Goal: Find contact information: Find contact information

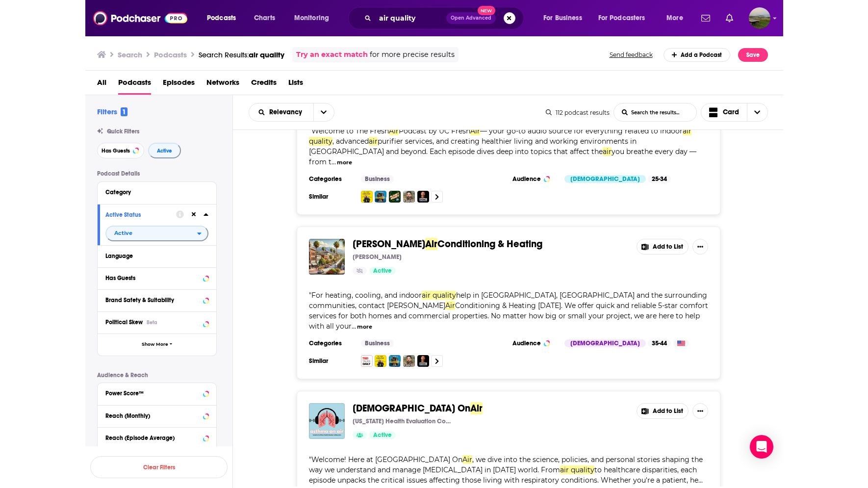
scroll to position [2502, 0]
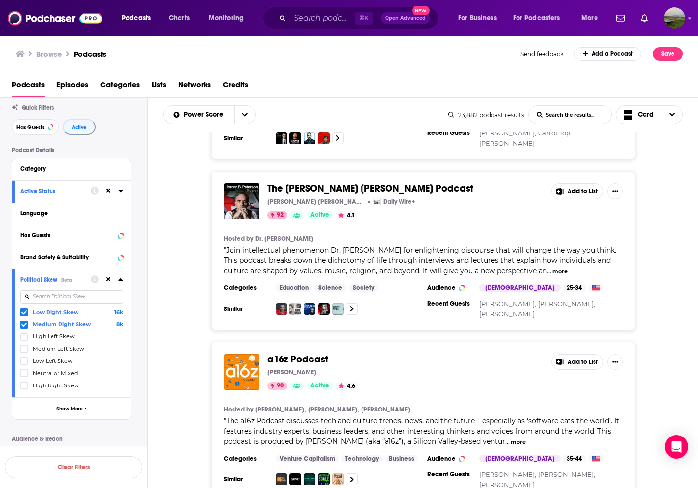
scroll to position [124, 0]
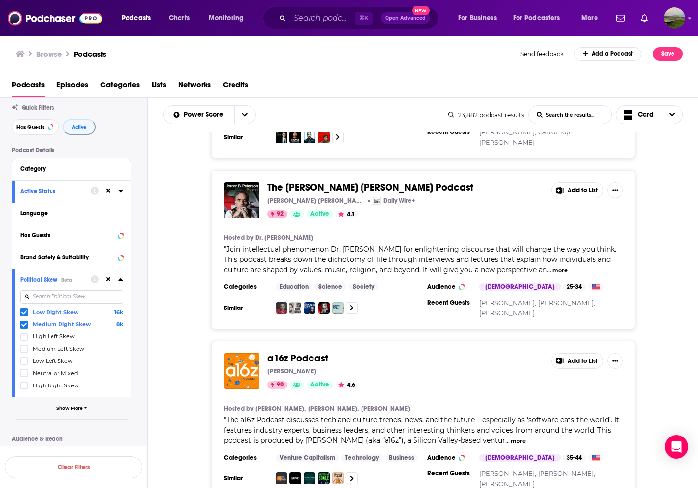
click at [94, 414] on button "Show More" at bounding box center [71, 408] width 119 height 22
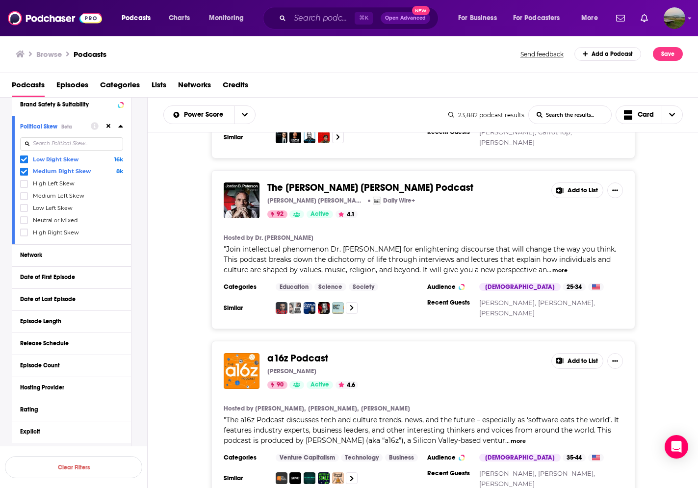
scroll to position [0, 0]
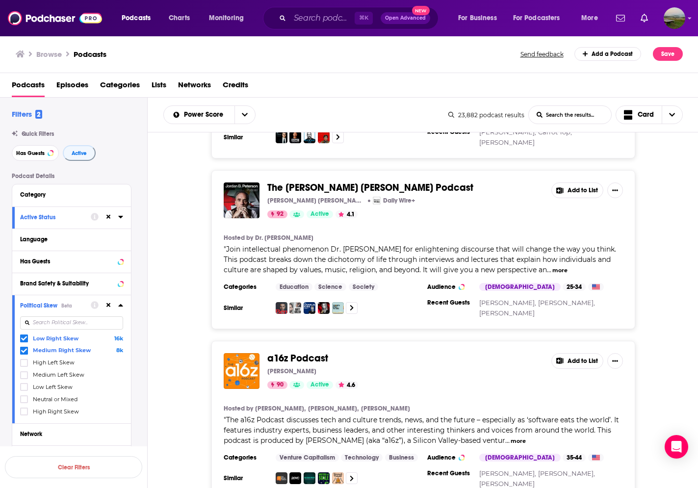
click at [124, 221] on div "Active Status" at bounding box center [71, 218] width 119 height 22
click at [120, 221] on icon at bounding box center [120, 217] width 5 height 8
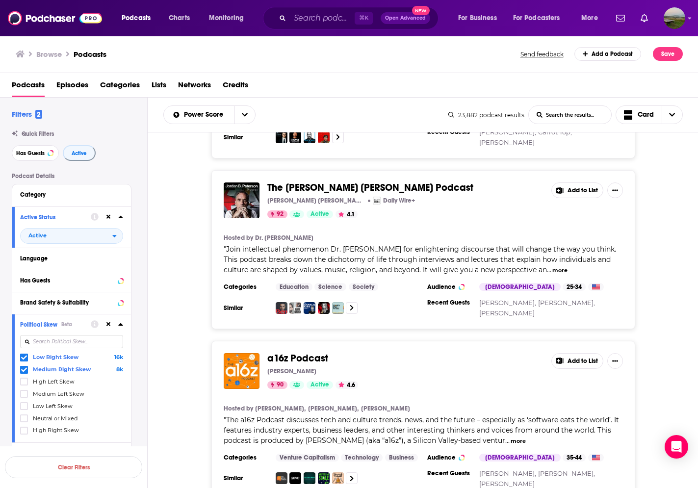
click at [120, 221] on icon at bounding box center [120, 217] width 5 height 8
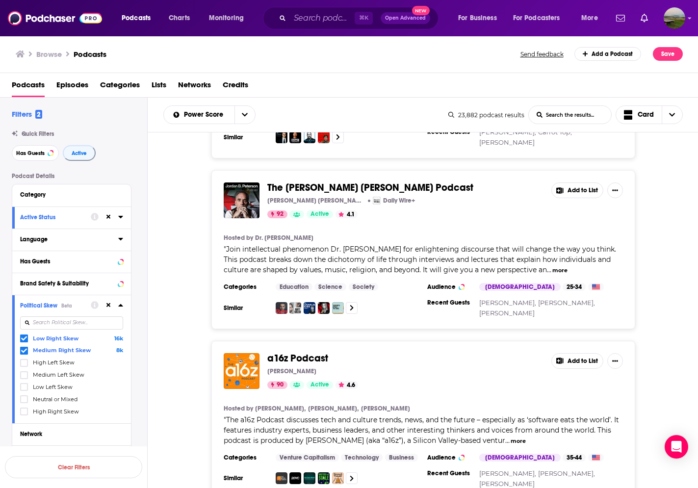
click at [93, 243] on div "Language" at bounding box center [66, 239] width 92 height 7
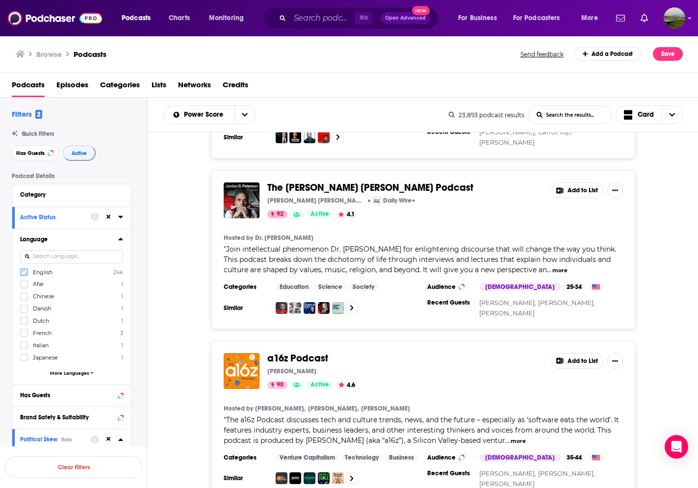
click at [25, 275] on icon at bounding box center [24, 272] width 6 height 4
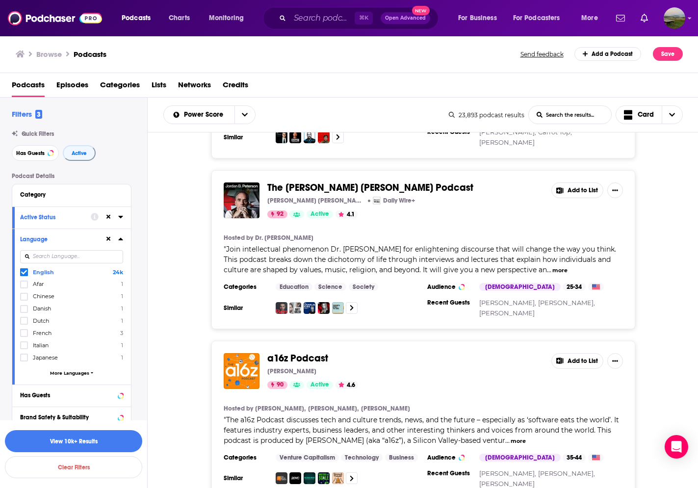
click at [121, 240] on icon at bounding box center [120, 239] width 5 height 8
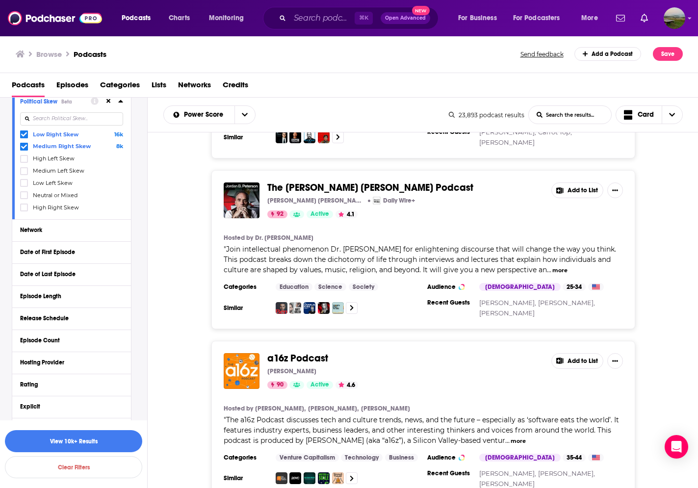
scroll to position [207, 0]
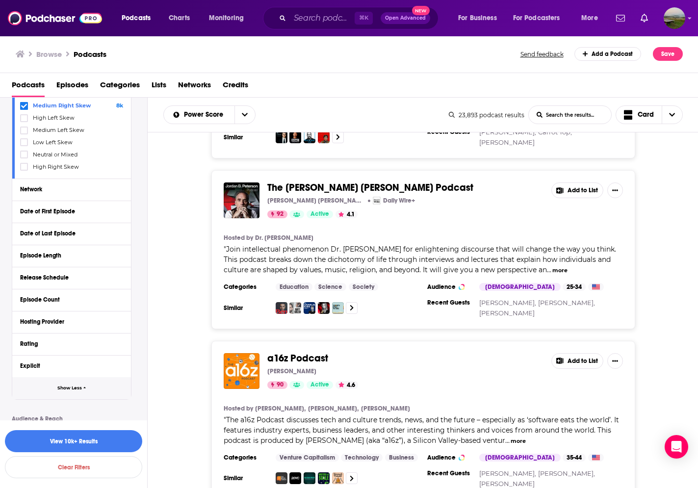
click at [83, 399] on button "Show Less" at bounding box center [71, 388] width 119 height 22
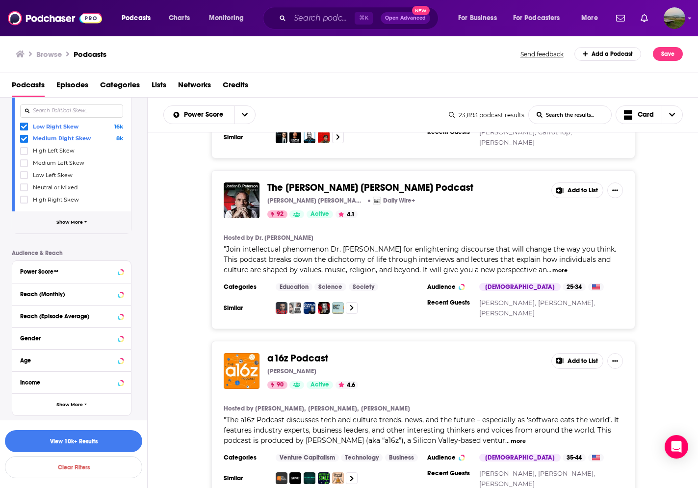
click at [67, 221] on span "Show More" at bounding box center [69, 222] width 26 height 5
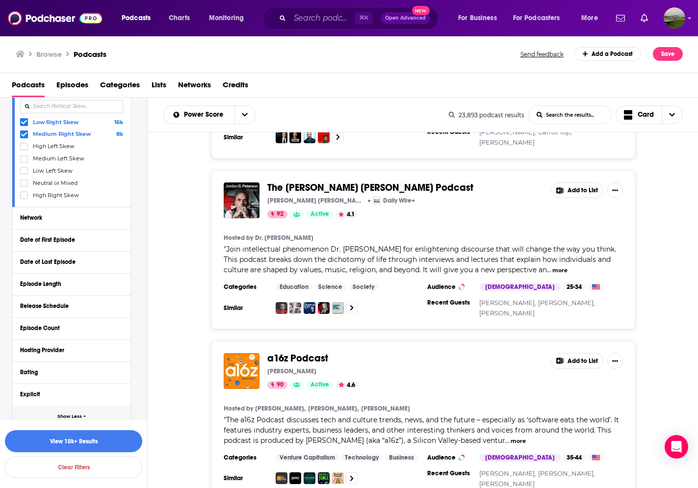
click at [67, 221] on div "Network" at bounding box center [68, 217] width 97 height 7
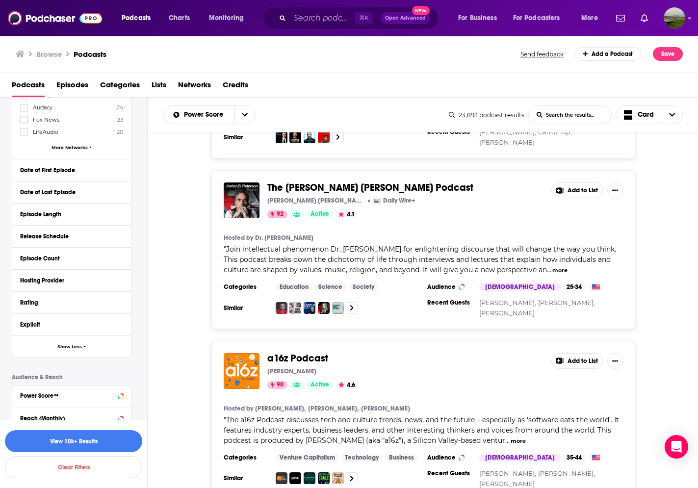
scroll to position [550, 0]
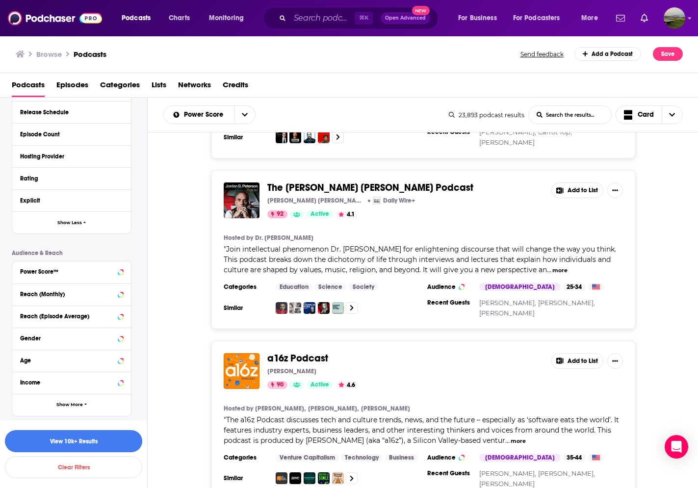
click at [93, 443] on button "View 10k+ Results" at bounding box center [73, 441] width 137 height 22
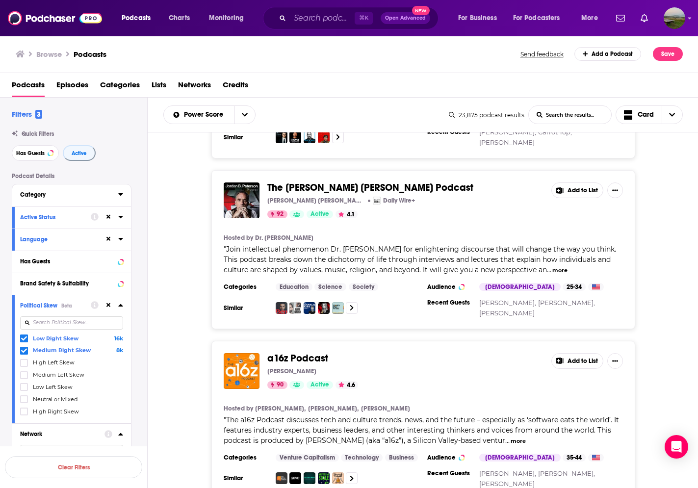
click at [120, 194] on icon at bounding box center [120, 194] width 5 height 8
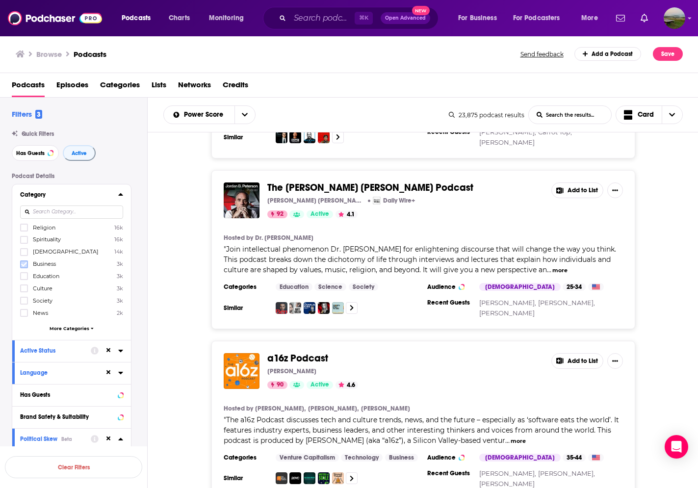
click at [25, 267] on icon at bounding box center [24, 265] width 6 height 6
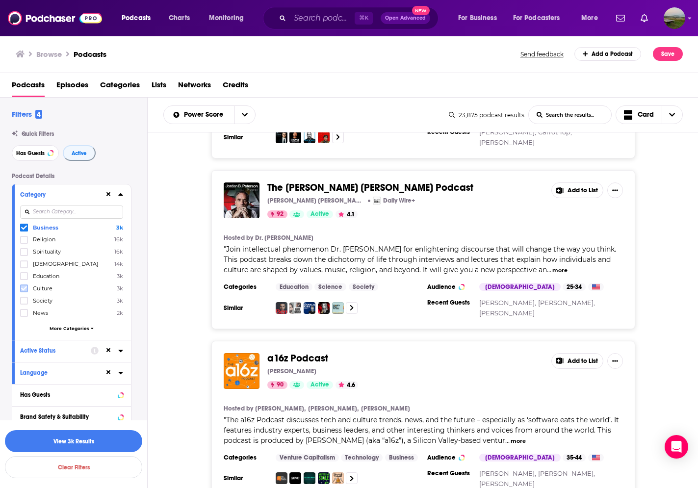
click at [25, 291] on icon at bounding box center [24, 289] width 6 height 4
click at [26, 304] on icon at bounding box center [24, 301] width 6 height 6
click at [23, 315] on icon at bounding box center [24, 313] width 6 height 4
click at [26, 316] on icon at bounding box center [24, 313] width 6 height 6
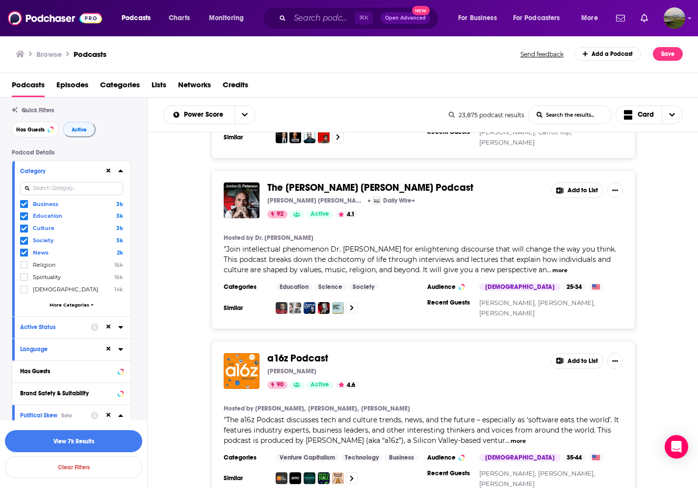
scroll to position [25, 0]
click at [65, 305] on span "More Categories" at bounding box center [70, 303] width 40 height 5
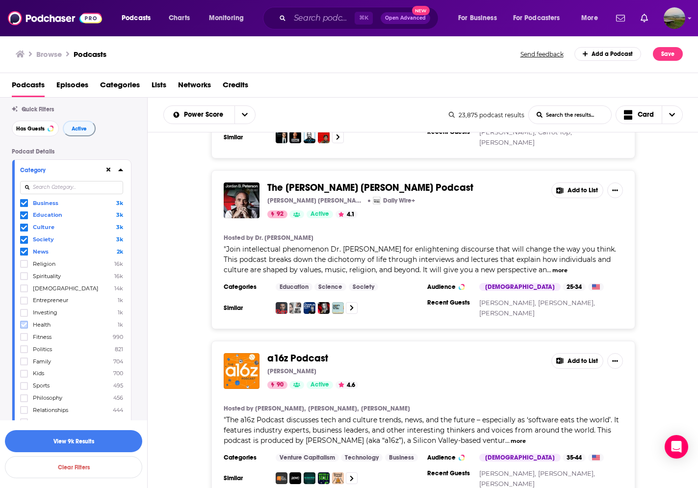
click at [27, 328] on label at bounding box center [24, 325] width 8 height 8
click at [27, 263] on span at bounding box center [24, 264] width 8 height 8
click at [27, 252] on span at bounding box center [24, 252] width 8 height 8
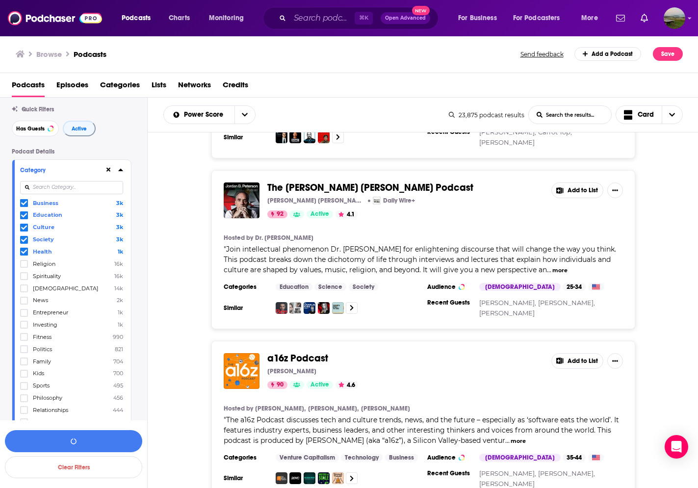
click at [25, 242] on icon at bounding box center [24, 239] width 6 height 4
click at [26, 229] on icon at bounding box center [24, 227] width 6 height 4
click at [25, 216] on icon at bounding box center [24, 215] width 6 height 6
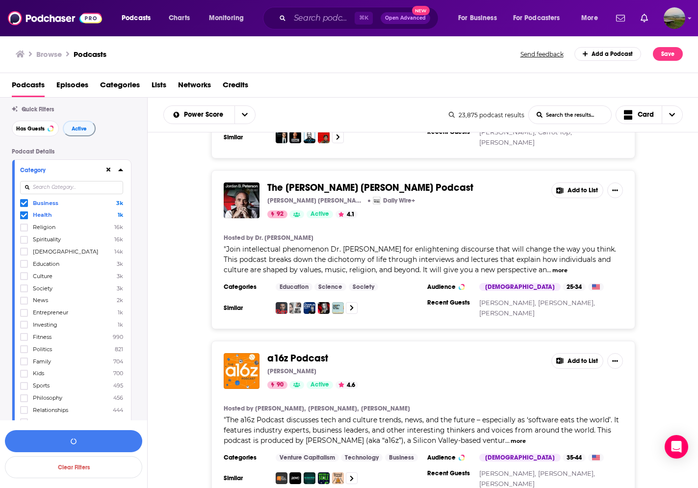
click at [25, 206] on icon at bounding box center [24, 203] width 6 height 6
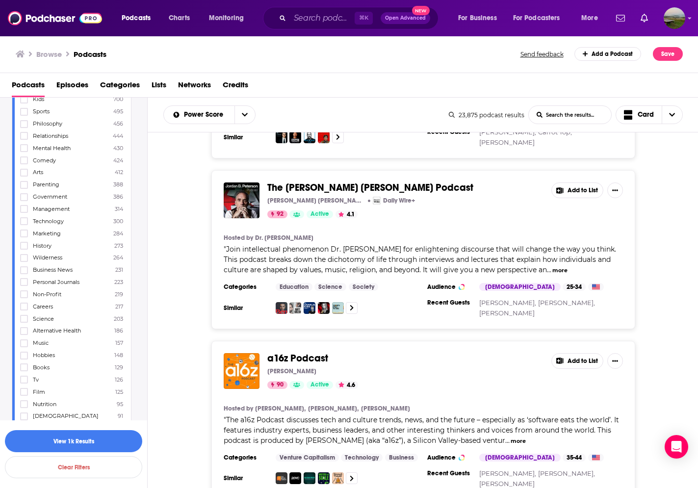
scroll to position [314, 0]
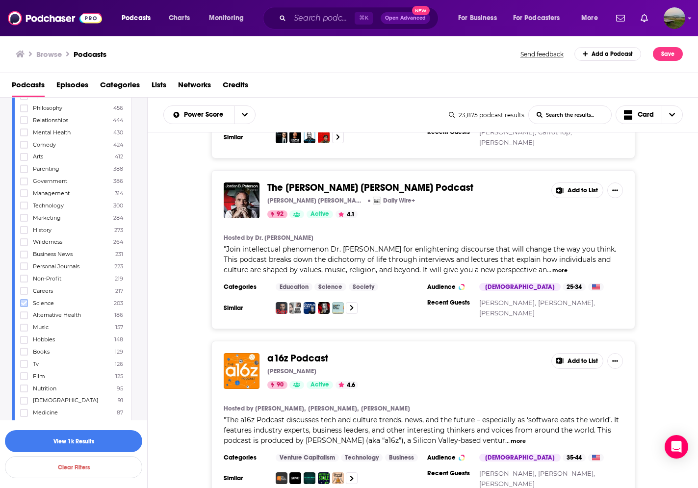
click at [26, 306] on icon at bounding box center [24, 303] width 6 height 6
click at [80, 441] on button "button" at bounding box center [73, 441] width 137 height 22
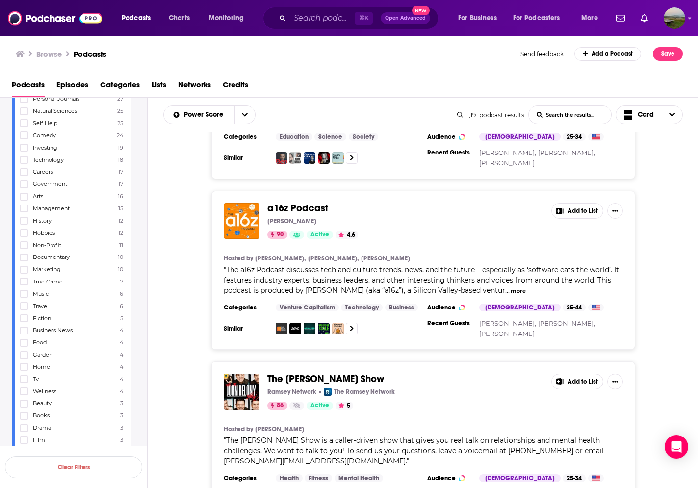
scroll to position [463, 0]
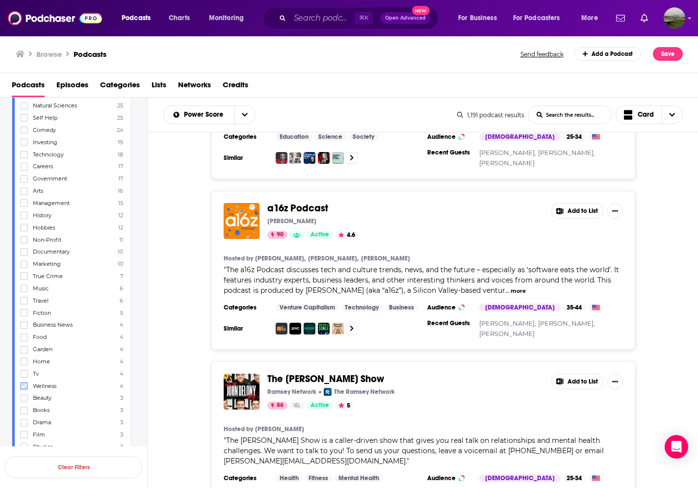
click at [26, 390] on label at bounding box center [24, 386] width 8 height 8
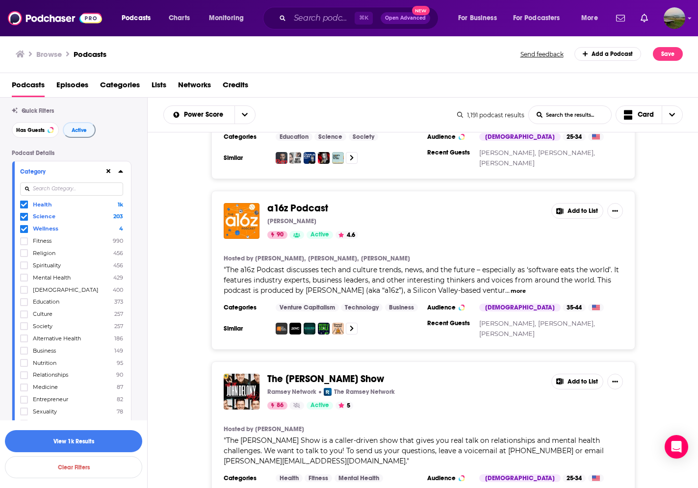
scroll to position [0, 0]
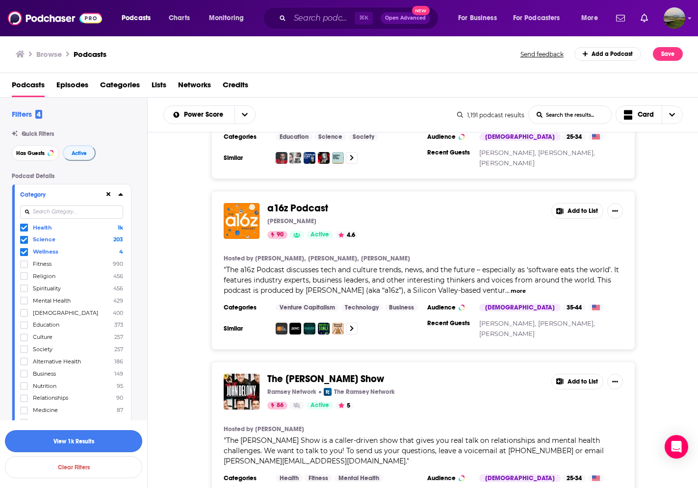
click at [118, 439] on button "View 1k Results" at bounding box center [73, 441] width 137 height 22
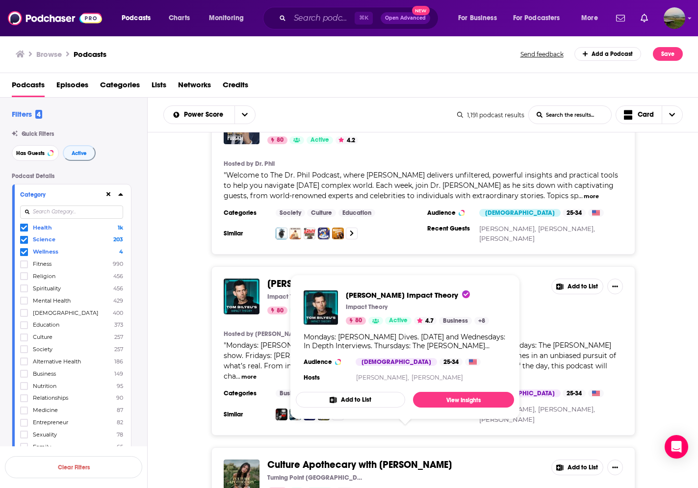
scroll to position [1095, 0]
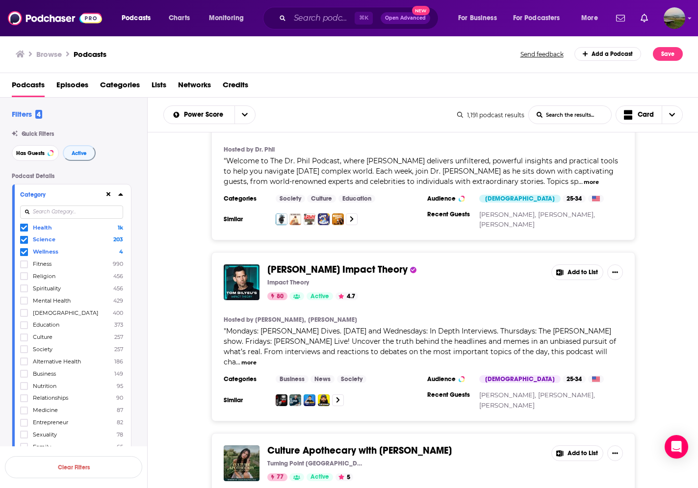
click at [257, 359] on button "more" at bounding box center [248, 363] width 15 height 8
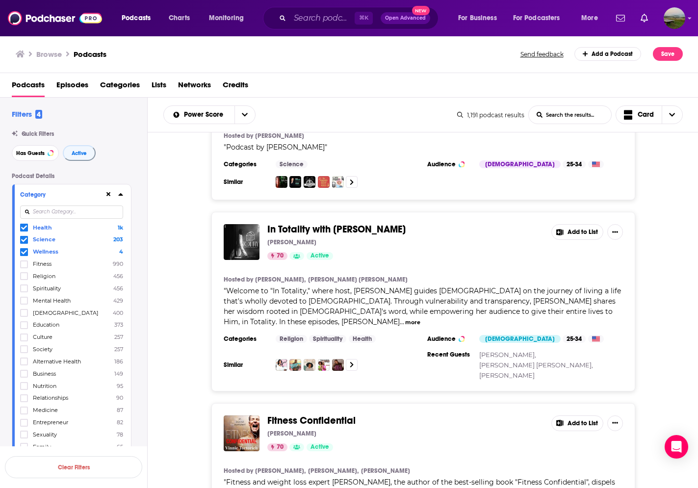
scroll to position [3940, 0]
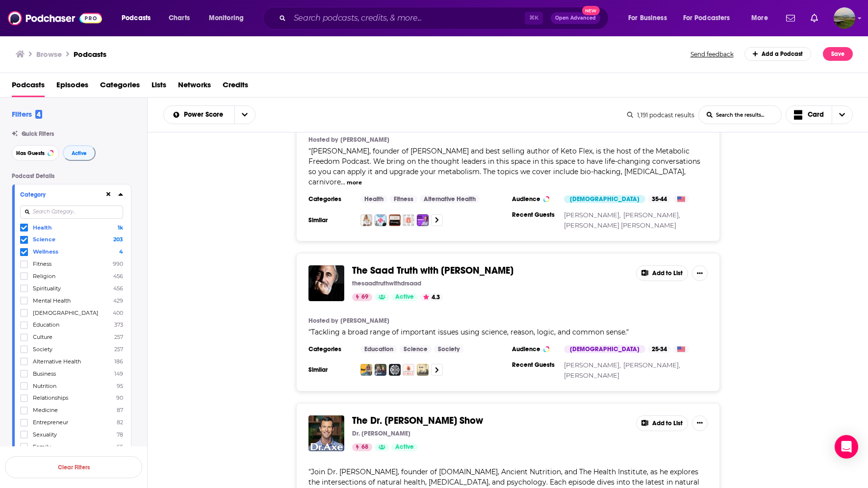
scroll to position [5265, 0]
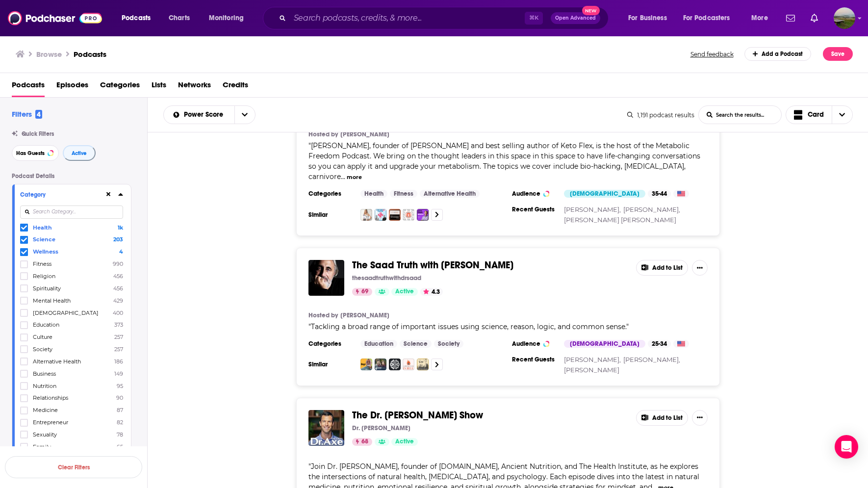
click at [658, 484] on button "more" at bounding box center [665, 488] width 15 height 8
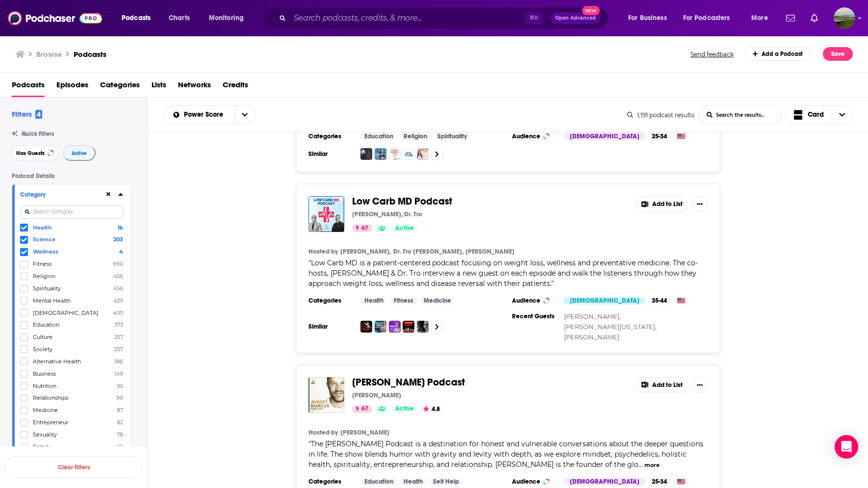
scroll to position [6160, 0]
click at [645, 460] on button "more" at bounding box center [652, 464] width 15 height 8
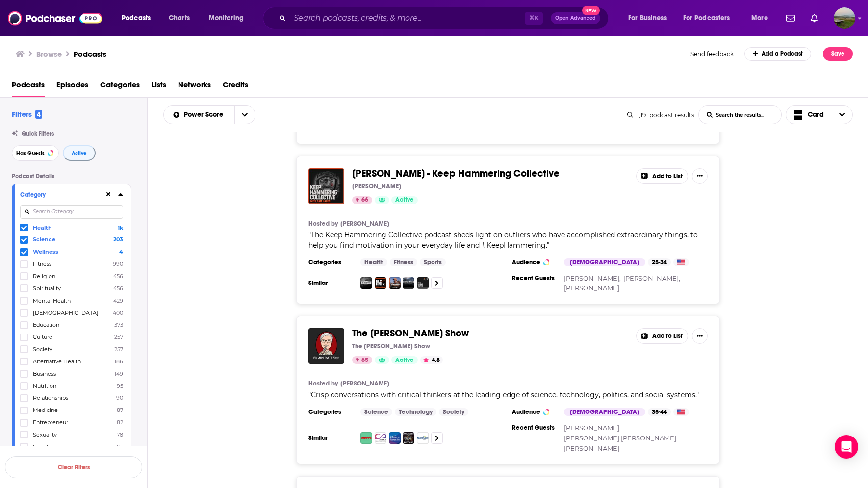
scroll to position [8128, 0]
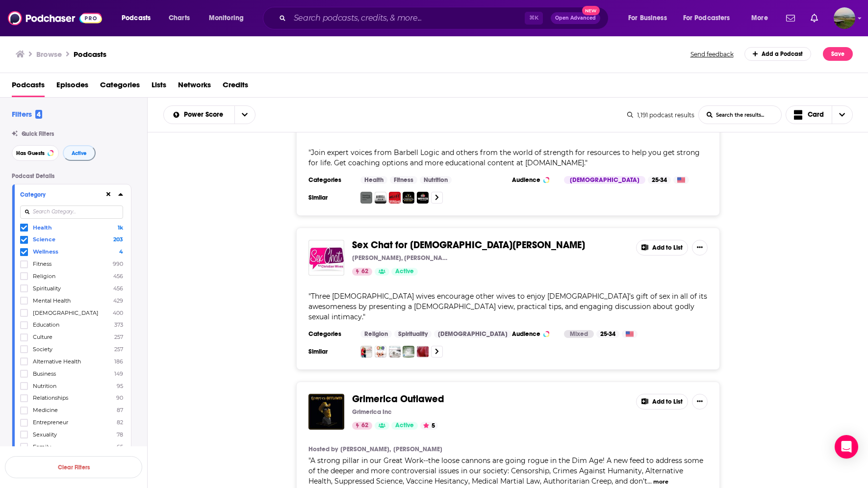
scroll to position [12013, 0]
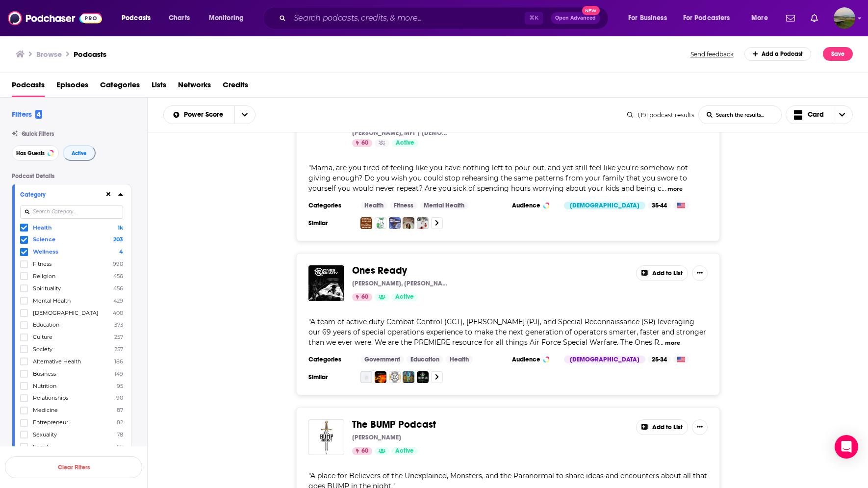
scroll to position [15866, 0]
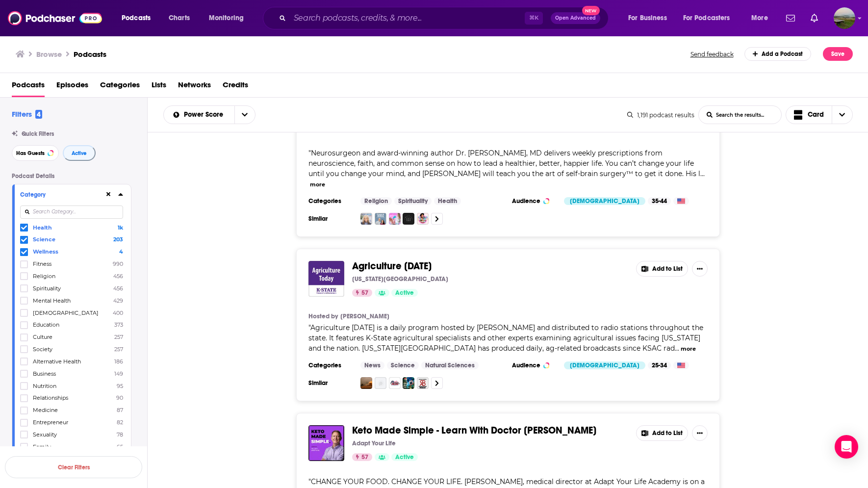
scroll to position [19699, 0]
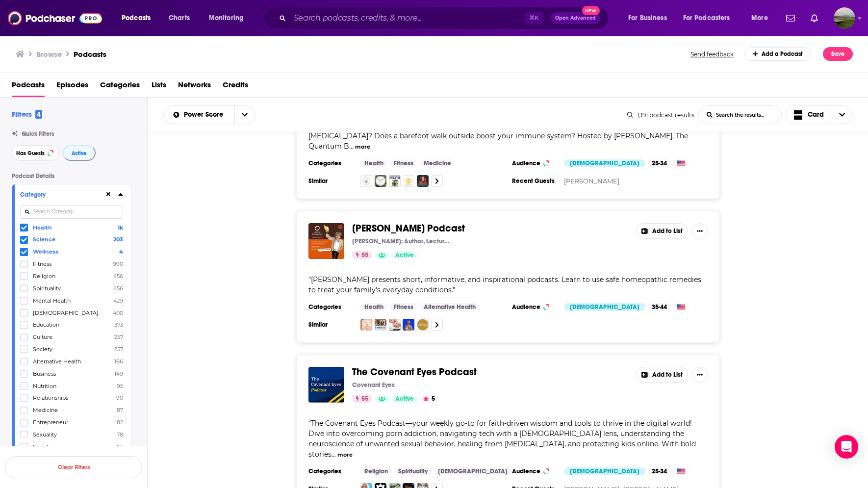
scroll to position [23593, 0]
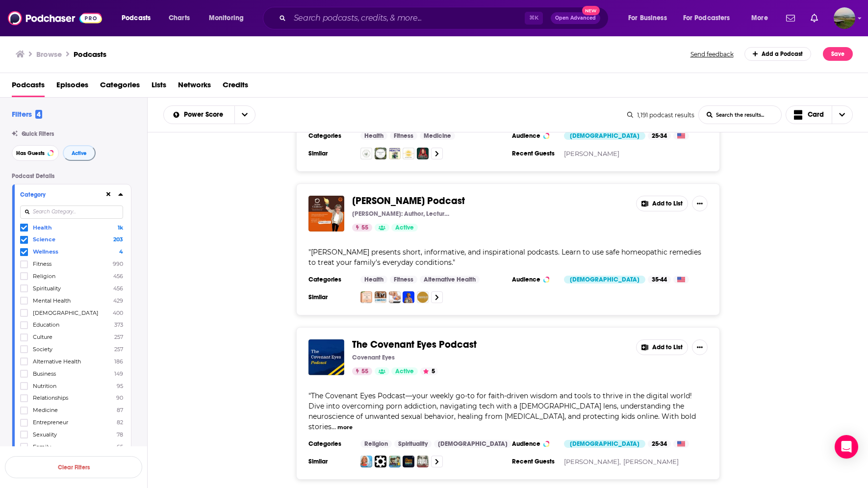
click at [492, 469] on div "The Jordan B. Peterson Podcast Dr. Jordan B. Peterson Daily Wire+ 92 Active 4.1…" at bounding box center [508, 310] width 721 height 357
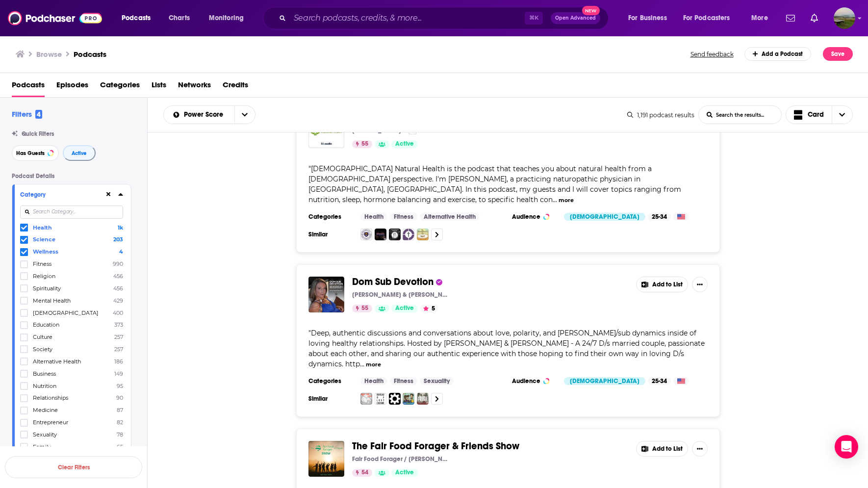
scroll to position [26084, 0]
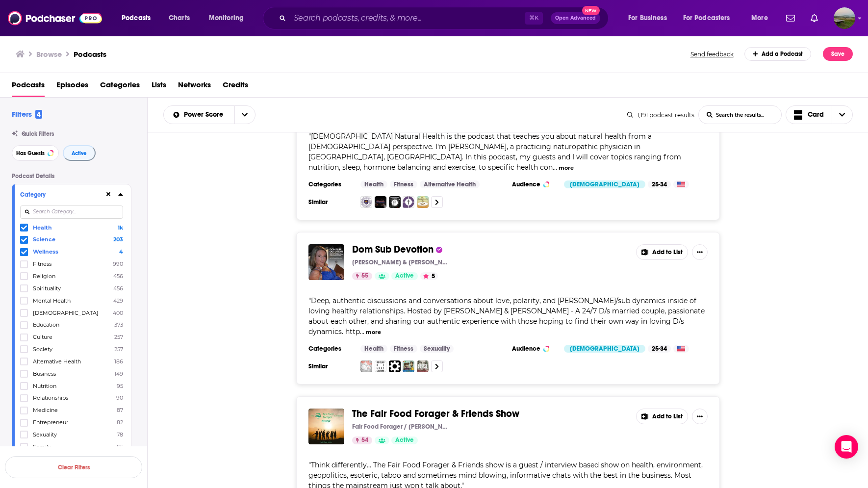
click at [24, 230] on icon at bounding box center [24, 228] width 6 height 6
drag, startPoint x: 25, startPoint y: 245, endPoint x: 41, endPoint y: 248, distance: 16.0
click at [25, 243] on icon at bounding box center [24, 240] width 6 height 6
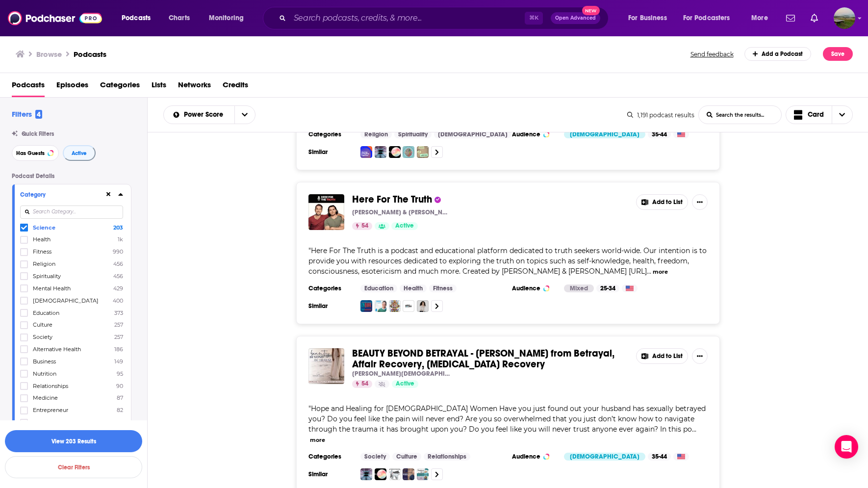
scroll to position [27425, 0]
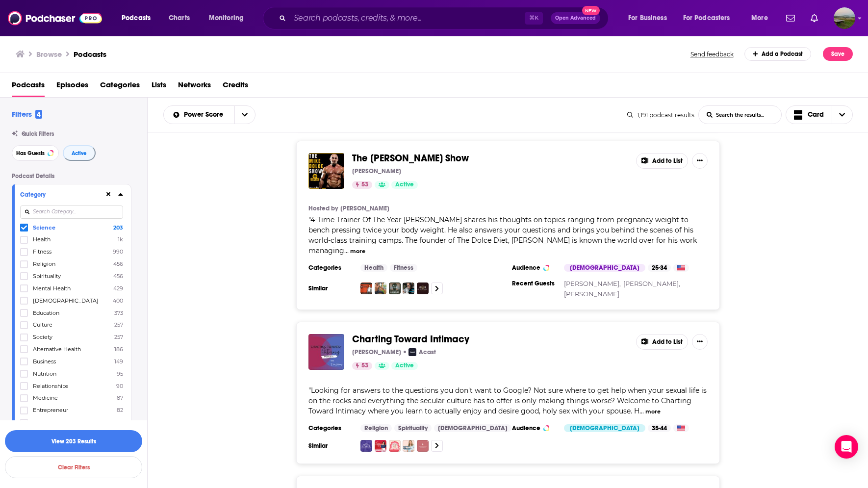
scroll to position [31290, 0]
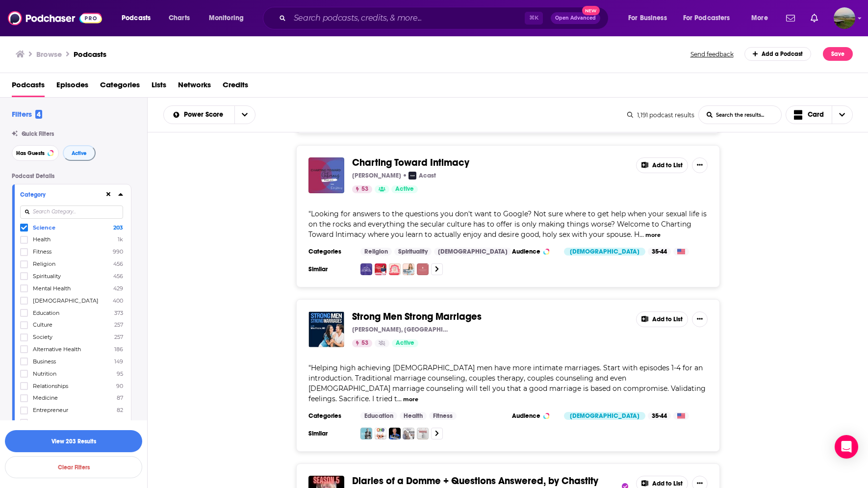
click at [26, 231] on icon at bounding box center [24, 228] width 6 height 6
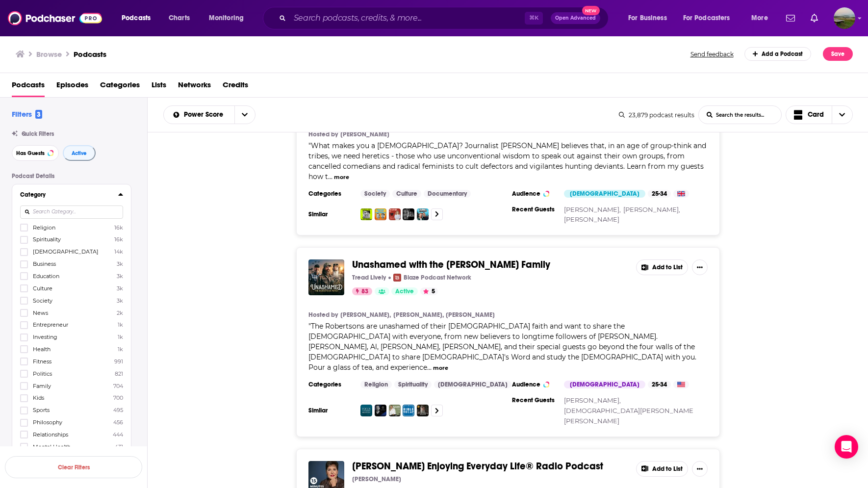
click at [119, 190] on div at bounding box center [120, 194] width 5 height 12
click at [122, 194] on icon at bounding box center [120, 194] width 5 height 8
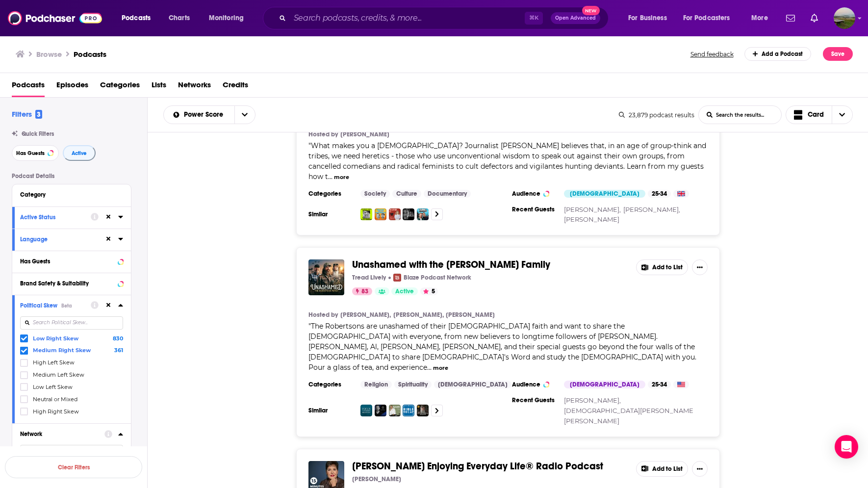
click at [25, 340] on icon at bounding box center [24, 339] width 6 height 6
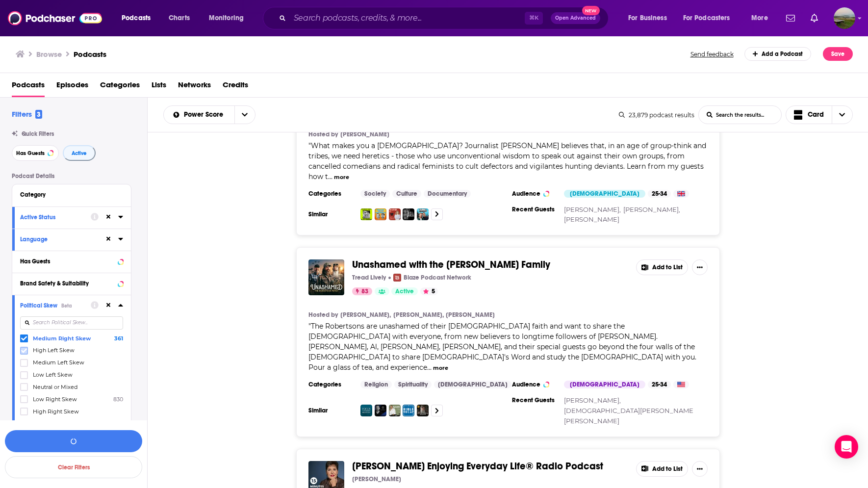
click at [24, 353] on icon at bounding box center [24, 351] width 6 height 6
click at [24, 341] on icon at bounding box center [24, 339] width 6 height 6
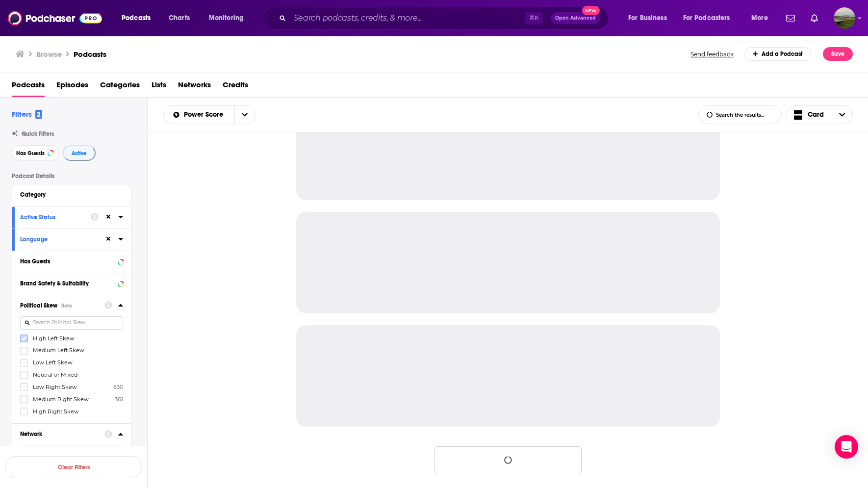
scroll to position [838, 0]
click at [123, 306] on icon at bounding box center [120, 305] width 5 height 8
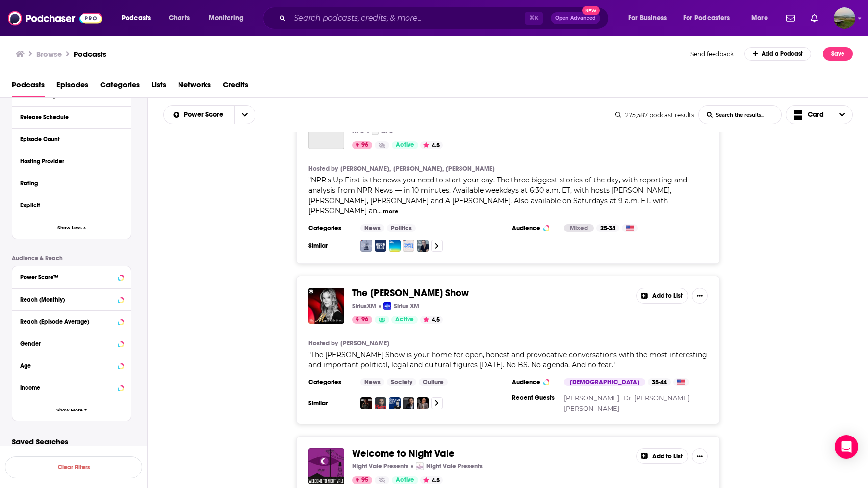
scroll to position [443, 0]
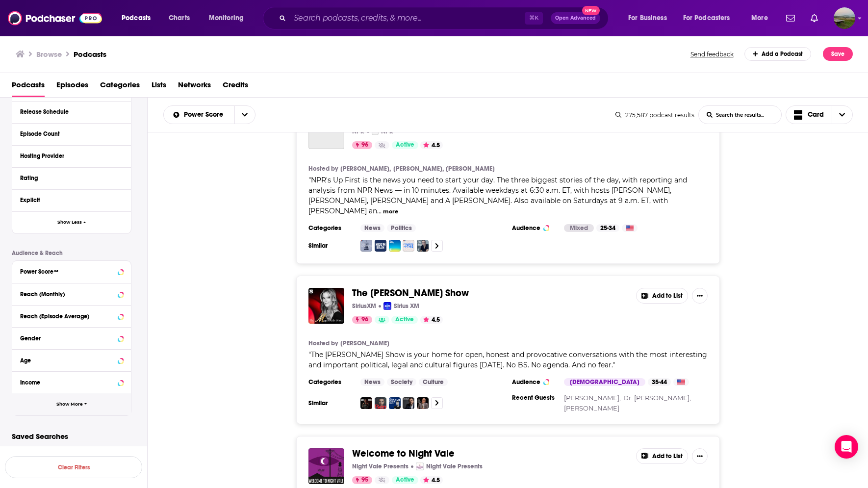
click at [86, 405] on icon "button" at bounding box center [85, 404] width 3 height 4
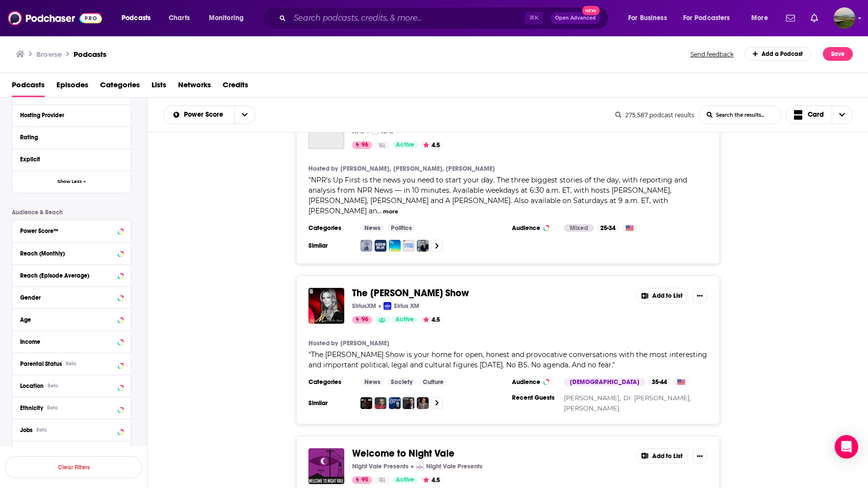
scroll to position [480, 0]
click at [114, 388] on div at bounding box center [114, 384] width 19 height 12
click at [121, 386] on icon at bounding box center [120, 385] width 4 height 2
click at [78, 409] on input at bounding box center [71, 401] width 103 height 13
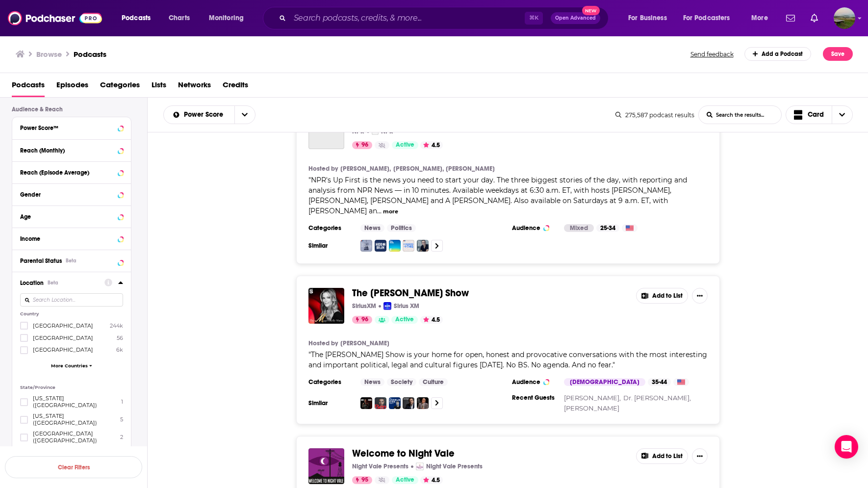
scroll to position [590, 0]
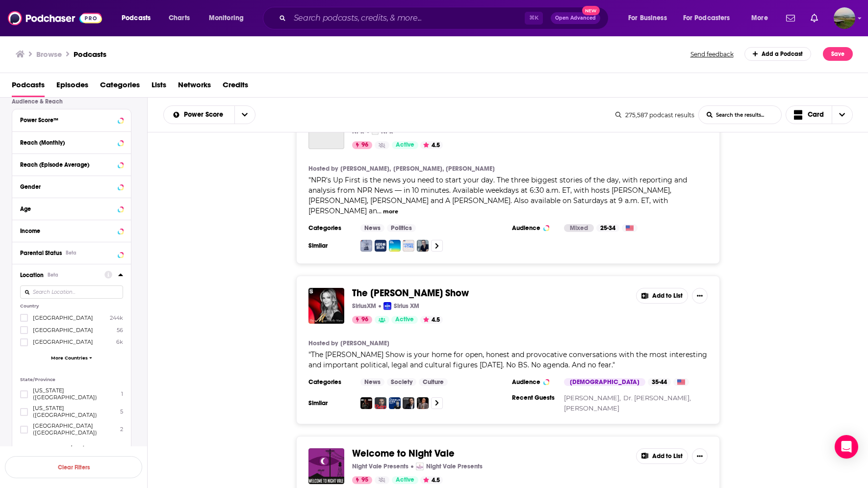
click at [63, 359] on div "United States 244k Argentina 56 Australia 6k More Countries" at bounding box center [71, 340] width 103 height 52
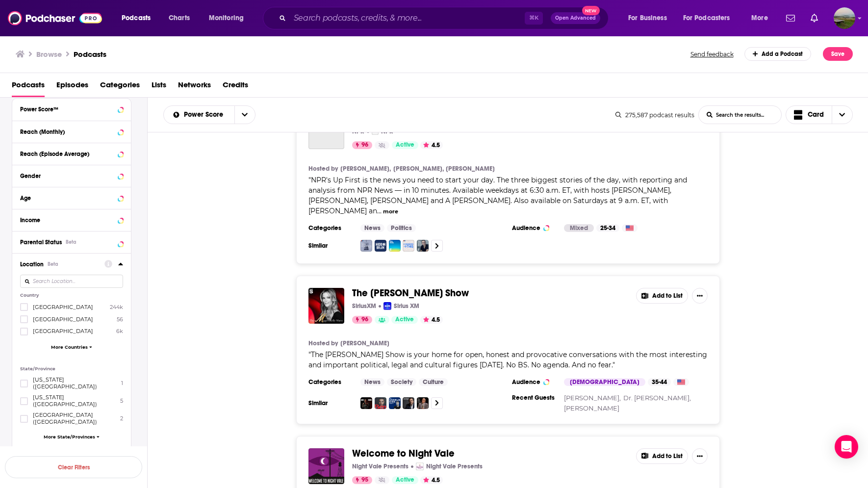
scroll to position [608, 0]
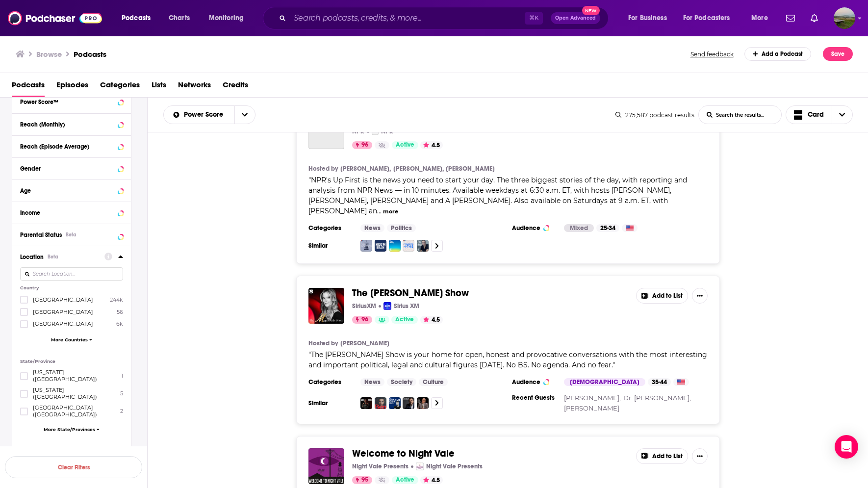
click at [66, 427] on span "More State/Provinces" at bounding box center [70, 429] width 52 height 5
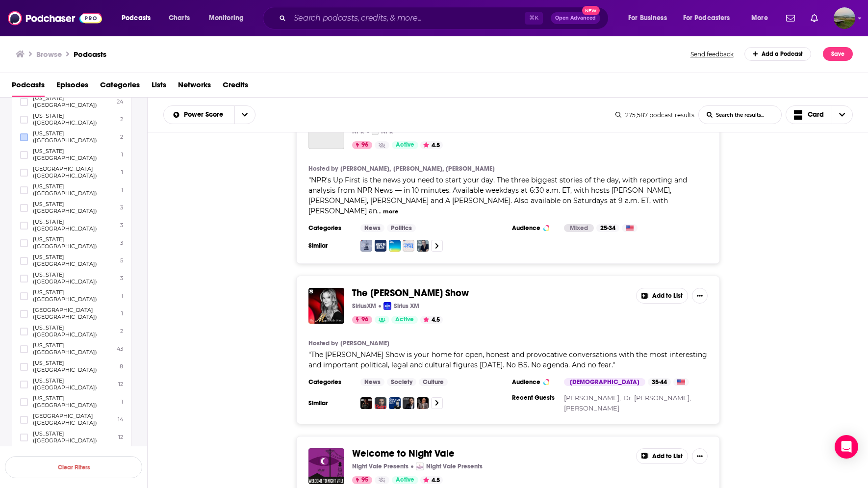
scroll to position [1064, 0]
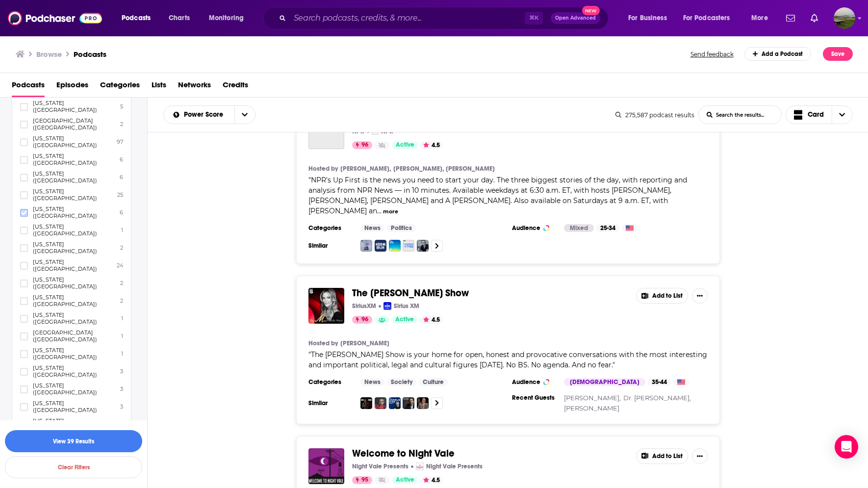
click at [25, 209] on label at bounding box center [24, 213] width 8 height 8
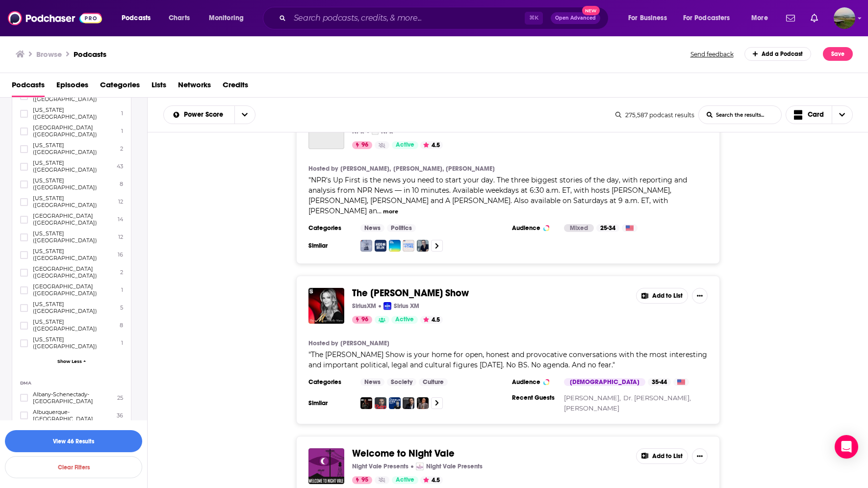
scroll to position [1333, 0]
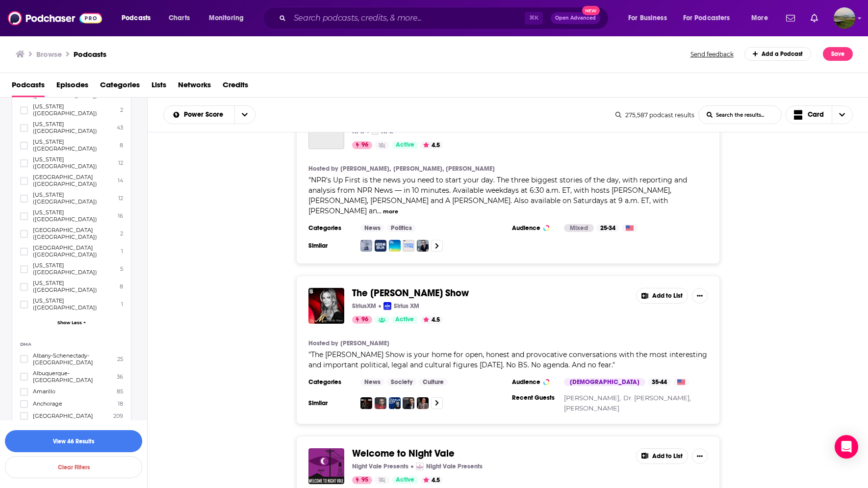
click at [25, 425] on icon at bounding box center [24, 428] width 6 height 6
click at [24, 354] on icon at bounding box center [24, 356] width 6 height 4
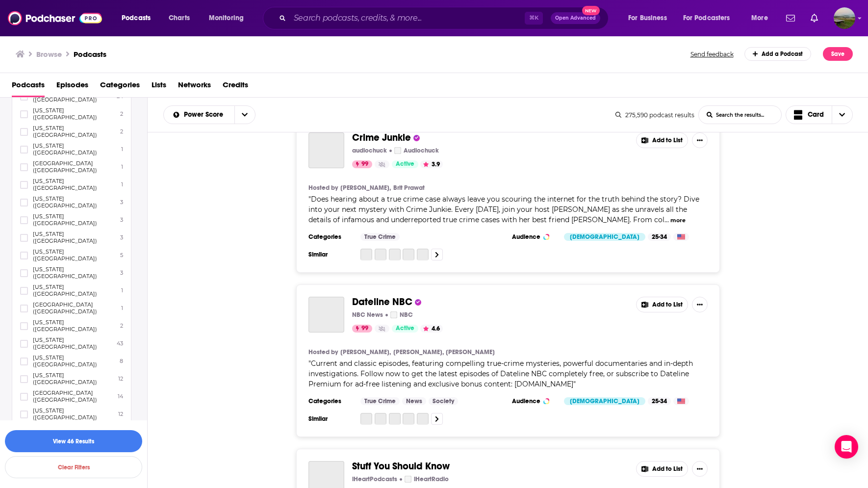
scroll to position [0, 0]
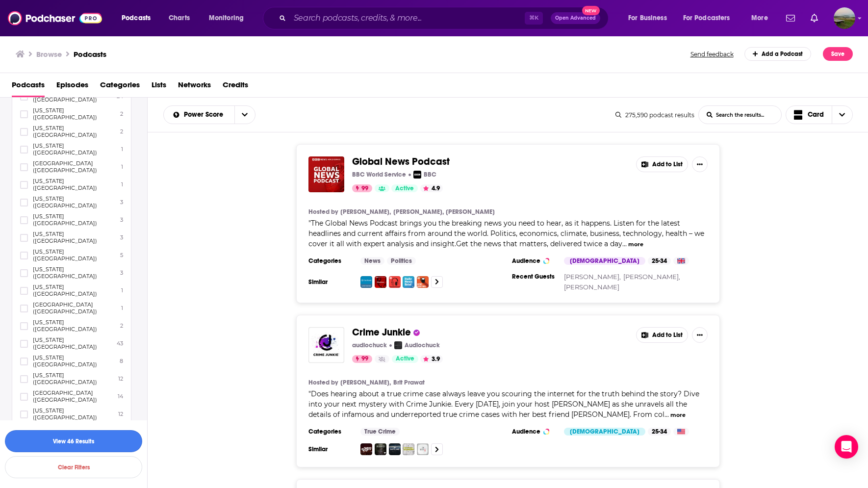
click at [112, 438] on button "View 46 Results" at bounding box center [73, 441] width 137 height 22
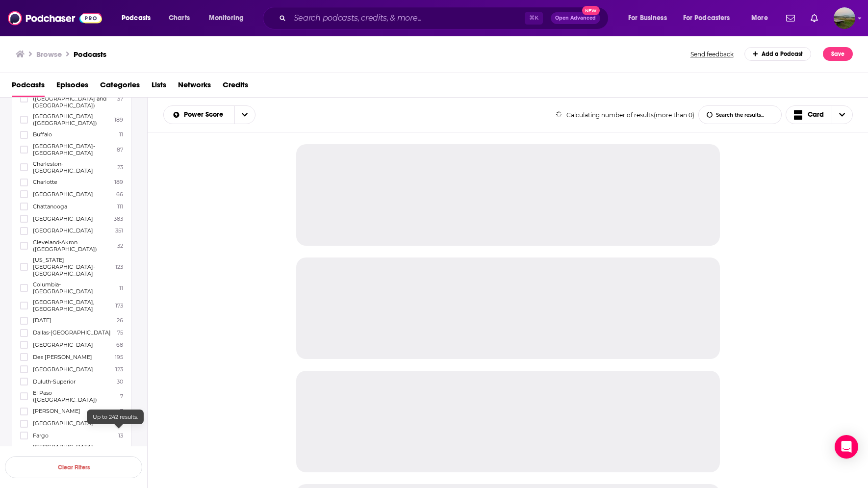
scroll to position [703, 0]
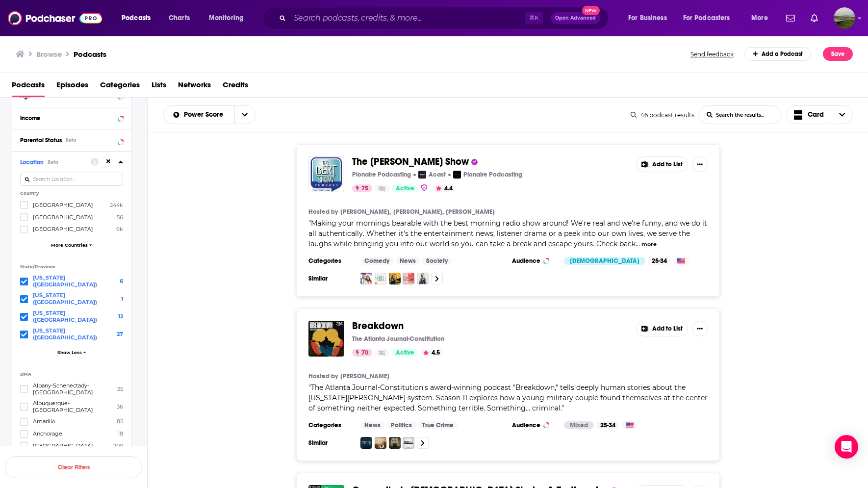
click at [649, 246] on button "more" at bounding box center [649, 244] width 15 height 8
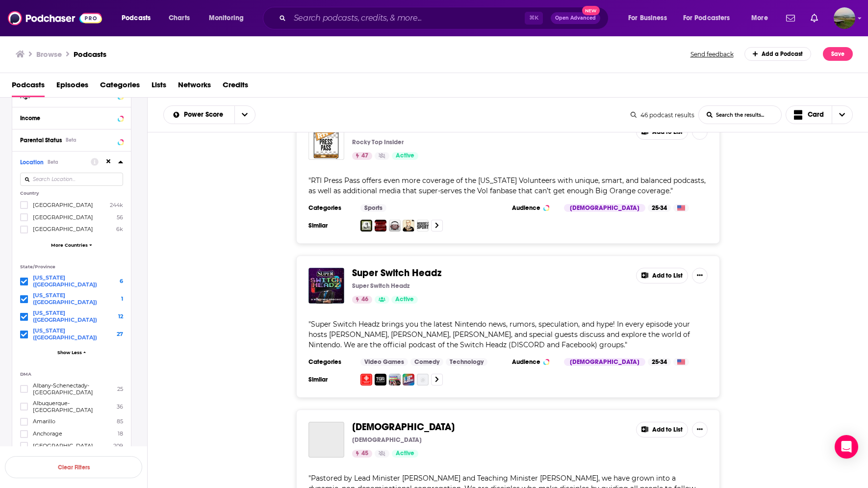
scroll to position [3598, 0]
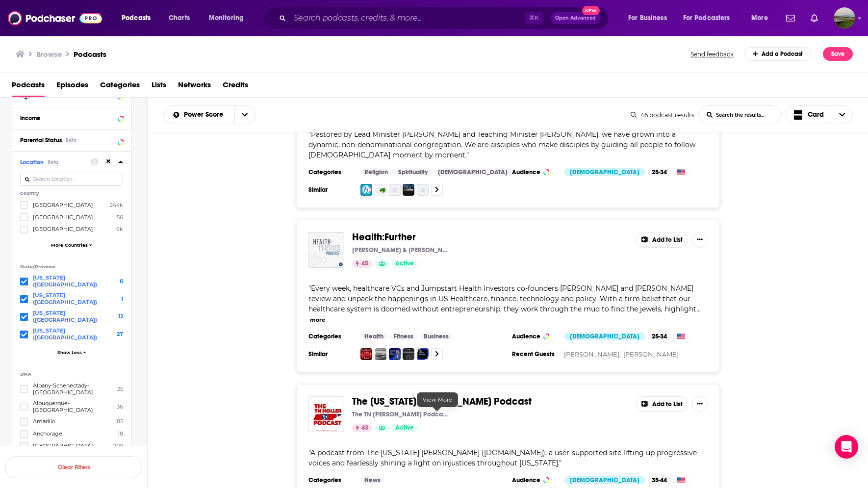
scroll to position [3909, 0]
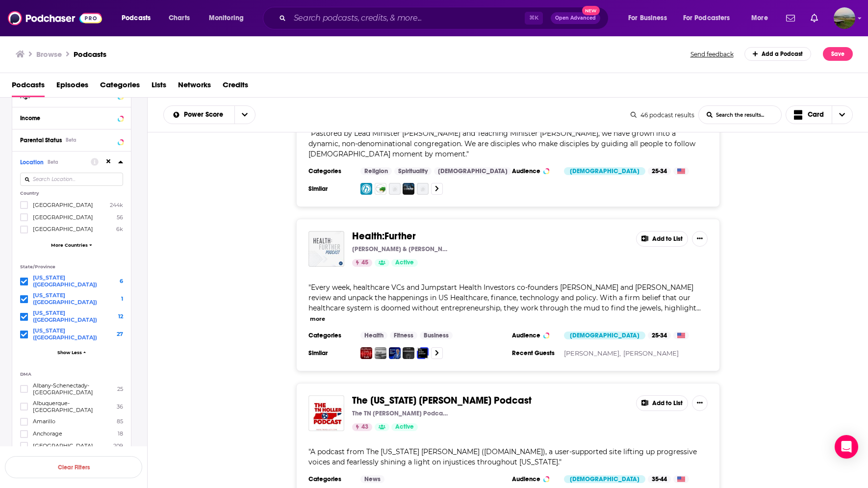
click at [431, 394] on span "The Tennessee Holler Podcast" at bounding box center [442, 400] width 180 height 12
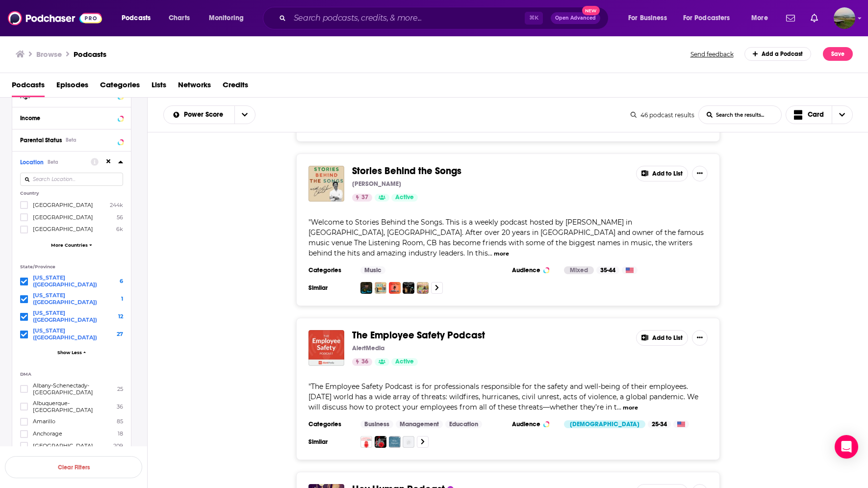
scroll to position [5303, 0]
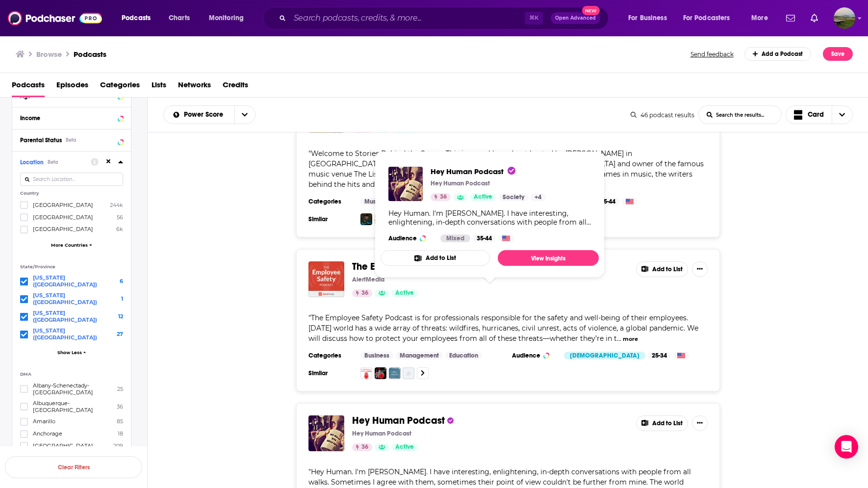
click at [387, 415] on span "Hey Human Podcast" at bounding box center [398, 421] width 93 height 12
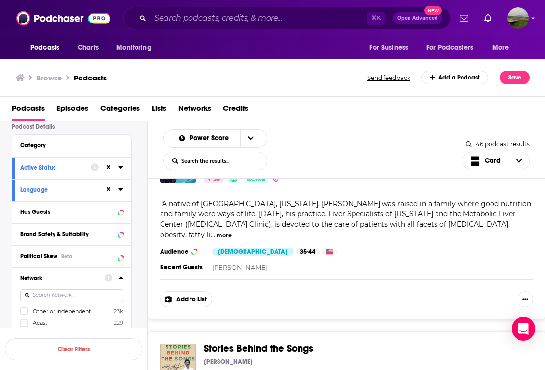
scroll to position [0, 0]
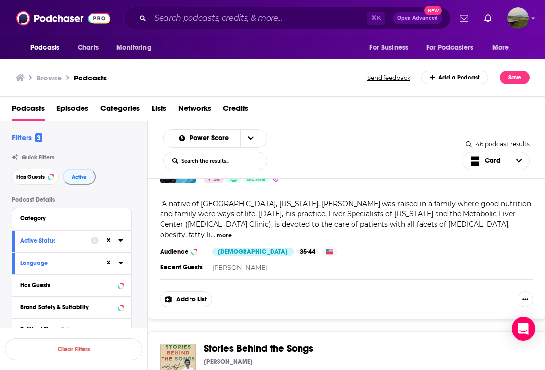
click at [122, 265] on icon at bounding box center [120, 263] width 5 height 8
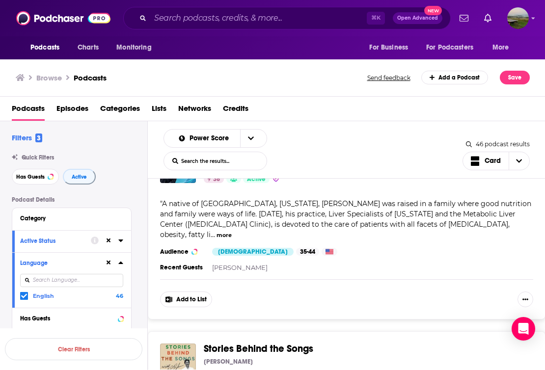
click at [120, 241] on icon at bounding box center [120, 240] width 4 height 2
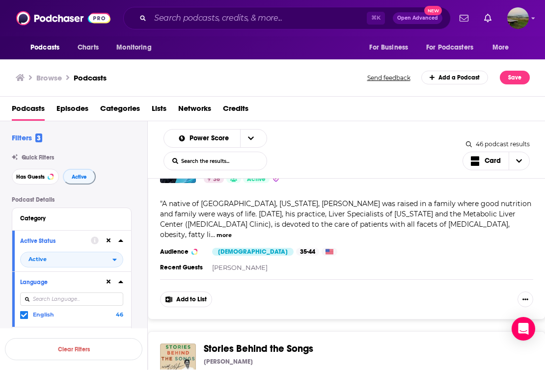
click at [120, 241] on icon at bounding box center [120, 240] width 4 height 2
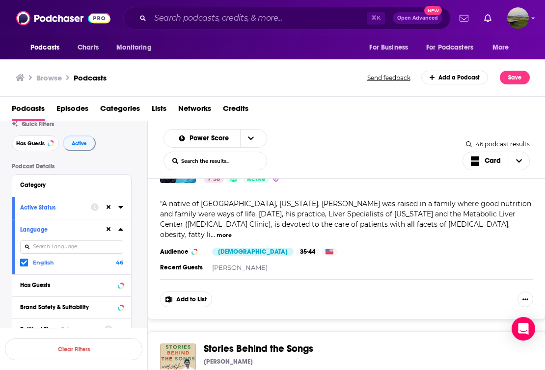
scroll to position [22, 0]
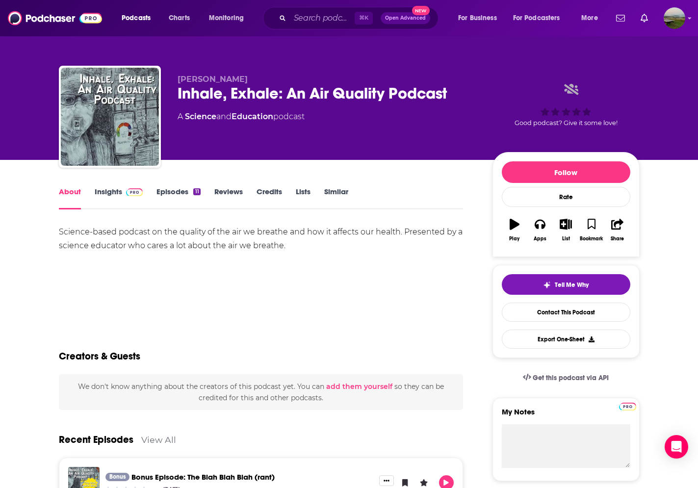
click at [171, 192] on link "Episodes 11" at bounding box center [179, 198] width 44 height 23
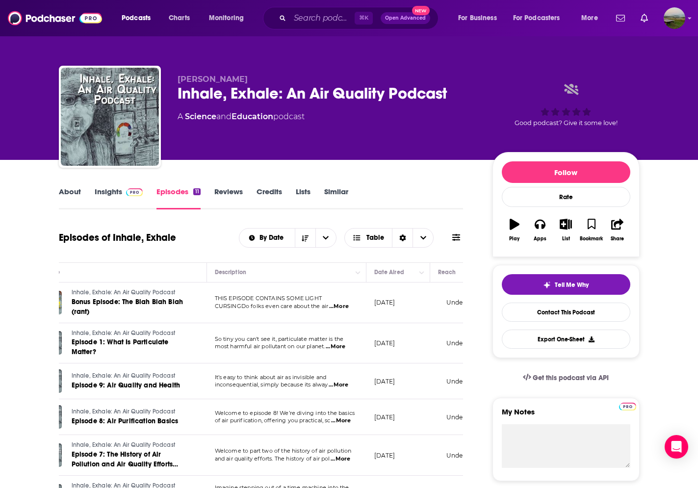
click at [105, 195] on link "Insights" at bounding box center [119, 198] width 49 height 23
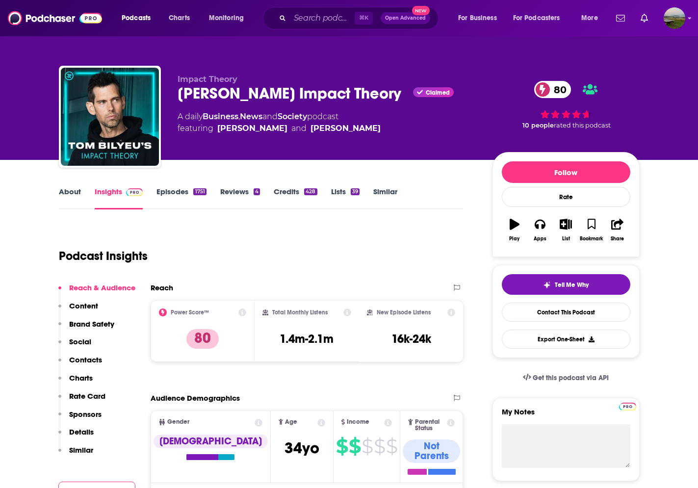
click at [183, 194] on link "Episodes 1751" at bounding box center [182, 198] width 50 height 23
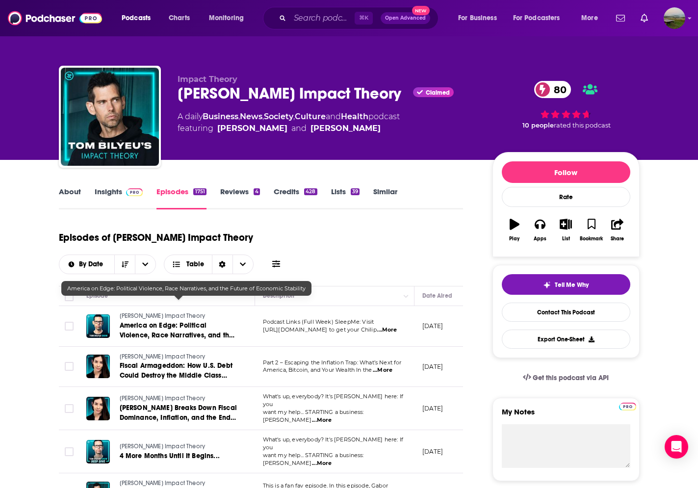
click at [208, 321] on span "America on Edge: Political Violence, Race Narratives, and the Future of Economi…" at bounding box center [177, 335] width 115 height 28
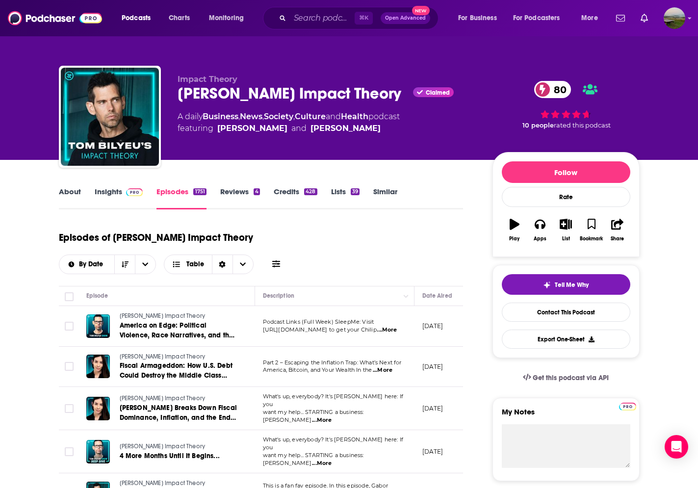
click at [105, 191] on link "Insights" at bounding box center [119, 198] width 49 height 23
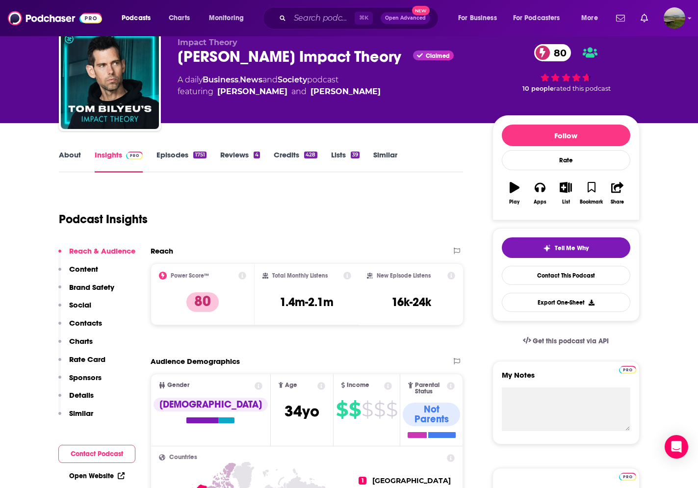
scroll to position [40, 0]
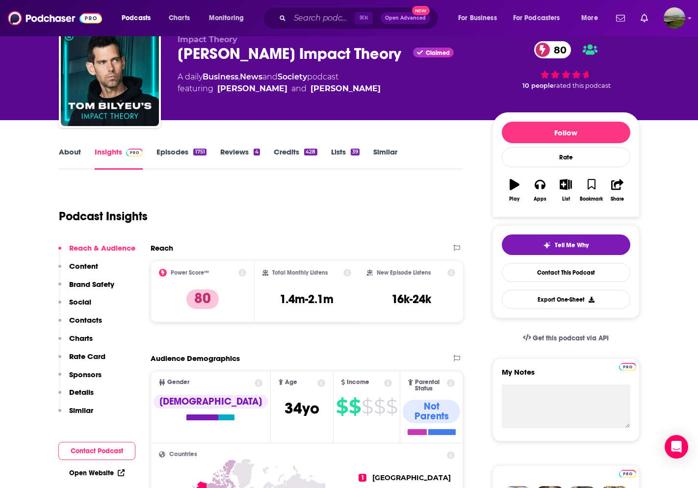
click at [80, 319] on p "Contacts" at bounding box center [85, 319] width 33 height 9
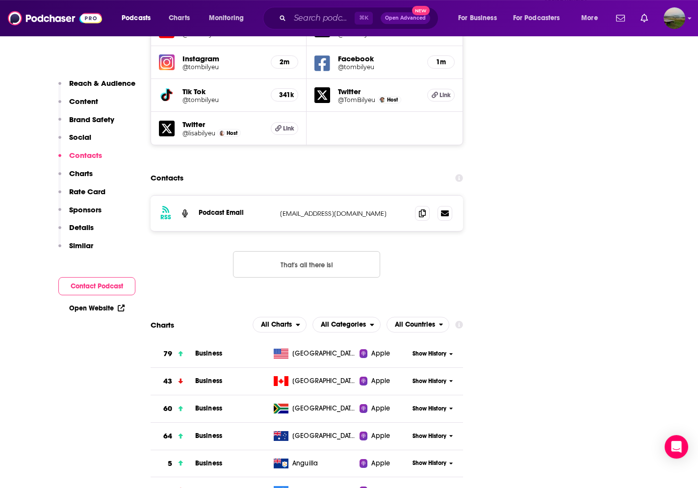
scroll to position [1178, 0]
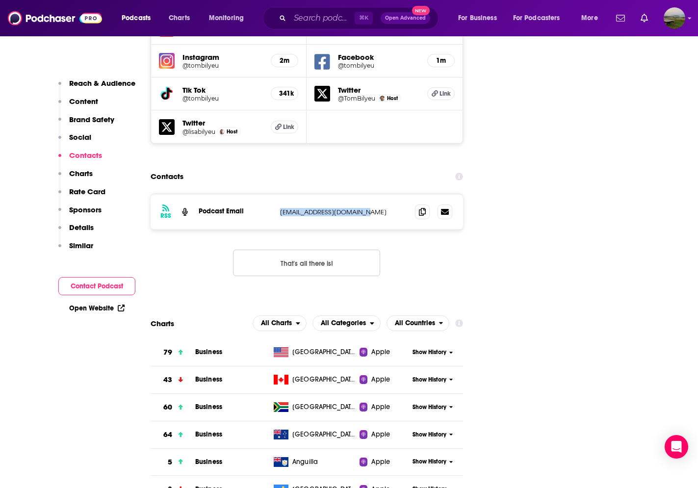
drag, startPoint x: 373, startPoint y: 180, endPoint x: 279, endPoint y: 183, distance: 93.8
click at [280, 208] on p "connect@impacttheory.com" at bounding box center [344, 212] width 128 height 8
copy p "connect@impacttheory.com"
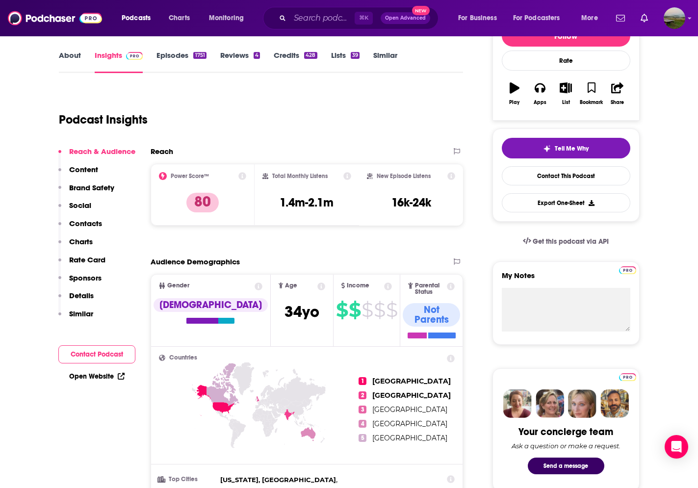
scroll to position [0, 0]
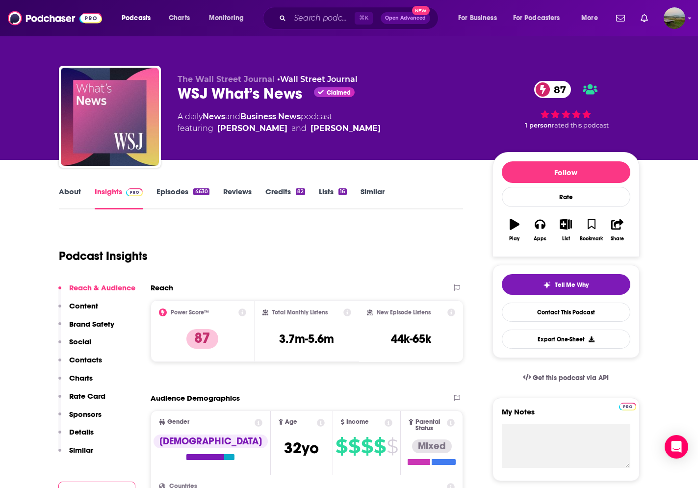
scroll to position [3, 0]
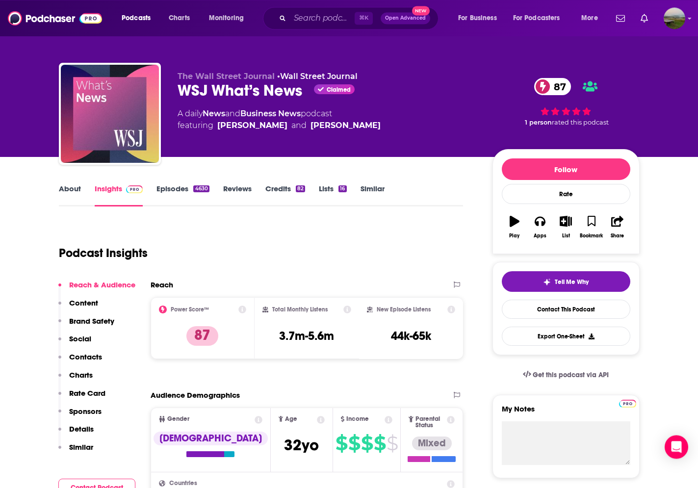
click at [72, 195] on link "About" at bounding box center [70, 195] width 22 height 23
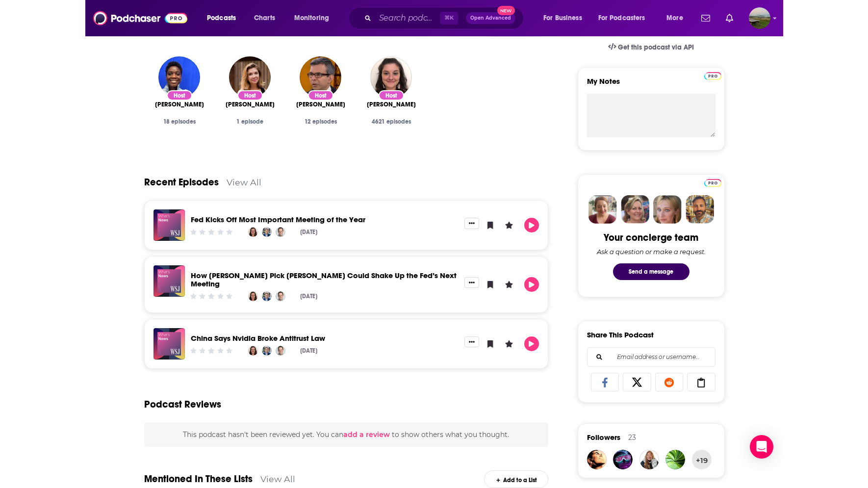
scroll to position [336, 0]
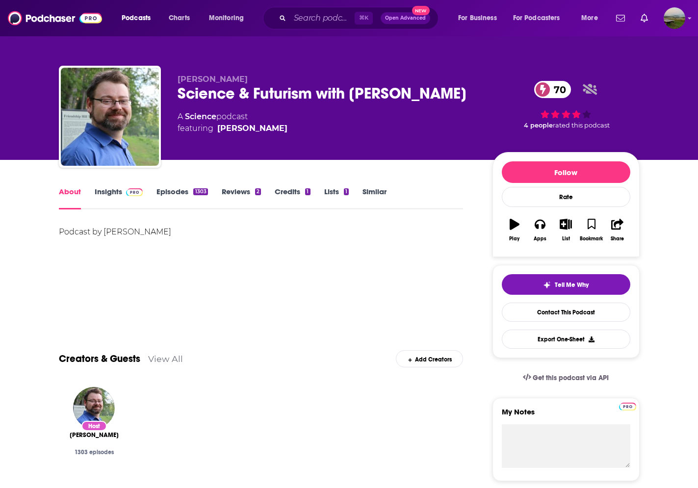
click at [177, 190] on link "Episodes 1303" at bounding box center [182, 198] width 51 height 23
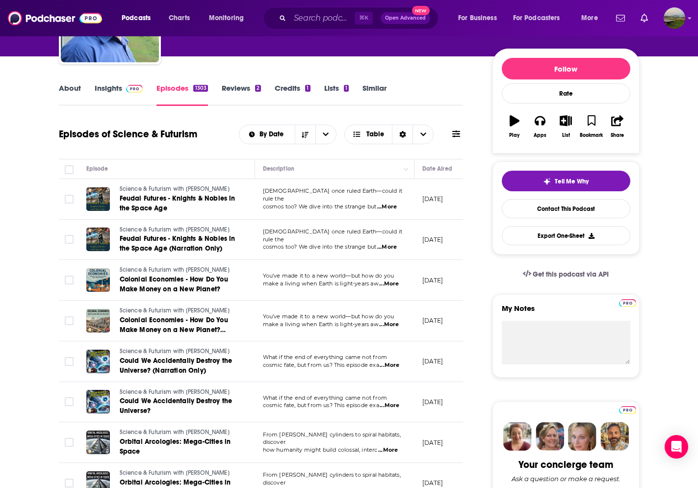
scroll to position [108, 0]
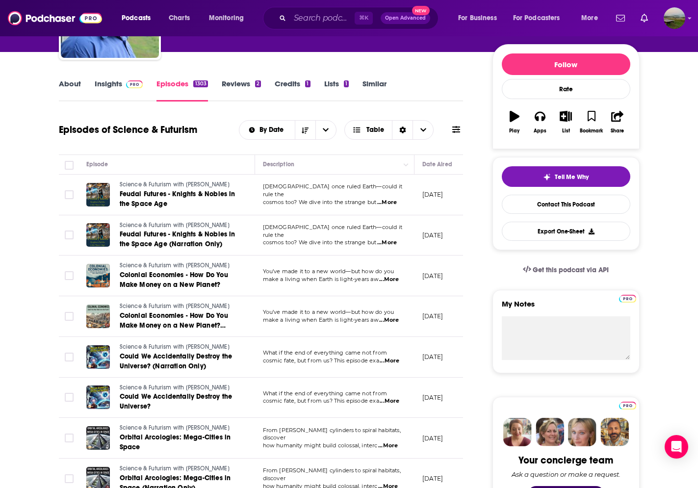
click at [391, 401] on span "...More" at bounding box center [390, 401] width 20 height 8
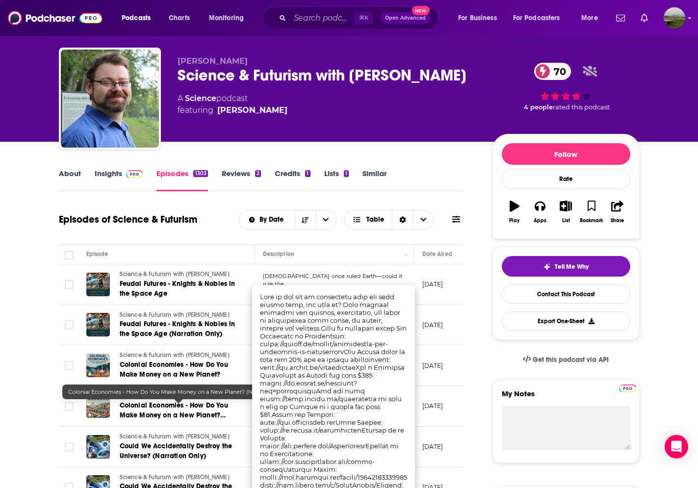
scroll to position [0, 0]
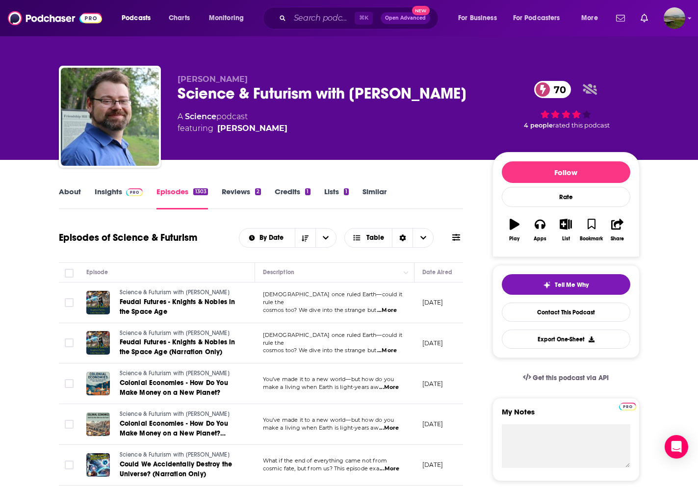
click at [65, 193] on link "About" at bounding box center [70, 198] width 22 height 23
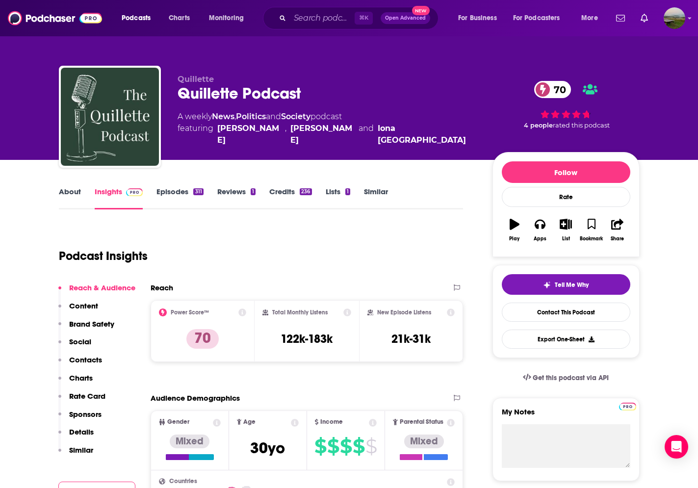
click at [79, 194] on link "About" at bounding box center [70, 198] width 22 height 23
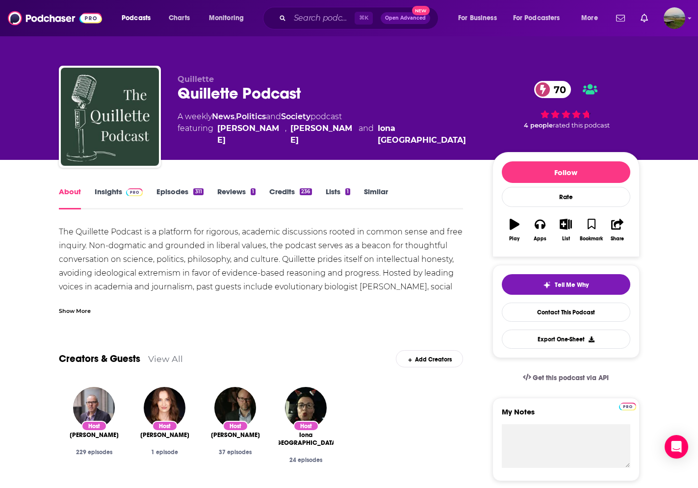
click at [83, 314] on div "Show More" at bounding box center [75, 310] width 32 height 9
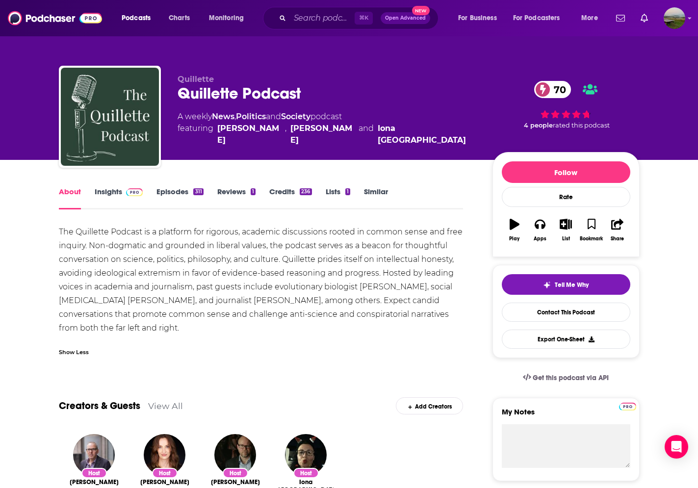
click at [180, 192] on link "Episodes 311" at bounding box center [180, 198] width 47 height 23
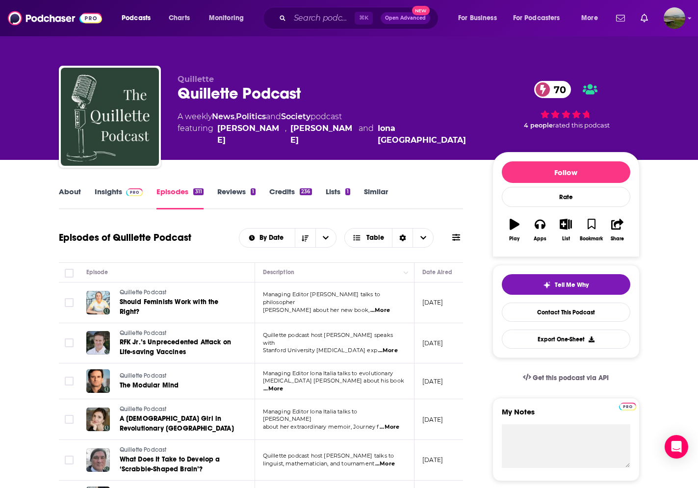
click at [76, 193] on link "About" at bounding box center [70, 198] width 22 height 23
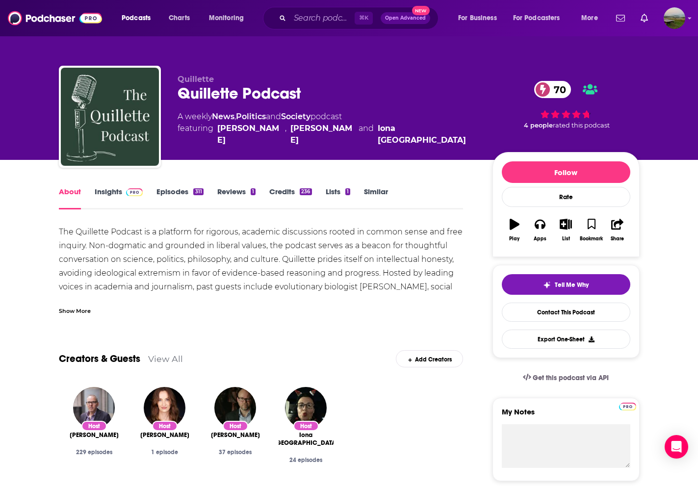
click at [181, 193] on link "Episodes 311" at bounding box center [180, 198] width 47 height 23
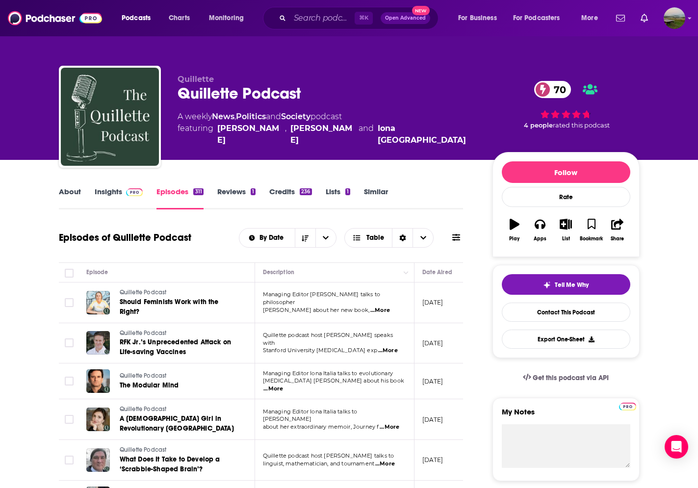
click at [115, 187] on link "Insights" at bounding box center [119, 198] width 49 height 23
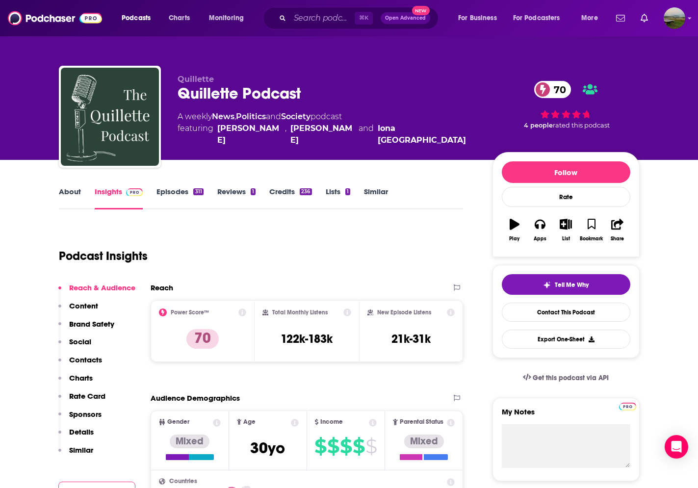
click at [96, 361] on p "Contacts" at bounding box center [85, 359] width 33 height 9
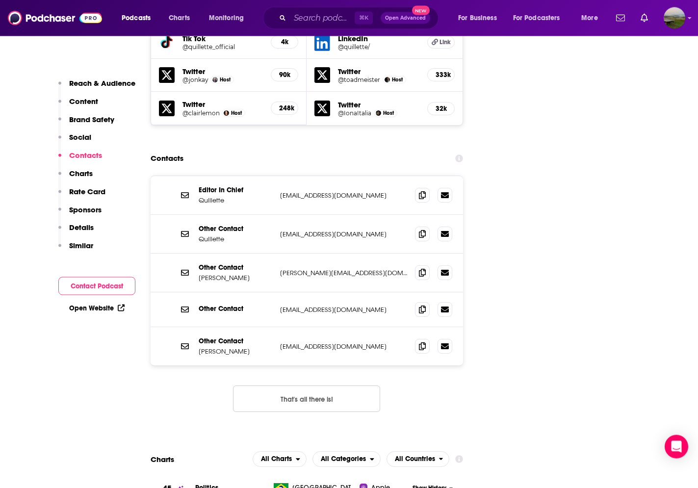
scroll to position [1213, 0]
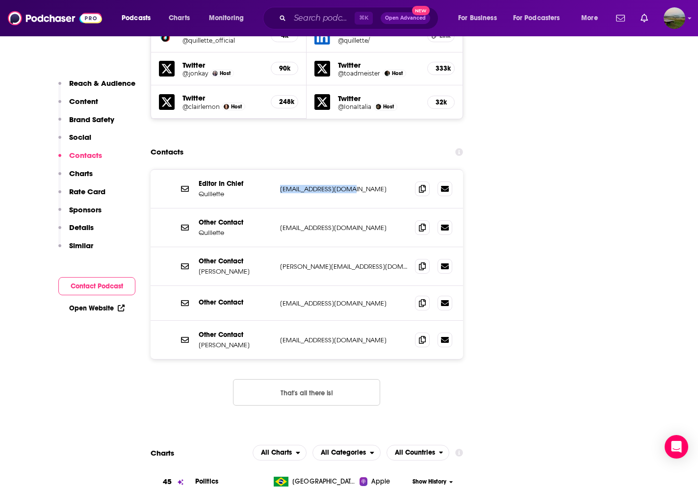
drag, startPoint x: 352, startPoint y: 183, endPoint x: 281, endPoint y: 186, distance: 71.2
click at [281, 186] on p "[EMAIL_ADDRESS][DOMAIN_NAME]" at bounding box center [344, 189] width 128 height 8
copy p "[EMAIL_ADDRESS][DOMAIN_NAME]"
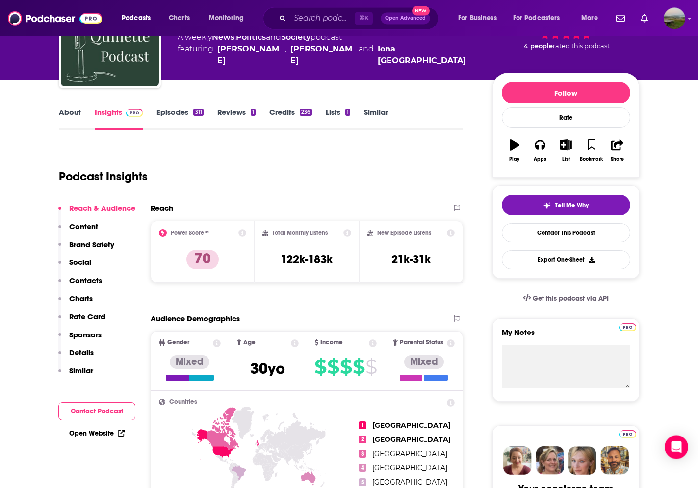
scroll to position [95, 0]
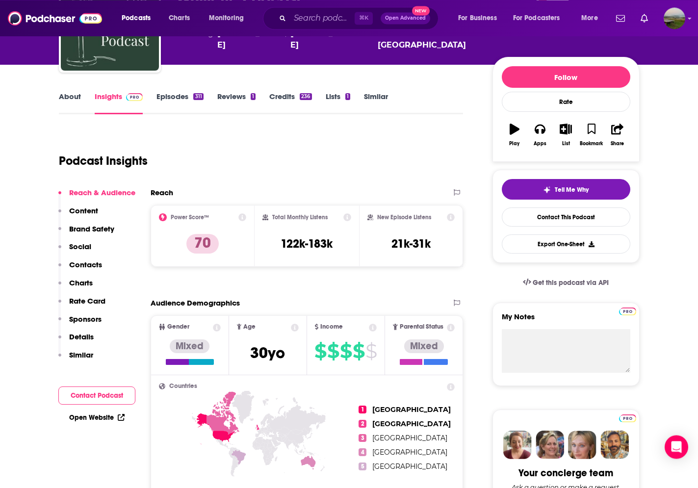
click at [72, 99] on link "About" at bounding box center [70, 103] width 22 height 23
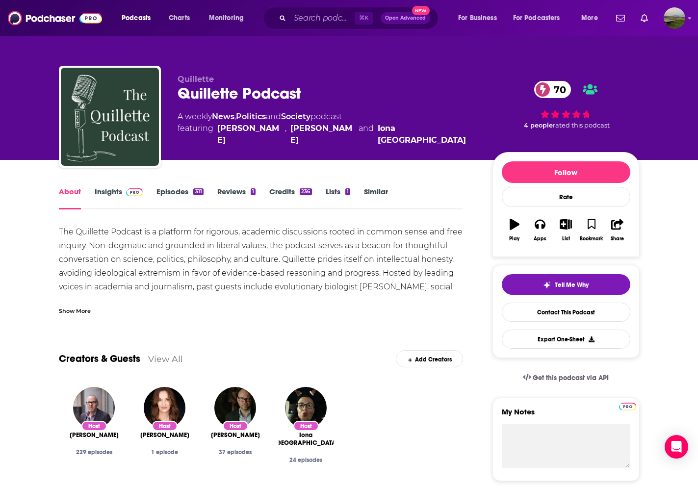
click at [110, 191] on link "Insights" at bounding box center [119, 198] width 49 height 23
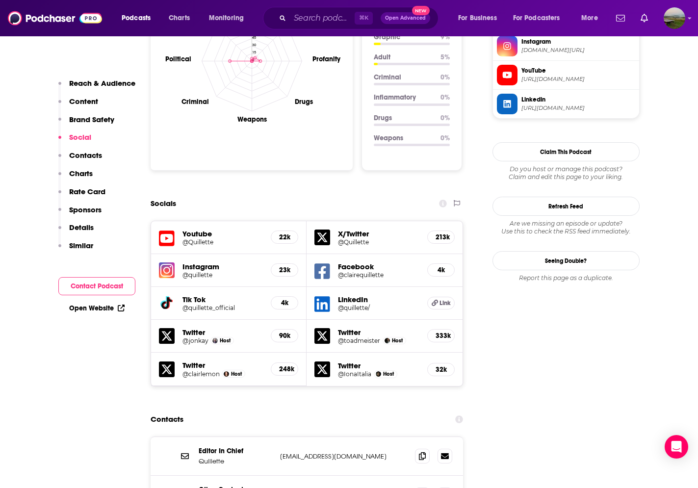
scroll to position [644, 0]
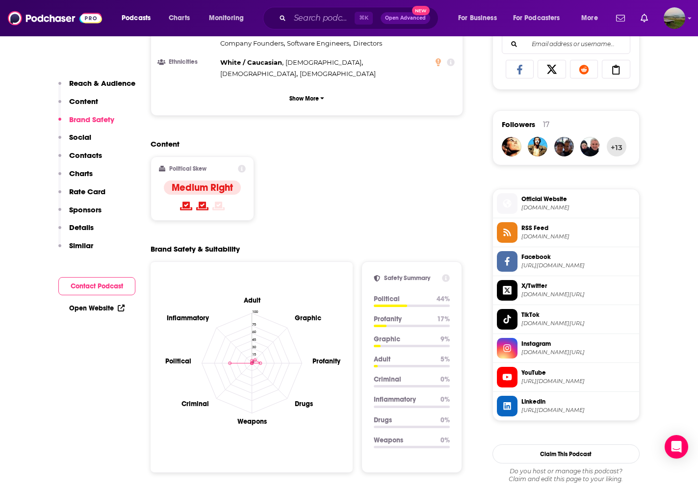
click at [90, 157] on p "Contacts" at bounding box center [85, 155] width 33 height 9
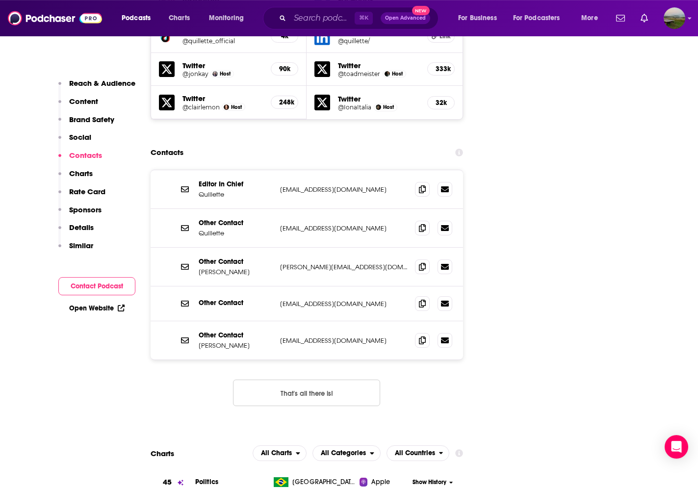
scroll to position [1213, 0]
drag, startPoint x: 349, startPoint y: 263, endPoint x: 281, endPoint y: 261, distance: 68.2
click at [281, 262] on p "[PERSON_NAME][EMAIL_ADDRESS][DOMAIN_NAME]" at bounding box center [344, 266] width 128 height 8
drag, startPoint x: 343, startPoint y: 295, endPoint x: 280, endPoint y: 301, distance: 63.1
click at [280, 301] on p "[EMAIL_ADDRESS][DOMAIN_NAME]" at bounding box center [344, 303] width 128 height 8
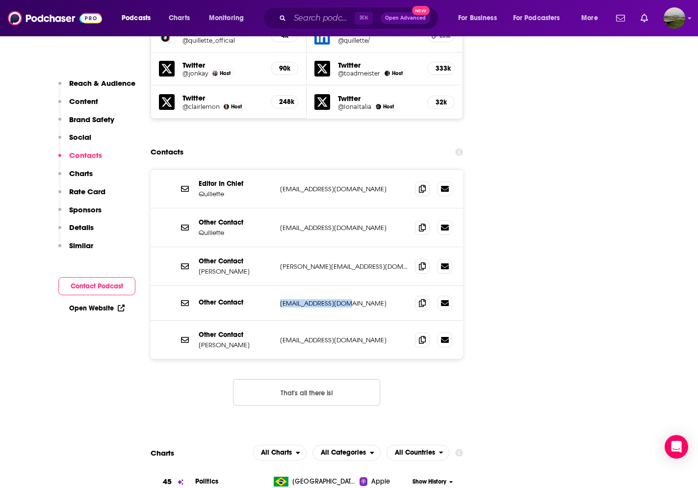
copy p "[EMAIL_ADDRESS][DOMAIN_NAME]"
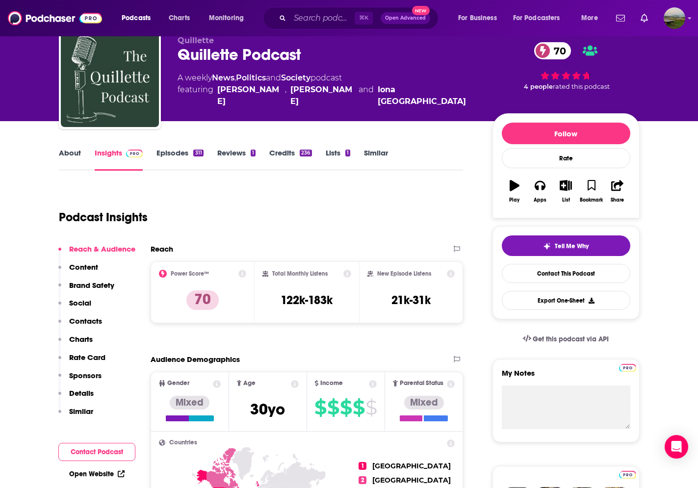
scroll to position [0, 0]
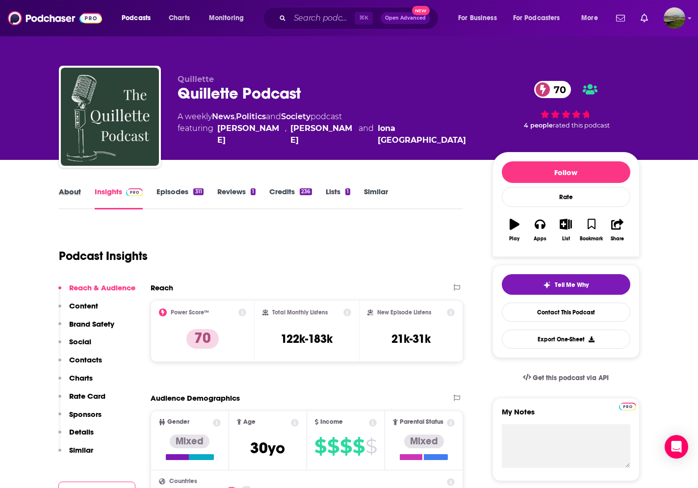
click at [83, 194] on div "About" at bounding box center [77, 198] width 36 height 23
click at [74, 194] on link "About" at bounding box center [70, 198] width 22 height 23
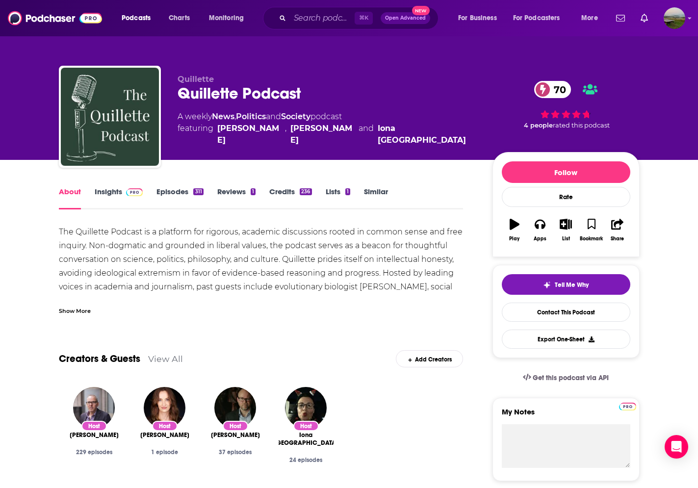
click at [279, 193] on link "Credits 236" at bounding box center [290, 198] width 42 height 23
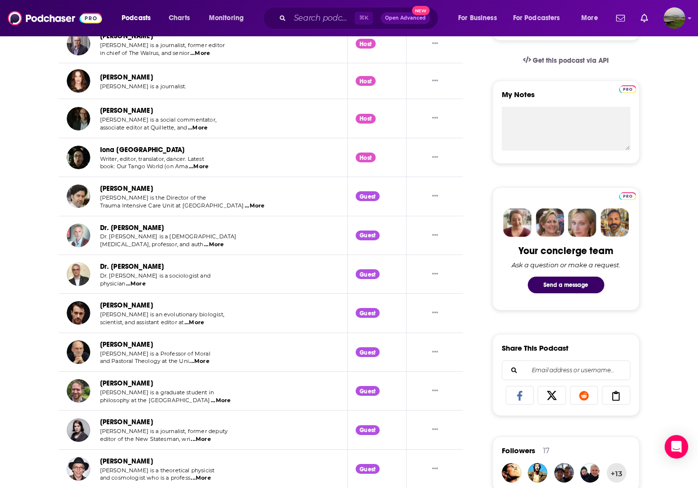
scroll to position [38, 0]
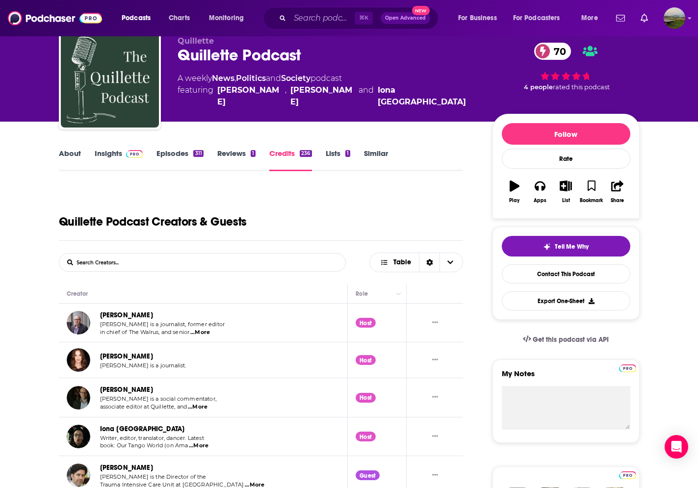
click at [72, 154] on link "About" at bounding box center [70, 160] width 22 height 23
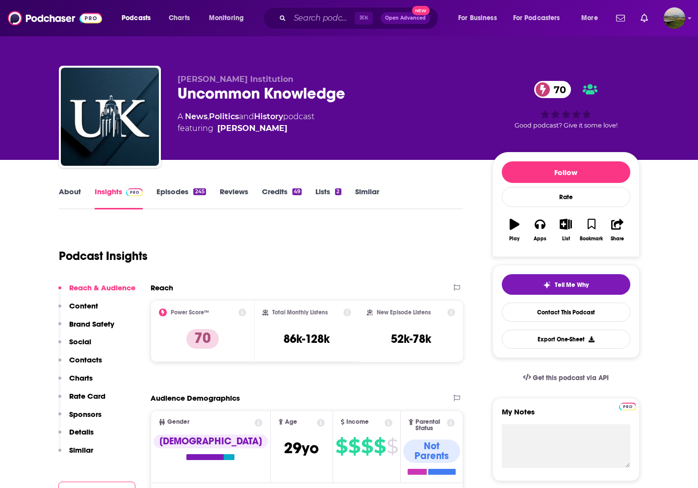
click at [185, 191] on link "Episodes 245" at bounding box center [181, 198] width 49 height 23
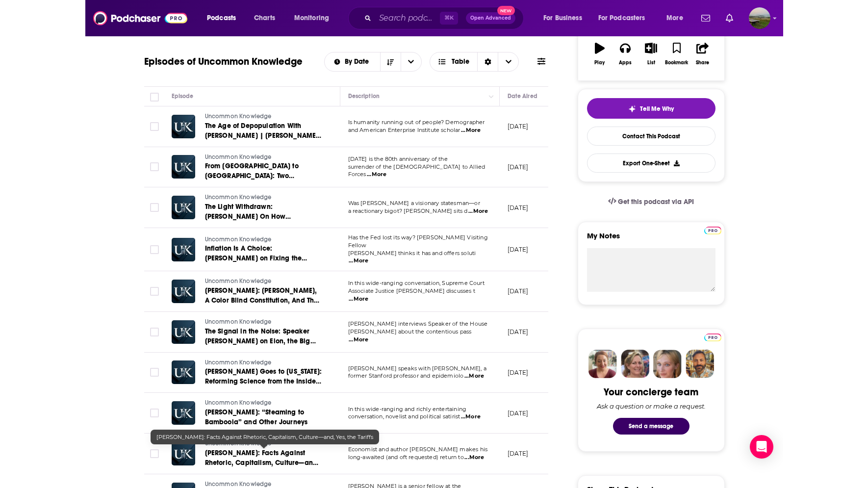
scroll to position [178, 0]
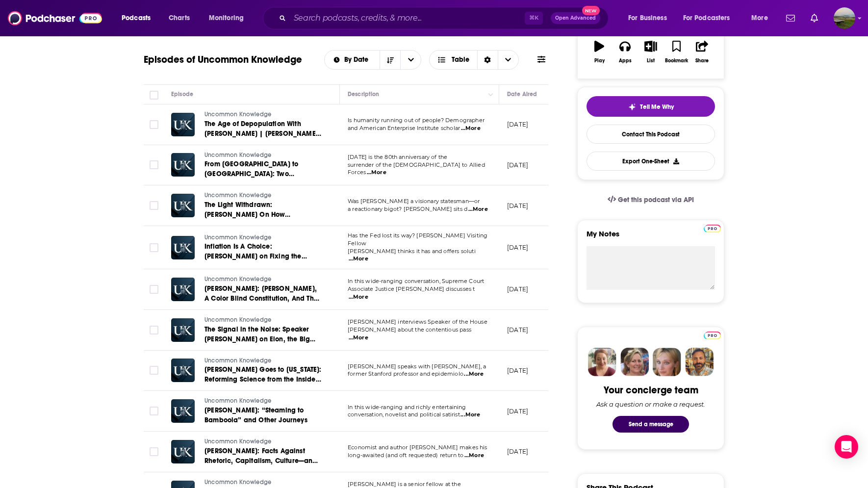
click at [368, 293] on span "...More" at bounding box center [359, 297] width 20 height 8
click at [524, 275] on td "June 17, 2025" at bounding box center [531, 289] width 64 height 41
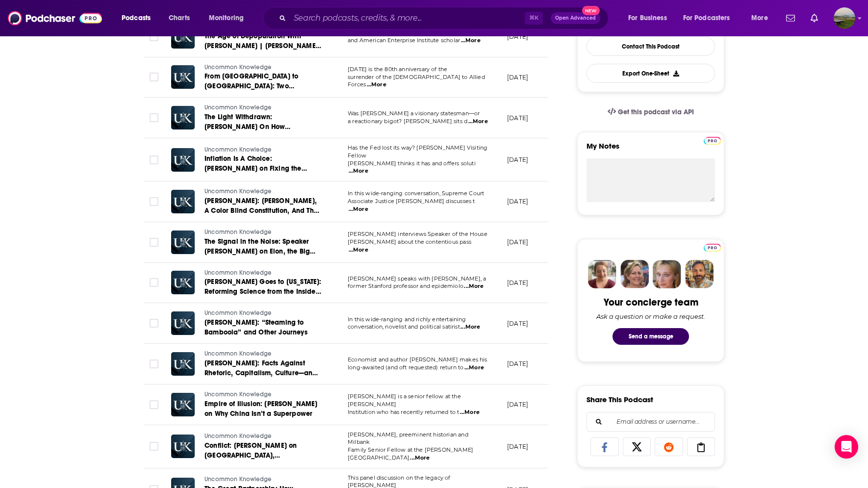
scroll to position [236, 0]
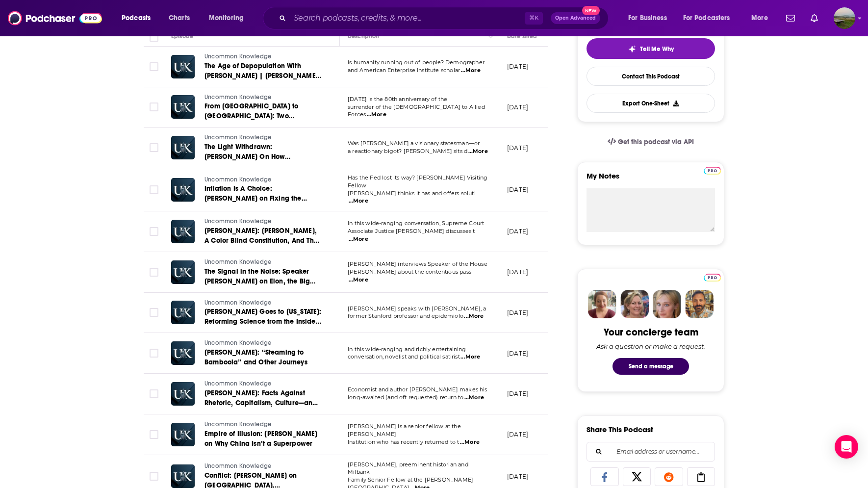
click at [368, 236] on span "...More" at bounding box center [359, 240] width 20 height 8
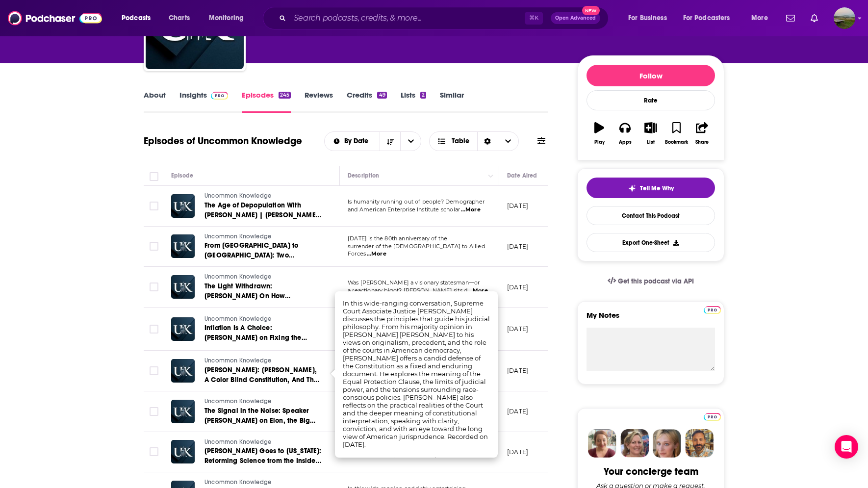
scroll to position [0, 0]
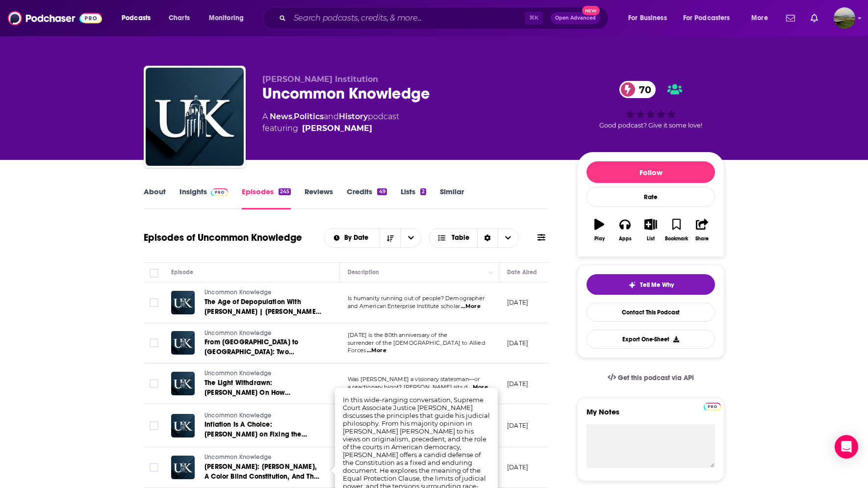
click at [201, 199] on link "Insights" at bounding box center [204, 198] width 49 height 23
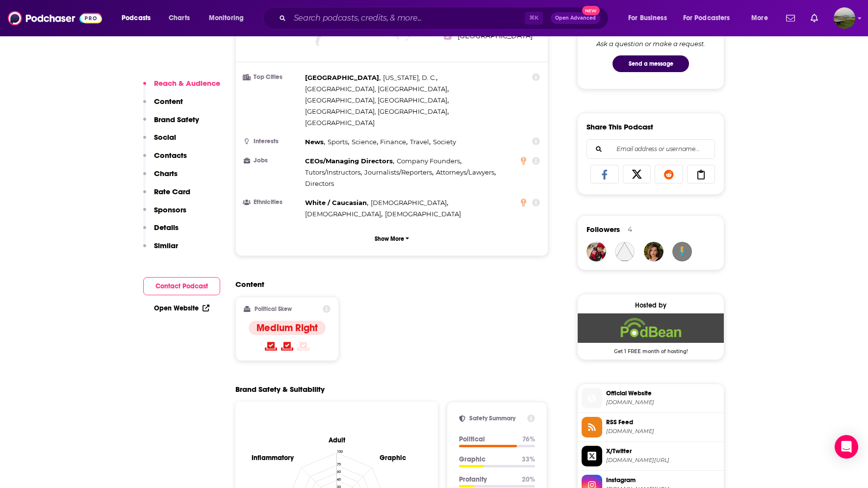
scroll to position [552, 0]
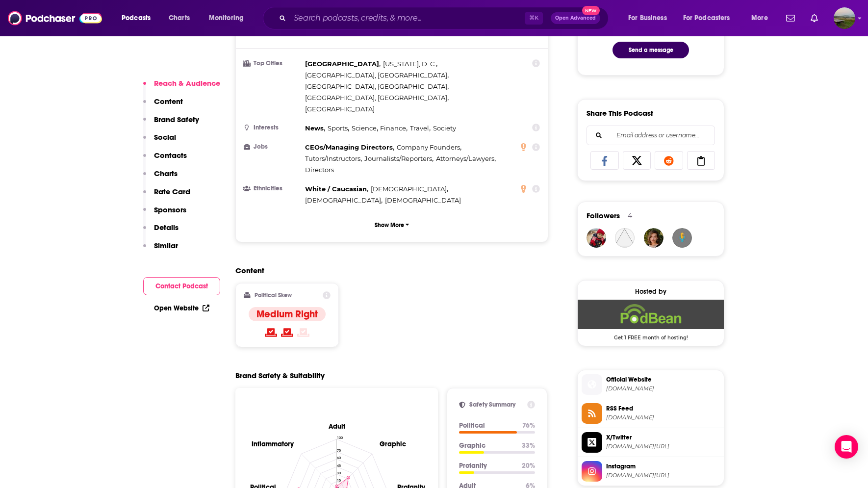
click at [166, 157] on p "Contacts" at bounding box center [170, 155] width 33 height 9
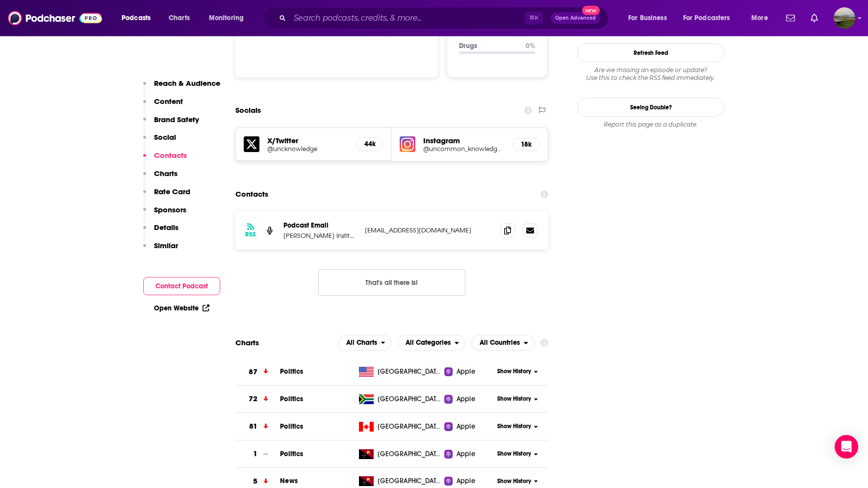
scroll to position [1074, 0]
drag, startPoint x: 461, startPoint y: 183, endPoint x: 364, endPoint y: 185, distance: 97.2
click at [365, 226] on p "institutionhoover@gmail.com" at bounding box center [429, 230] width 128 height 8
copy p "institutionhoover@gmail.com"
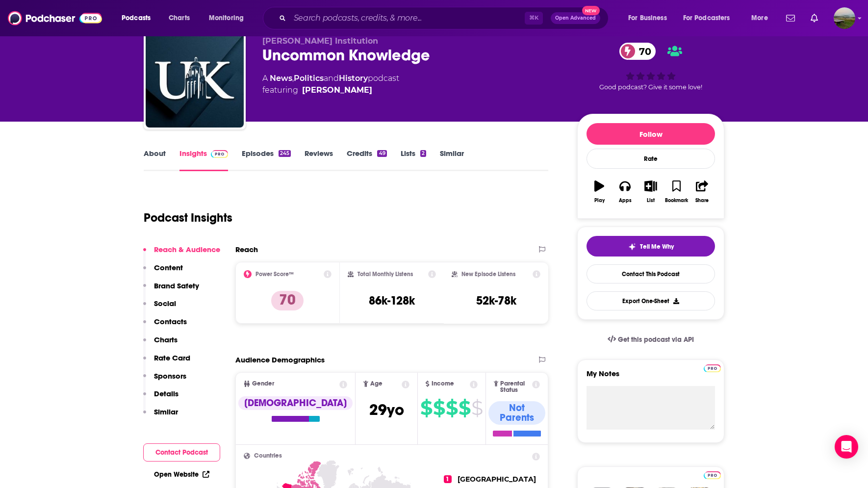
scroll to position [36, 0]
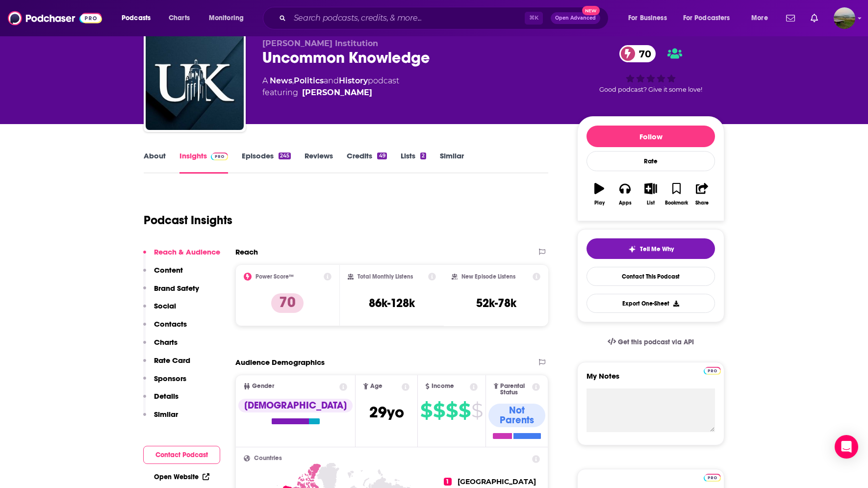
click at [258, 160] on link "Episodes 245" at bounding box center [266, 162] width 49 height 23
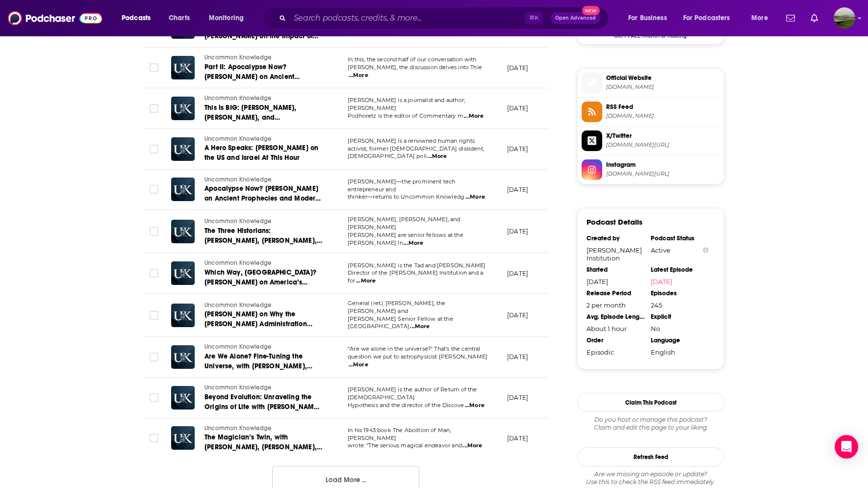
scroll to position [855, 0]
click at [406, 466] on button "Load More ..." at bounding box center [345, 479] width 147 height 26
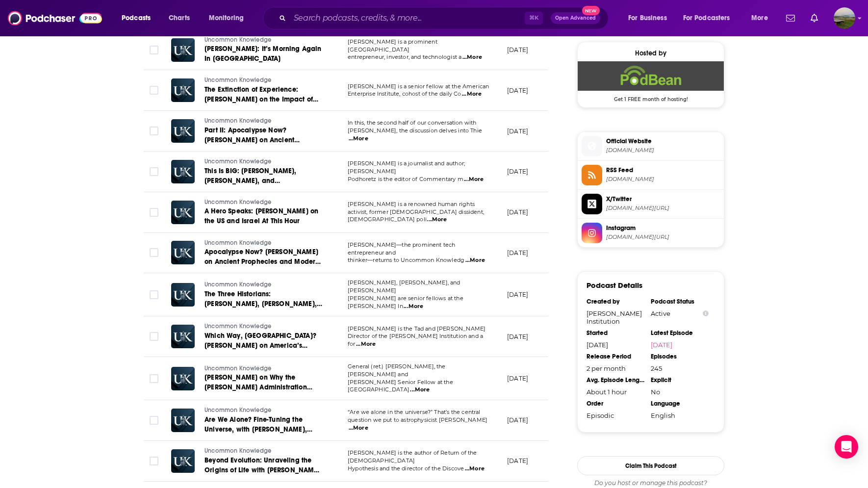
scroll to position [790, 0]
click at [320, 21] on input "Search podcasts, credits, & more..." at bounding box center [407, 18] width 235 height 16
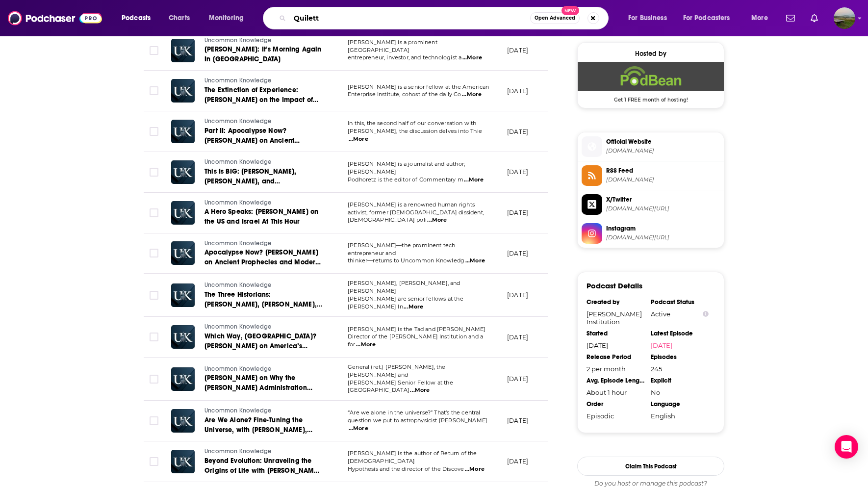
type input "Quilette"
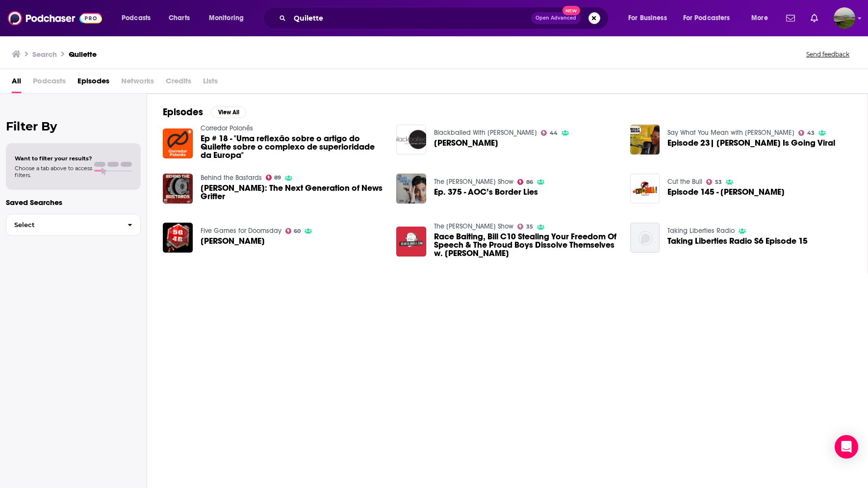
click at [52, 85] on span "Podcasts" at bounding box center [49, 83] width 33 height 20
click at [52, 81] on span "Podcasts" at bounding box center [49, 83] width 33 height 20
click at [340, 24] on input "Quilette" at bounding box center [410, 18] width 241 height 16
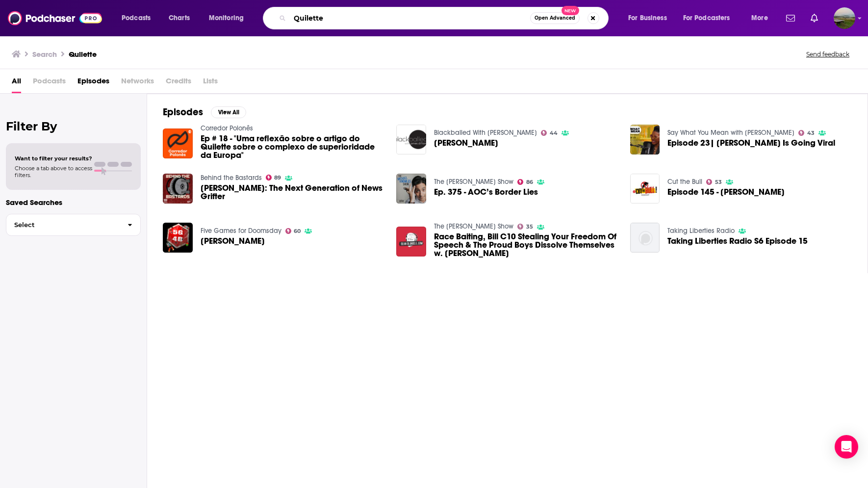
click at [307, 16] on input "Quilette" at bounding box center [410, 18] width 240 height 16
type input "Quillette"
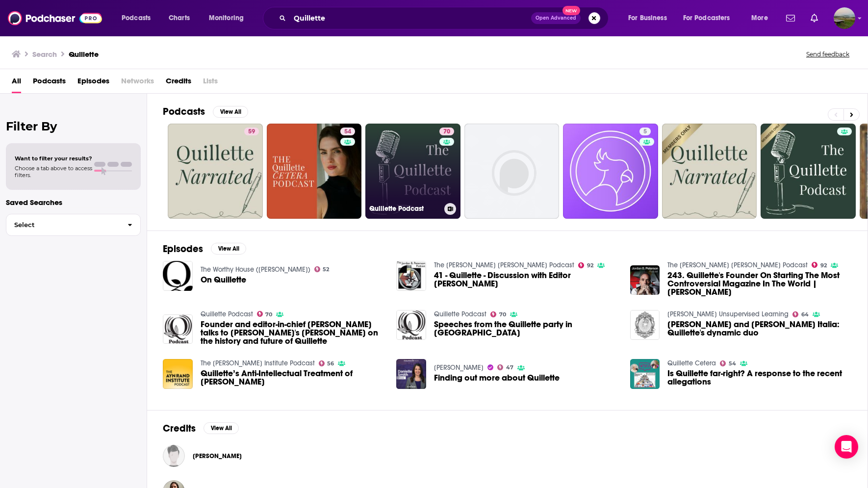
click at [385, 171] on link "70 Quillette Podcast" at bounding box center [413, 171] width 95 height 95
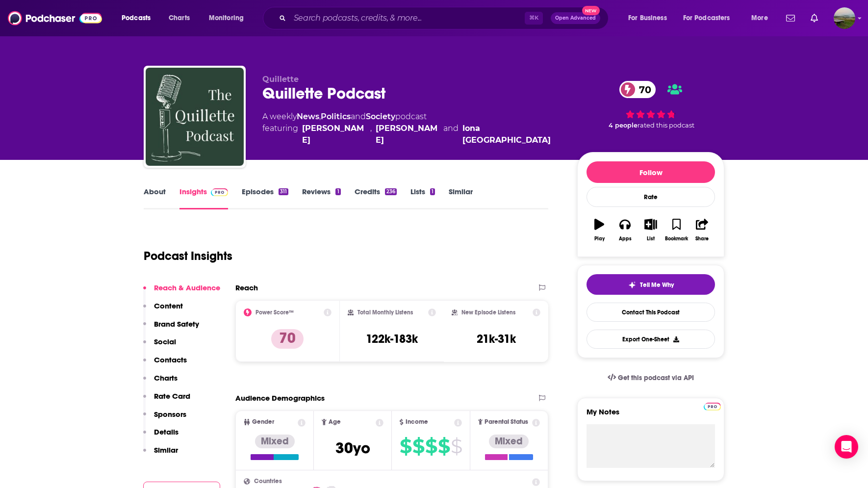
click at [257, 193] on link "Episodes 311" at bounding box center [265, 198] width 47 height 23
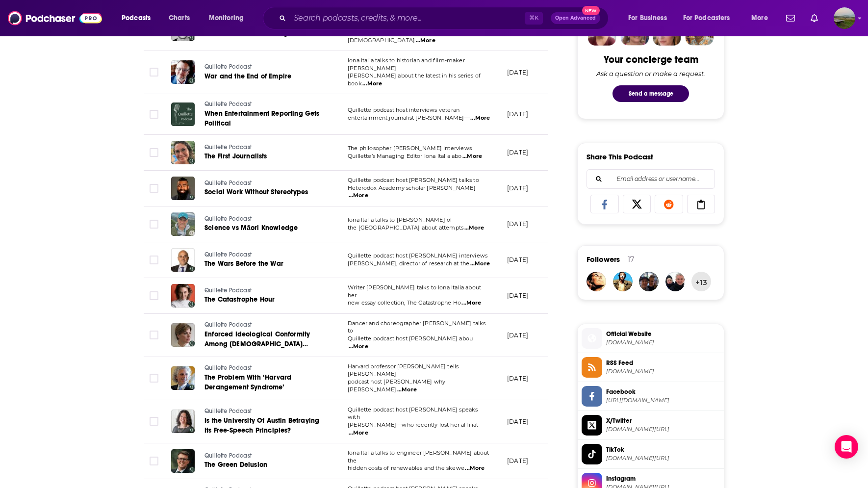
scroll to position [509, 0]
click at [417, 386] on span "...More" at bounding box center [407, 390] width 20 height 8
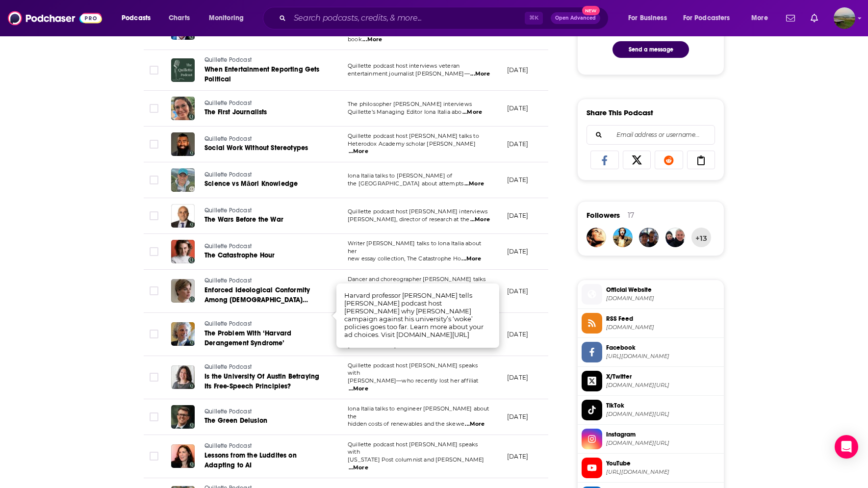
scroll to position [562, 0]
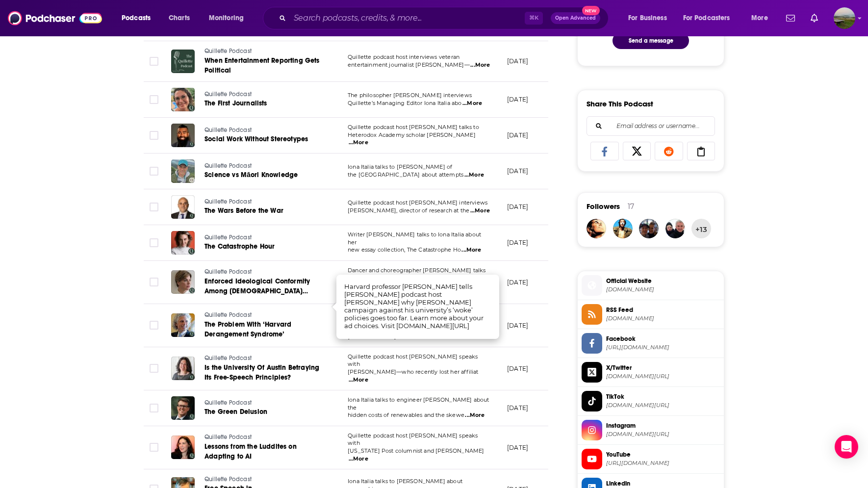
click at [368, 455] on span "...More" at bounding box center [359, 459] width 20 height 8
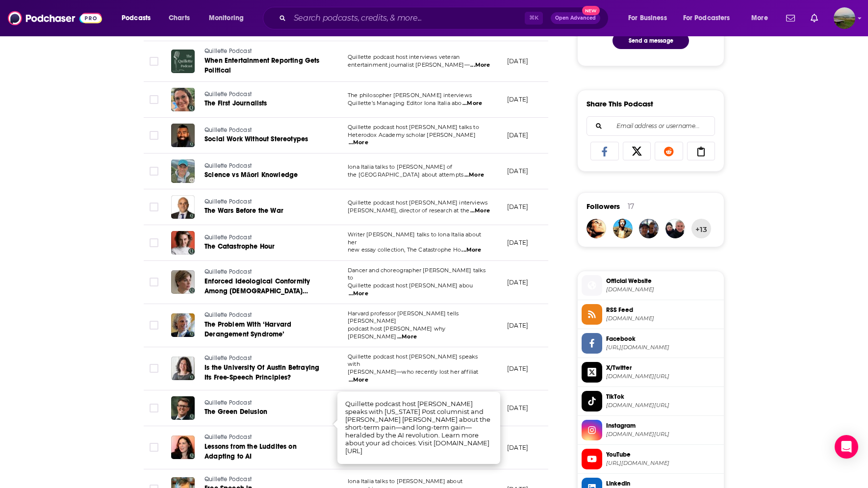
click at [559, 427] on div "About Insights Episodes 311 Reviews 1 Credits 236 Lists 1 Similar Episodes of Q…" at bounding box center [352, 268] width 449 height 1288
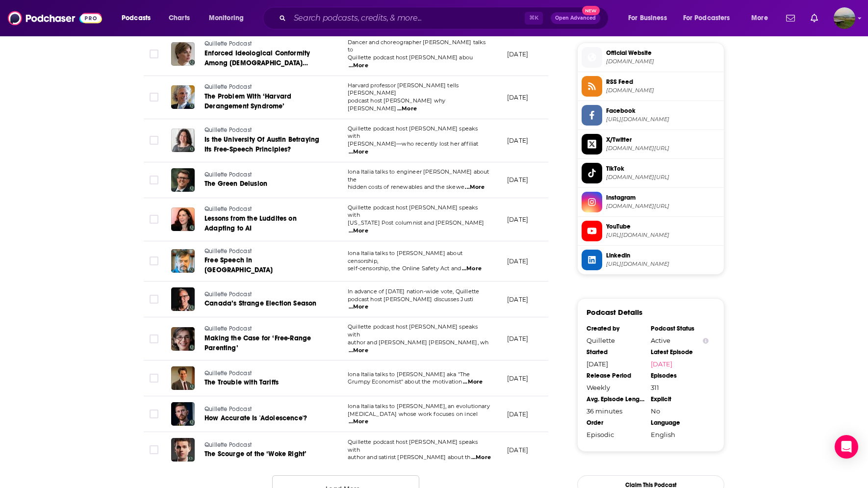
scroll to position [790, 0]
click at [336, 475] on button "Load More ..." at bounding box center [345, 488] width 147 height 26
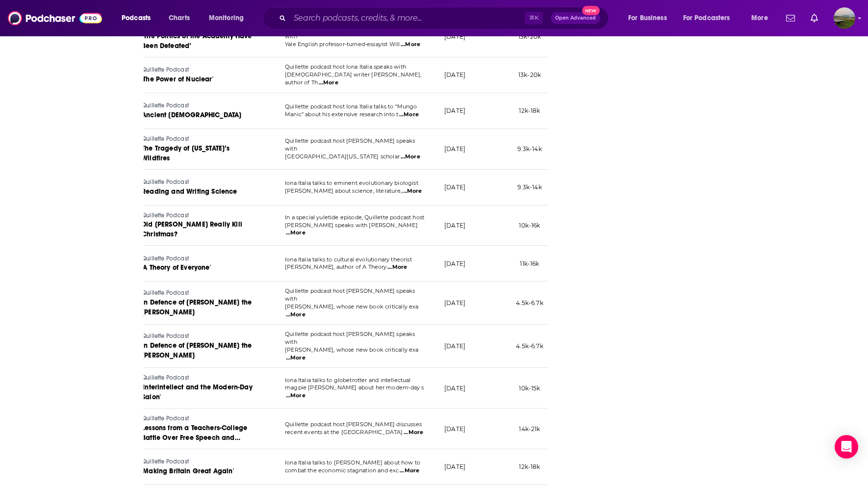
scroll to position [1484, 0]
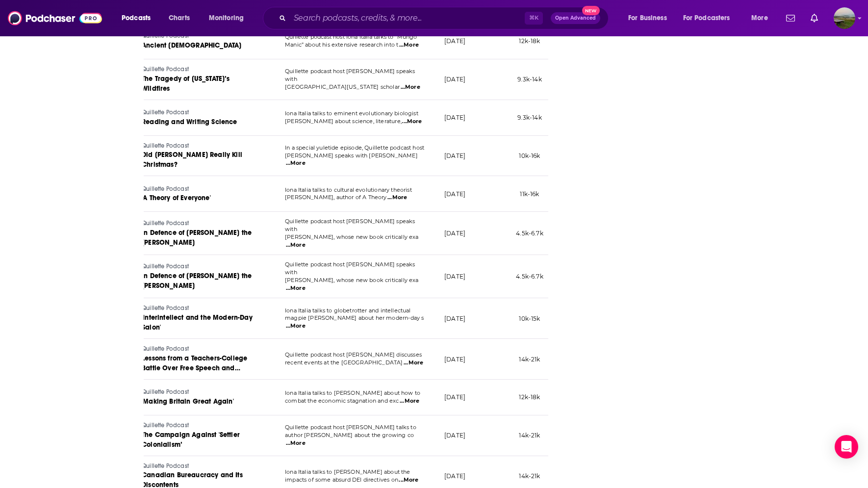
scroll to position [1554, 0]
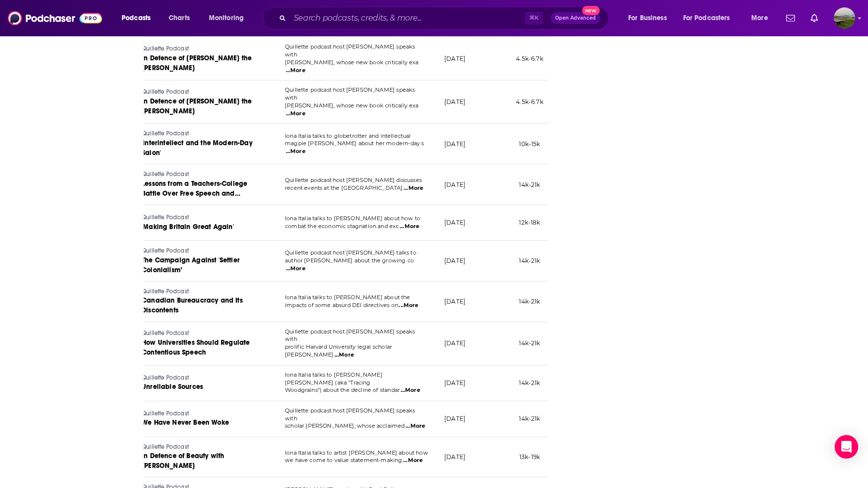
scroll to position [1629, 0]
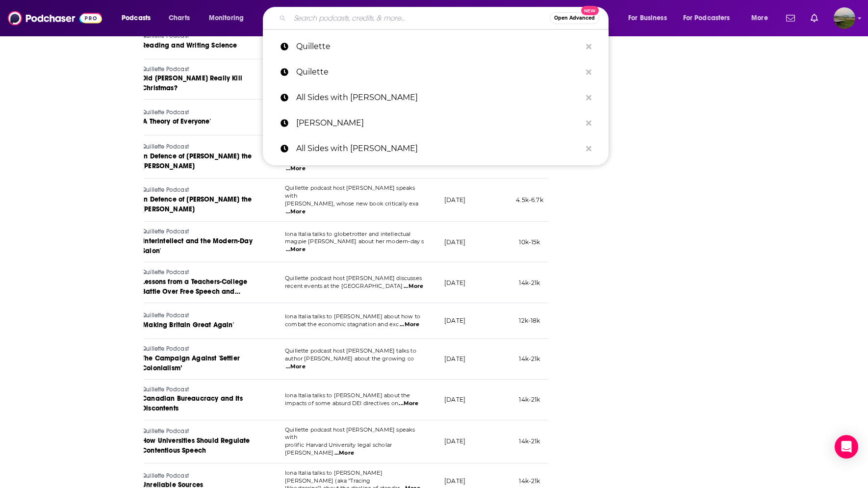
click at [326, 23] on input "Search podcasts, credits, & more..." at bounding box center [420, 18] width 260 height 16
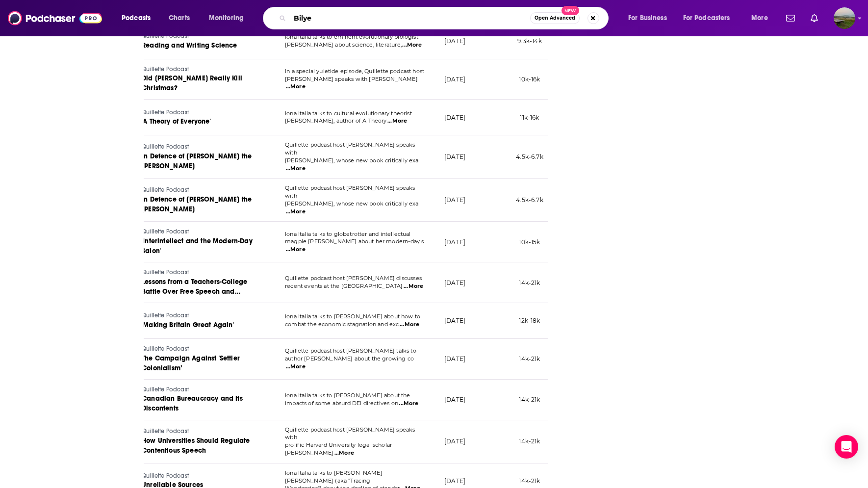
type input "Bilyeu"
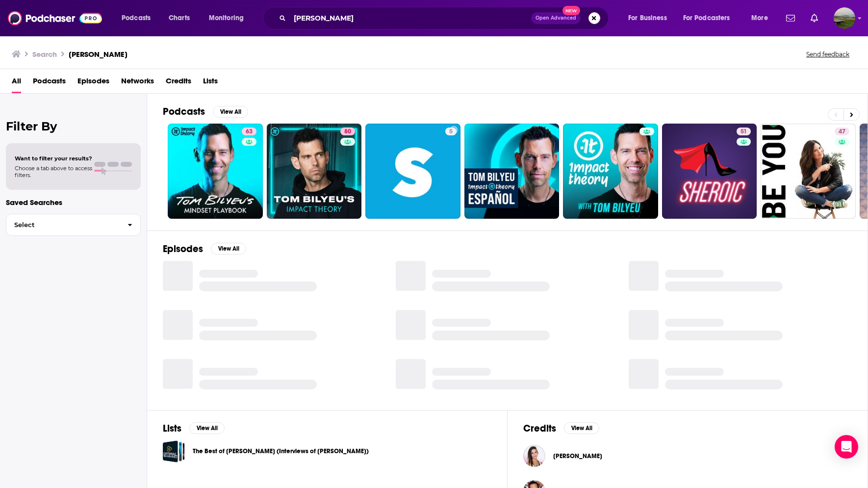
click at [42, 77] on span "Podcasts" at bounding box center [49, 83] width 33 height 20
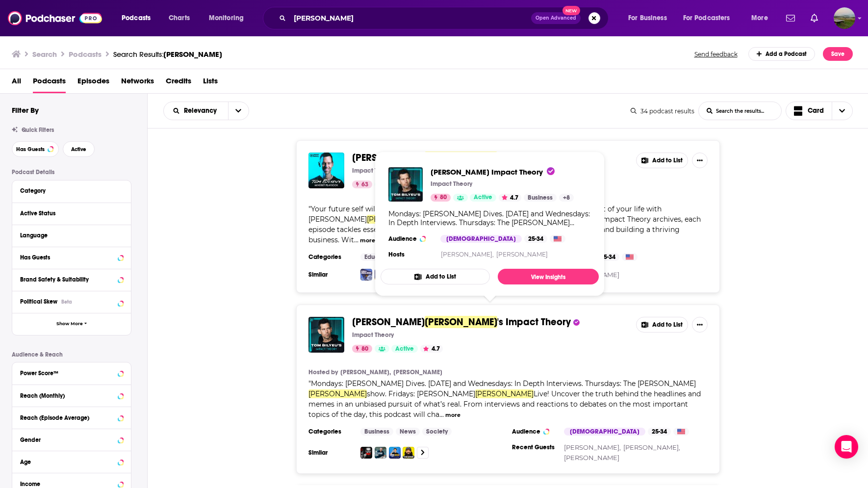
click at [425, 316] on span "Bilyeu" at bounding box center [461, 322] width 73 height 12
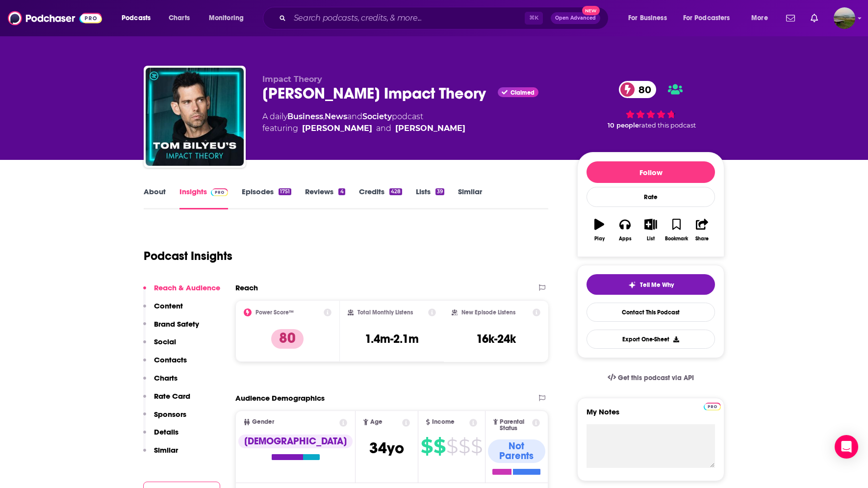
click at [253, 191] on link "Episodes 1751" at bounding box center [267, 198] width 50 height 23
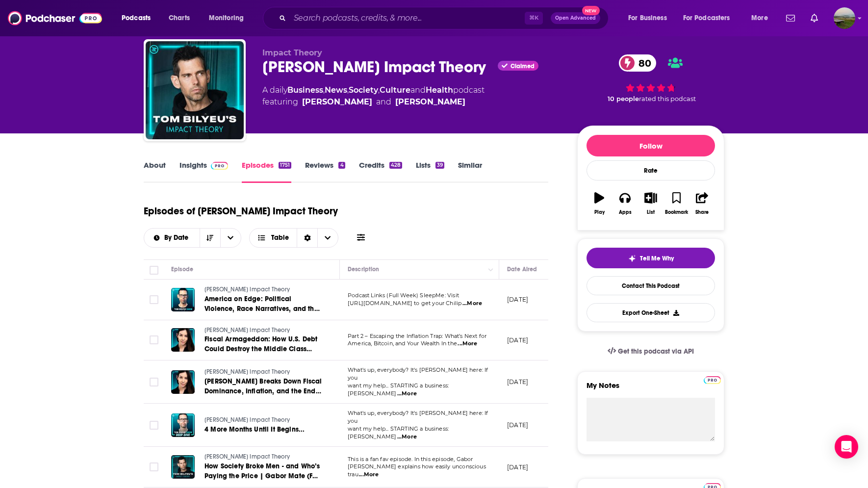
scroll to position [30, 0]
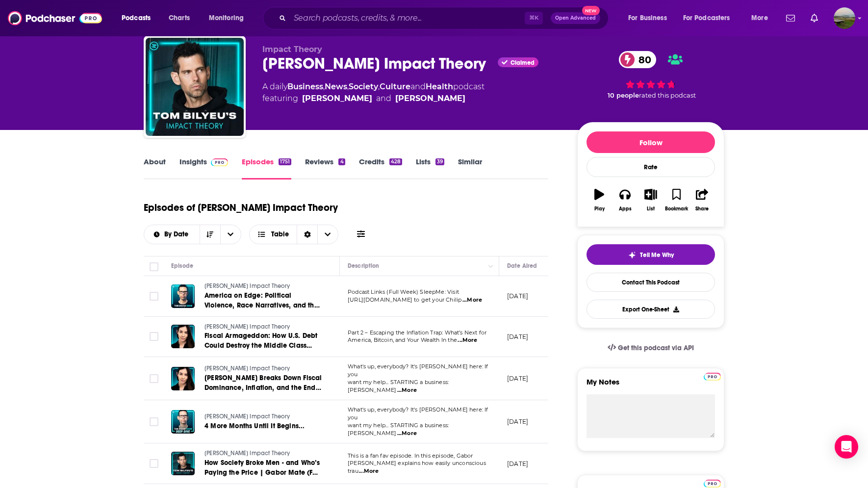
click at [369, 164] on link "Credits 428" at bounding box center [380, 168] width 43 height 23
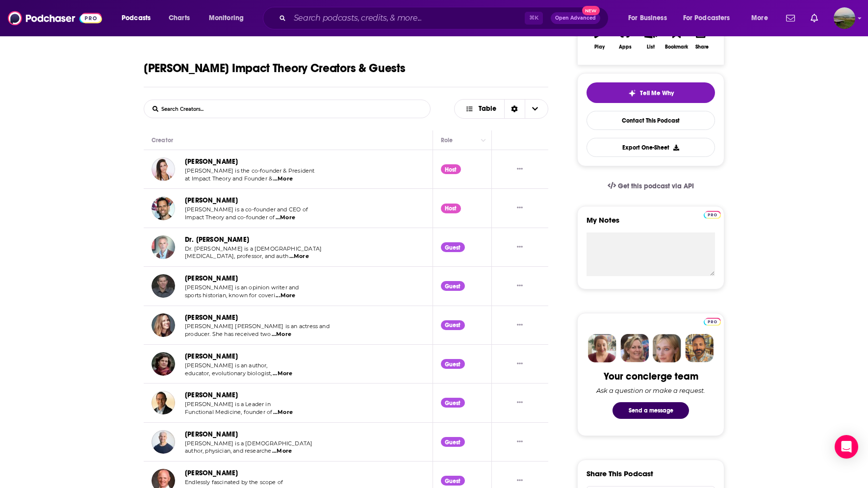
scroll to position [196, 0]
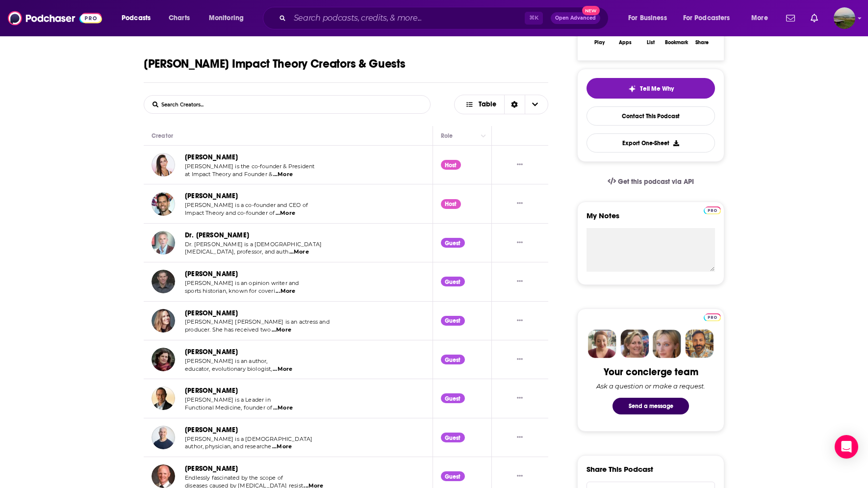
click at [289, 253] on span "...More" at bounding box center [299, 252] width 20 height 8
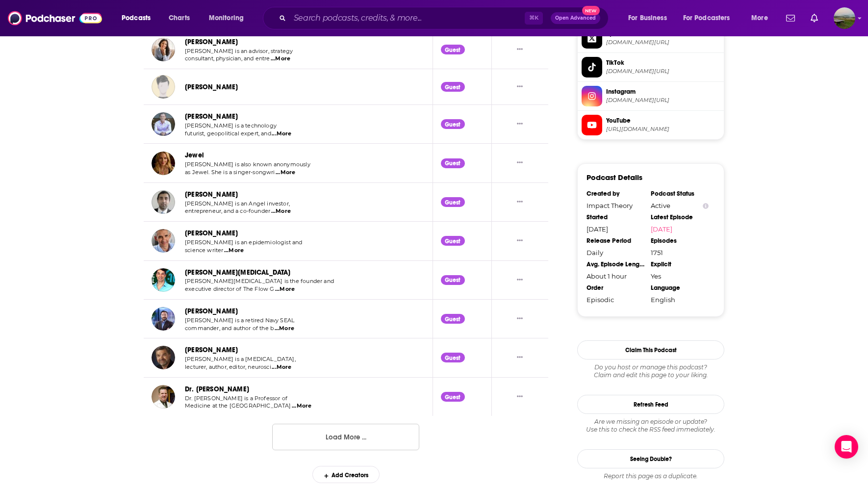
scroll to position [912, 0]
click at [322, 424] on button "Load More ..." at bounding box center [345, 437] width 147 height 26
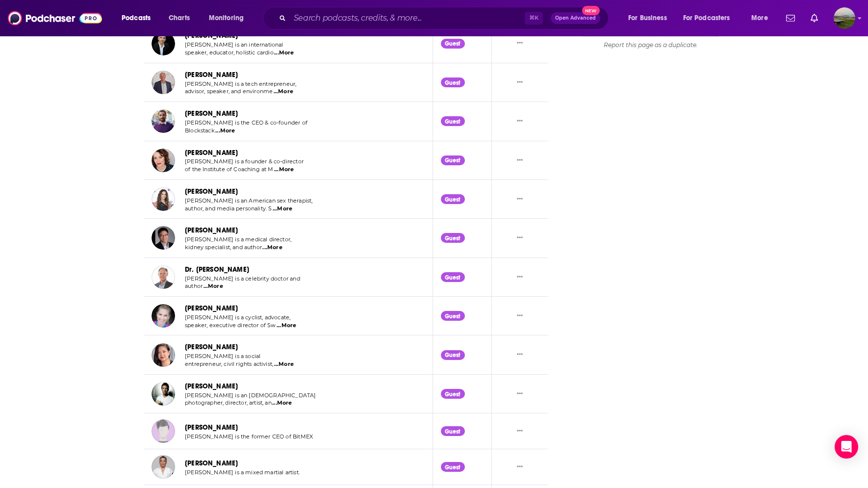
scroll to position [1325, 0]
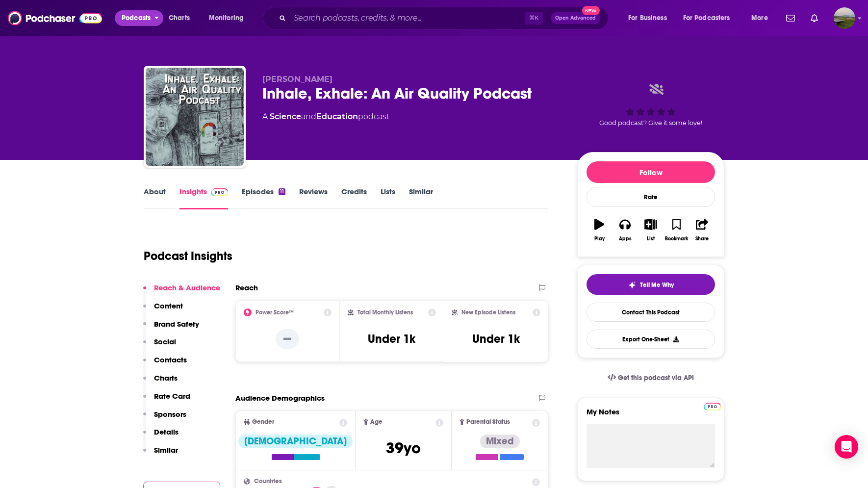
click at [136, 15] on span "Podcasts" at bounding box center [136, 18] width 29 height 14
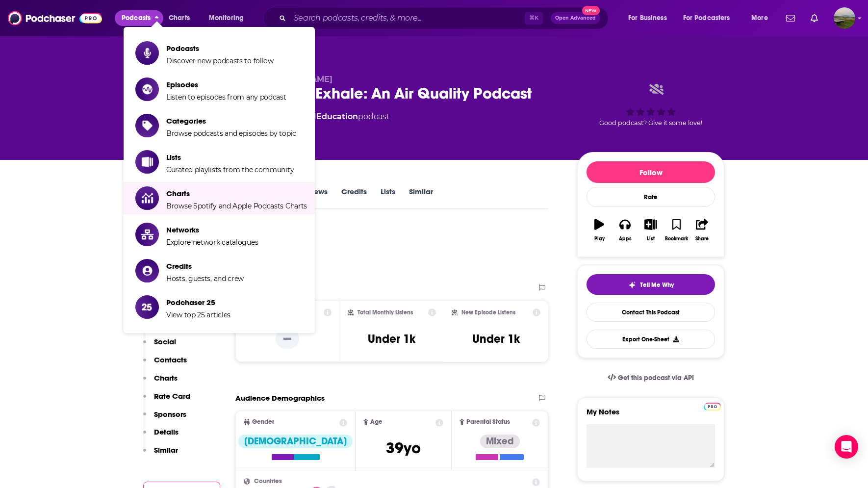
click at [405, 235] on div "Podcast Insights" at bounding box center [342, 250] width 397 height 50
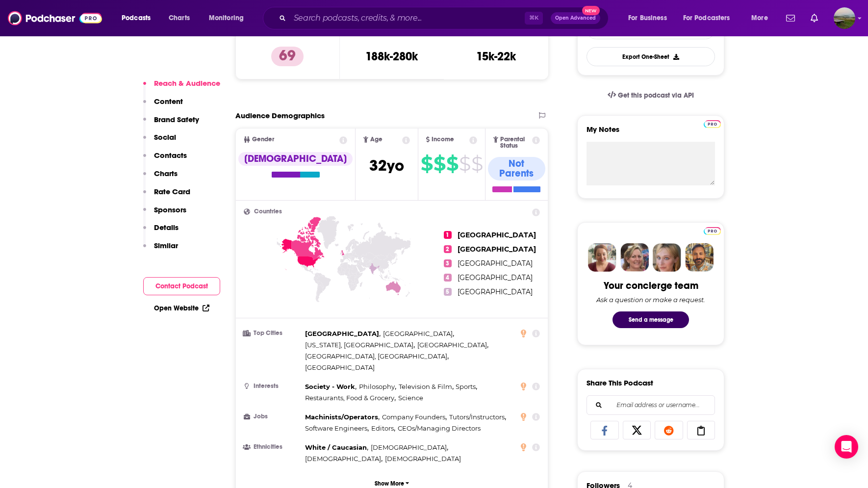
scroll to position [295, 0]
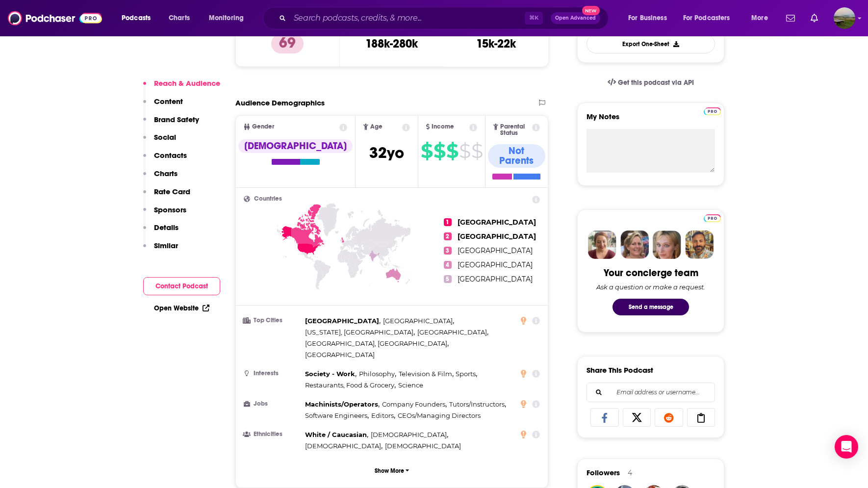
click at [537, 317] on icon at bounding box center [536, 321] width 8 height 8
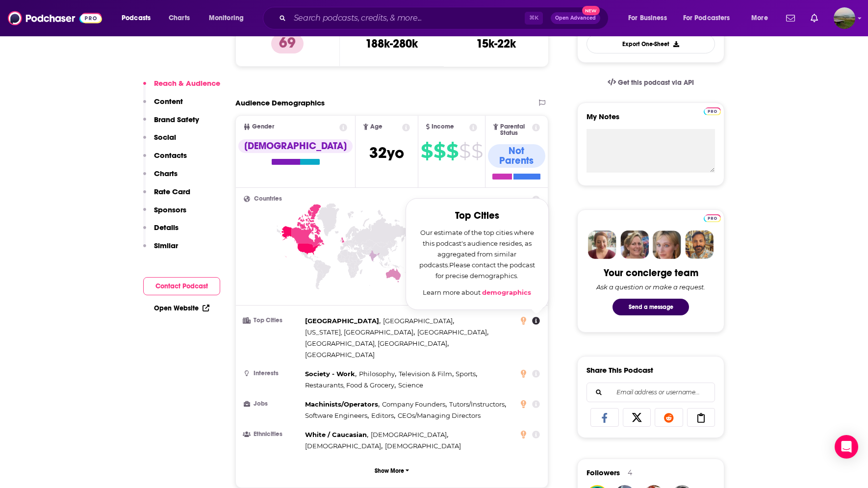
scroll to position [296, 0]
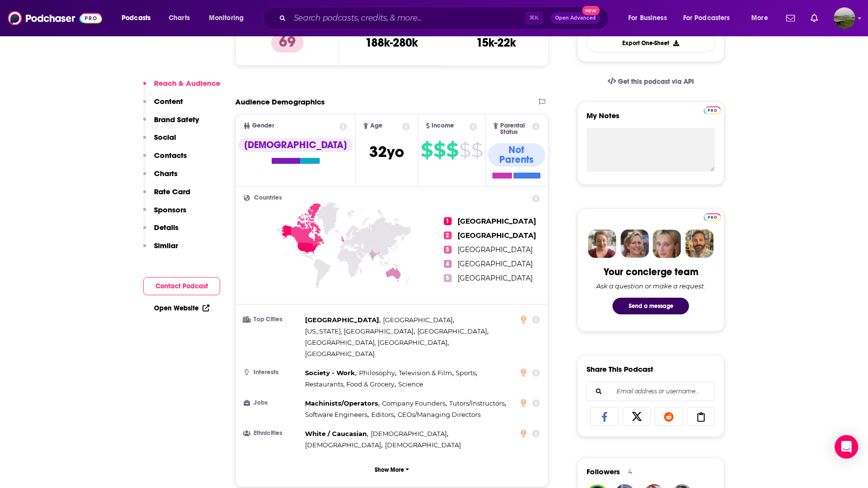
click at [538, 399] on icon at bounding box center [536, 403] width 8 height 8
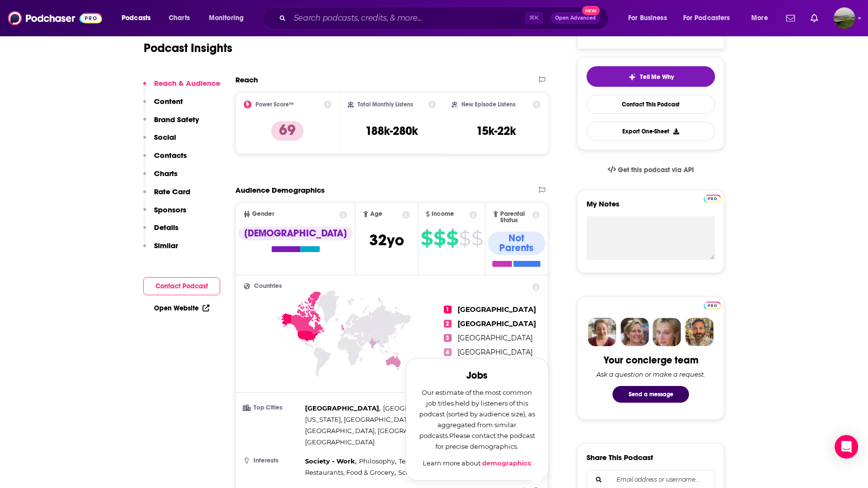
scroll to position [10, 0]
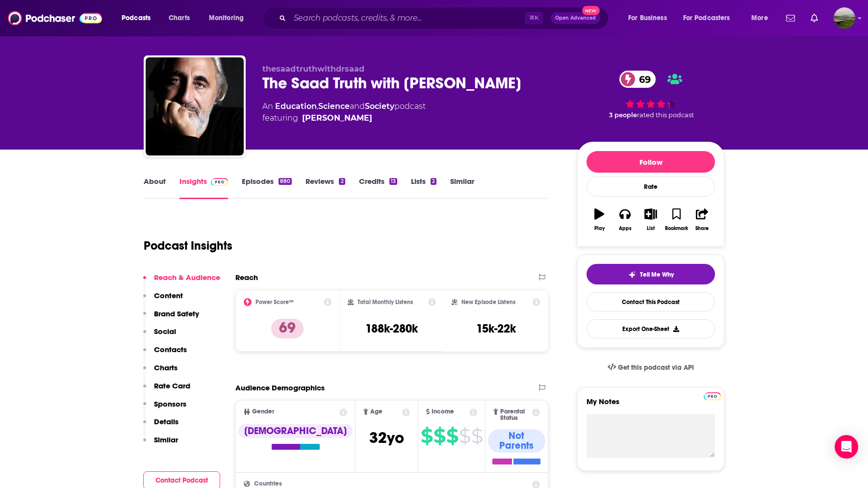
click at [161, 182] on link "About" at bounding box center [155, 188] width 22 height 23
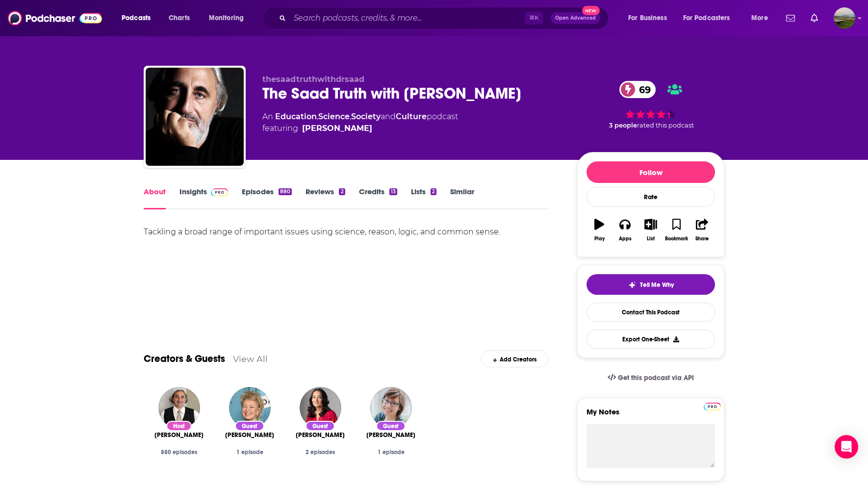
click at [250, 193] on link "Episodes 880" at bounding box center [267, 198] width 50 height 23
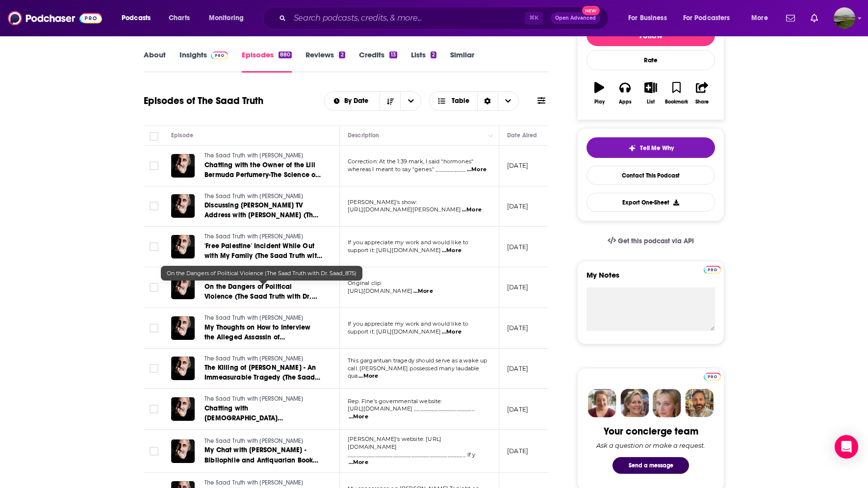
scroll to position [157, 0]
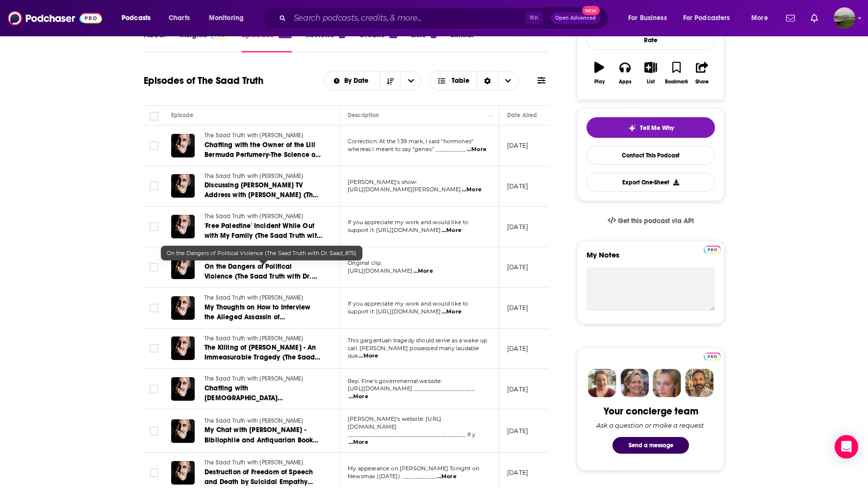
click at [383, 385] on span "Rep. Fine's governmental website:" at bounding box center [395, 381] width 95 height 7
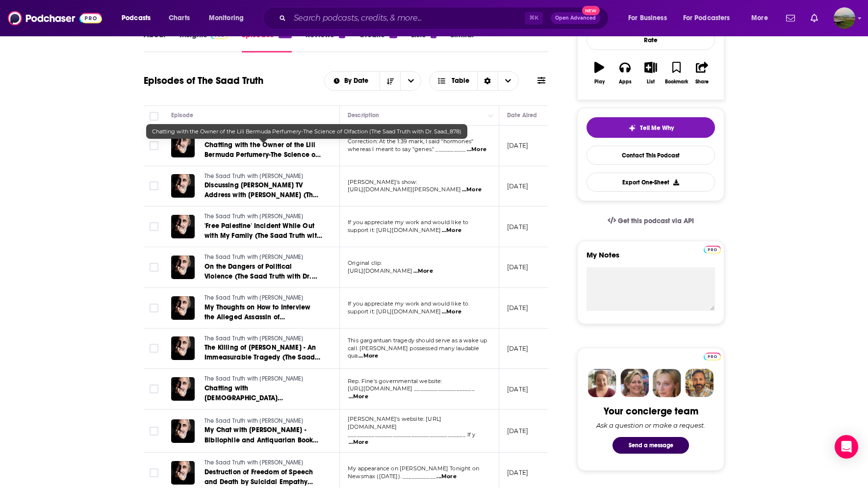
click at [267, 154] on span "Chatting with the Owner of the Lili Bermuda Perfumery-The Science of Olfaction …" at bounding box center [263, 160] width 116 height 38
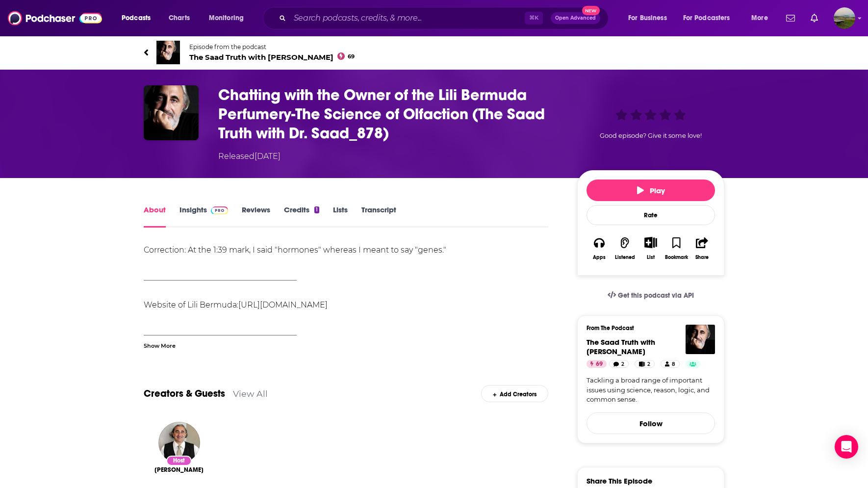
drag, startPoint x: 356, startPoint y: 313, endPoint x: 240, endPoint y: 308, distance: 115.4
click at [240, 308] on div "Correction: At the 1:39 mark, I said "hormones" whereas I meant to say "genes."…" at bounding box center [346, 497] width 405 height 508
copy link "[URL][DOMAIN_NAME]"
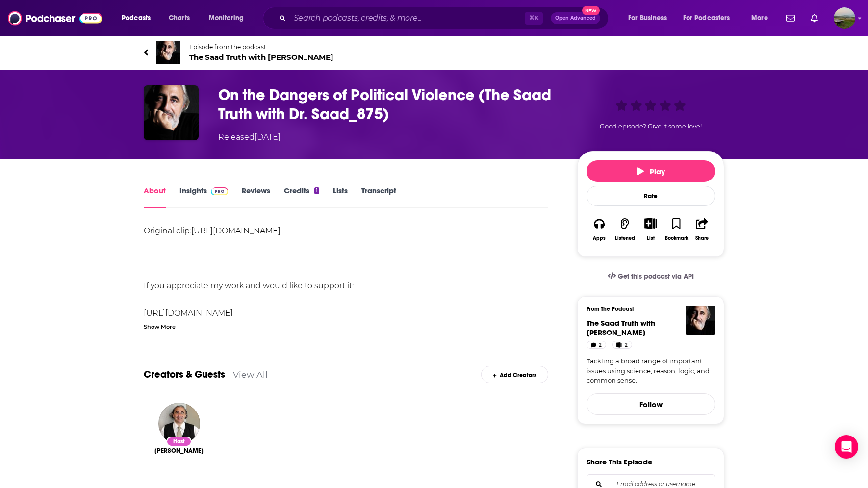
click at [300, 194] on link "Credits 1" at bounding box center [301, 197] width 35 height 23
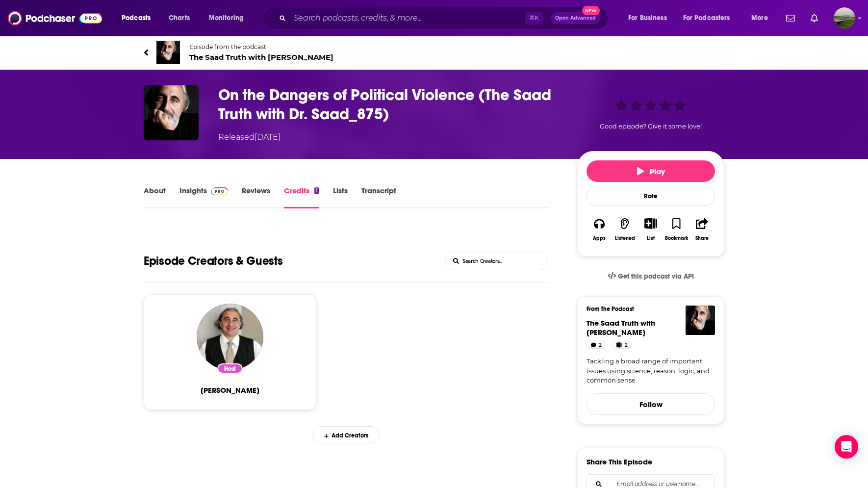
click at [156, 190] on link "About" at bounding box center [155, 197] width 22 height 23
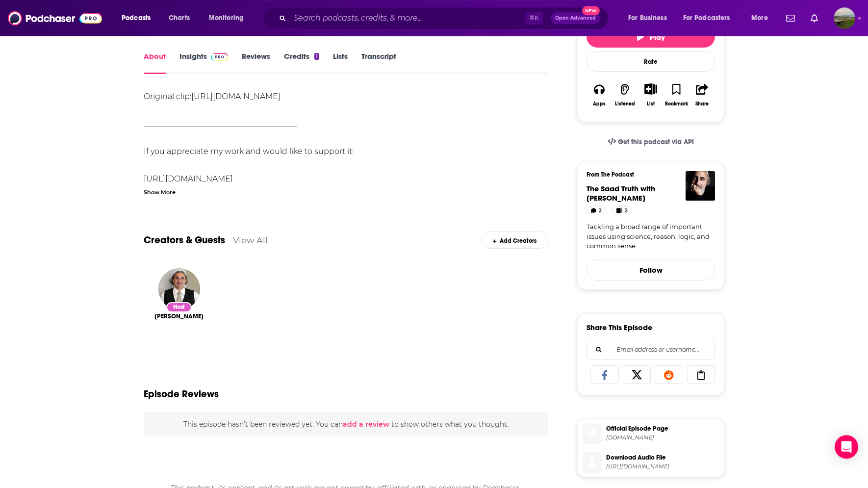
scroll to position [91, 0]
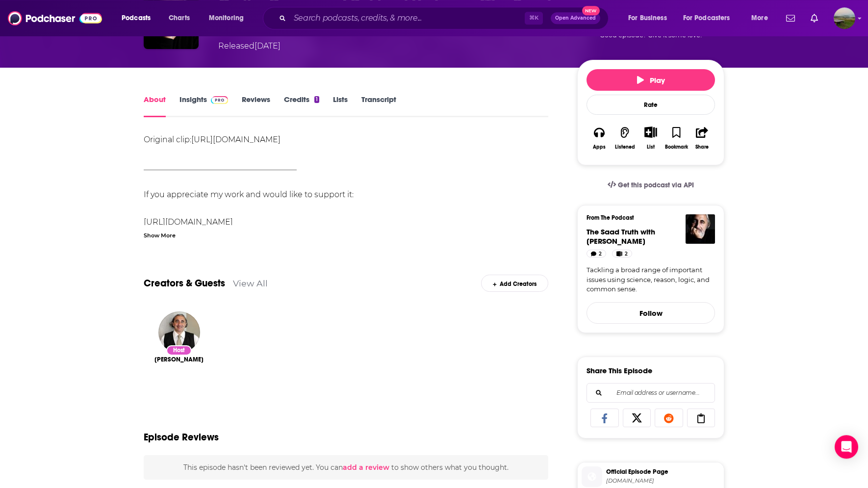
drag, startPoint x: 403, startPoint y: 144, endPoint x: 195, endPoint y: 146, distance: 208.0
click at [195, 146] on div "Original clip: [URL][DOMAIN_NAME] _______________________________________ If yo…" at bounding box center [346, 359] width 405 height 453
copy link "[URL][DOMAIN_NAME]"
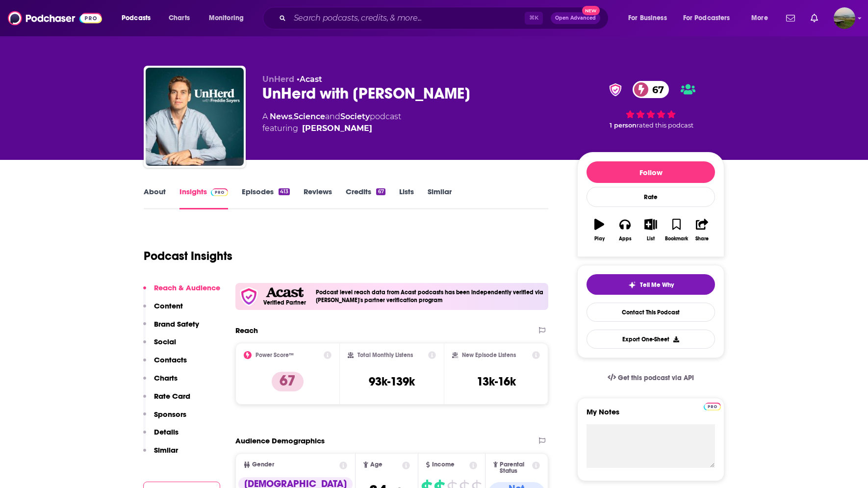
click at [261, 193] on link "Episodes 413" at bounding box center [266, 198] width 48 height 23
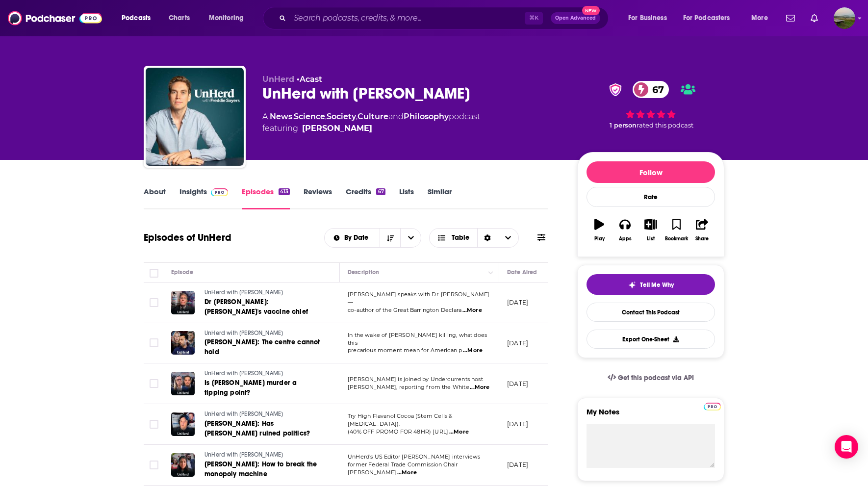
click at [202, 191] on link "Insights" at bounding box center [204, 198] width 49 height 23
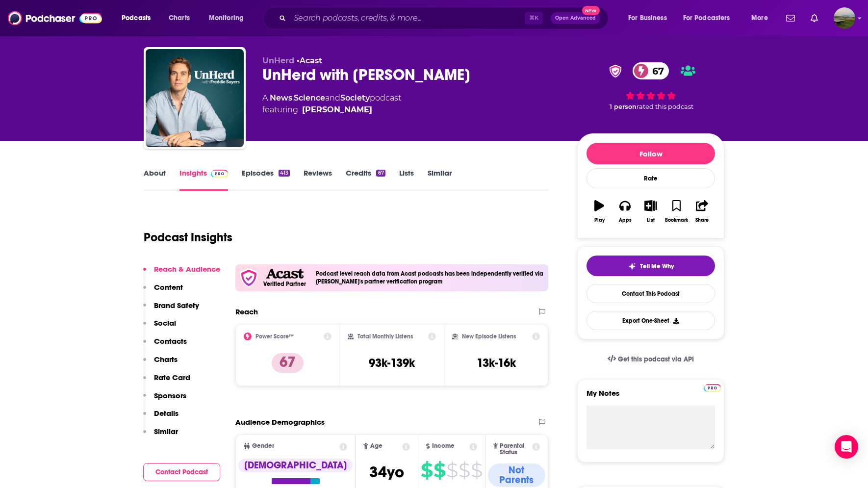
click at [171, 343] on p "Contacts" at bounding box center [170, 341] width 33 height 9
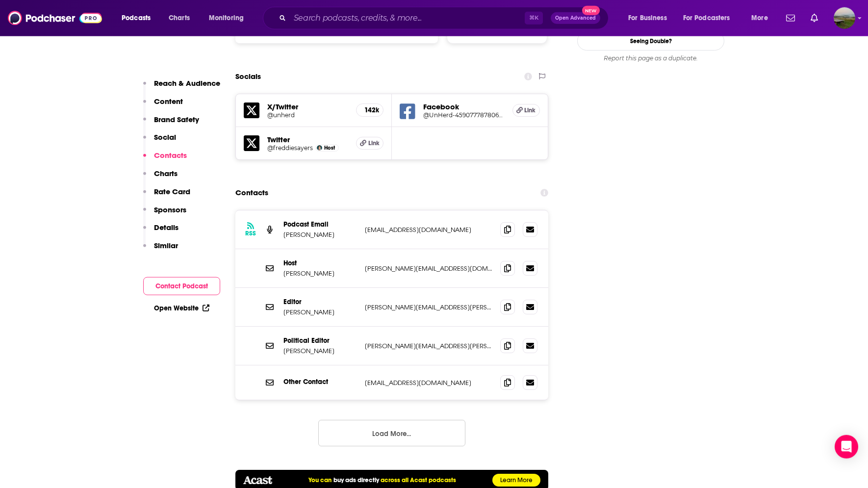
scroll to position [1140, 0]
drag, startPoint x: 447, startPoint y: 184, endPoint x: 359, endPoint y: 186, distance: 88.8
click at [365, 225] on p "euan.dawtrey@unherd.com" at bounding box center [429, 229] width 128 height 8
copy div "euan.dawtrey@unherd.com"
drag, startPoint x: 435, startPoint y: 221, endPoint x: 363, endPoint y: 223, distance: 71.7
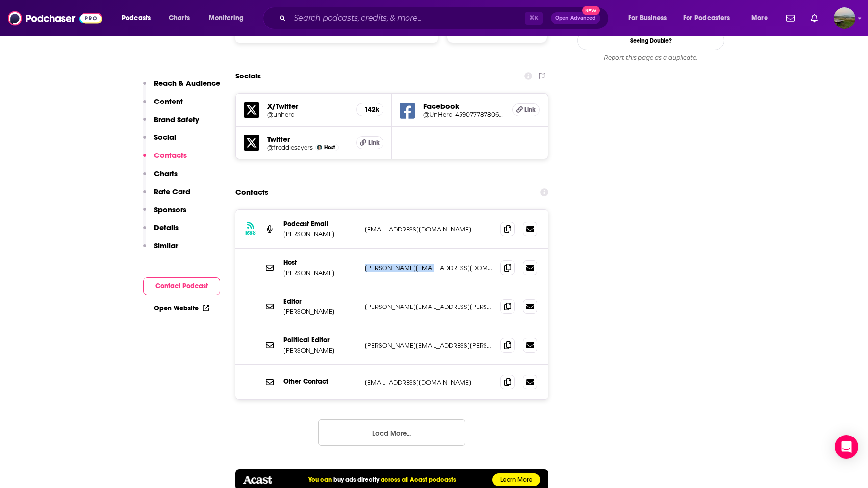
click at [365, 264] on p "freddie@unherd.com" at bounding box center [429, 268] width 128 height 8
copy p "freddie@unherd.com"
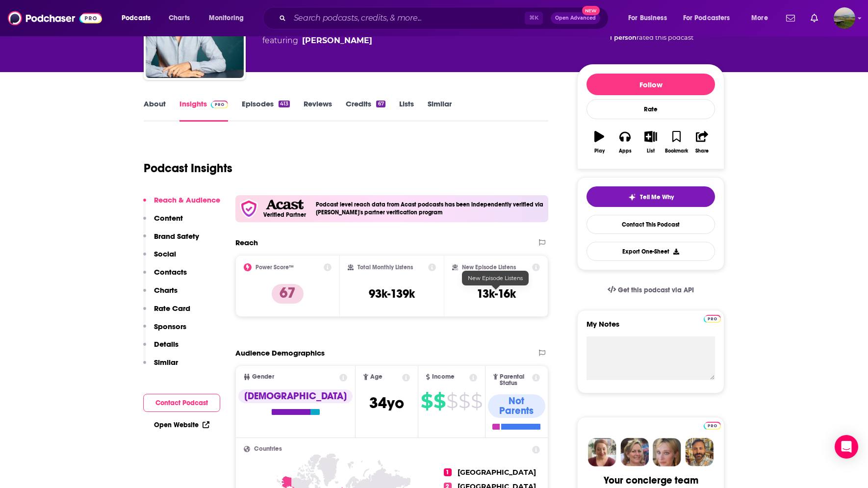
scroll to position [50, 0]
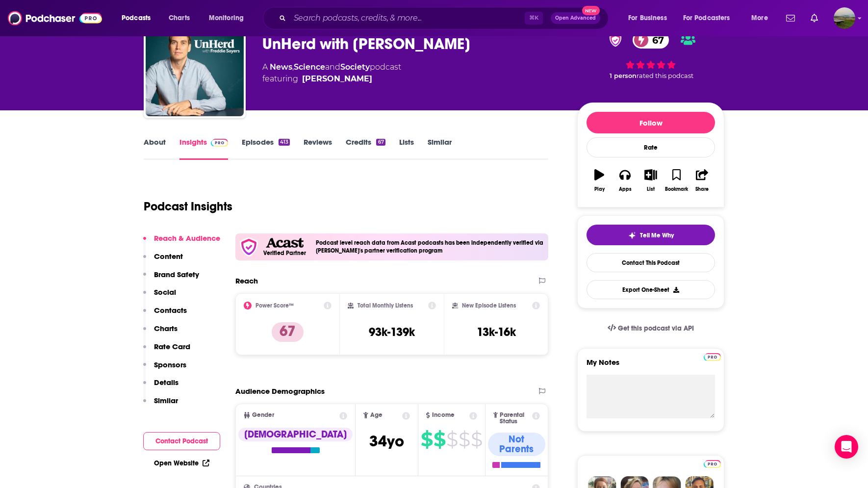
click at [369, 142] on link "Credits 67" at bounding box center [365, 148] width 39 height 23
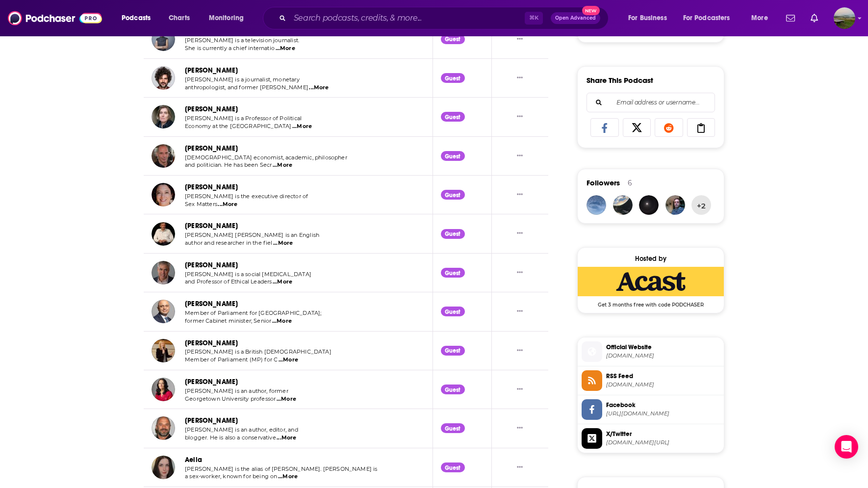
scroll to position [595, 0]
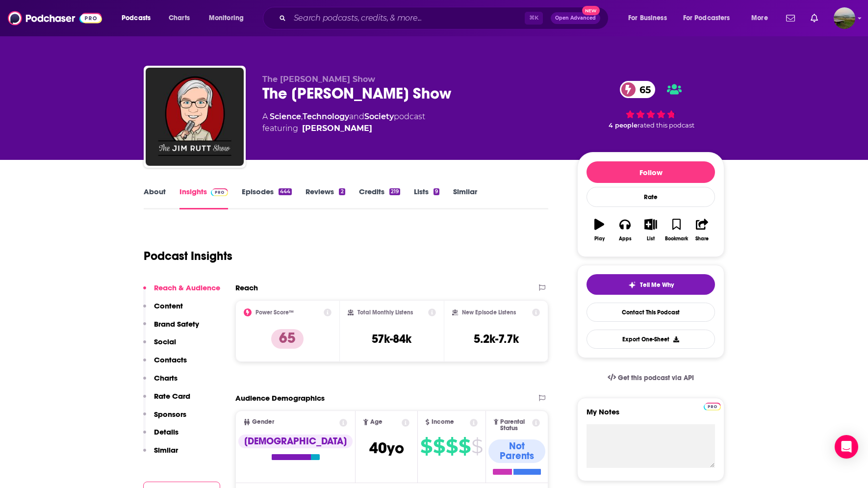
click at [271, 195] on link "Episodes 444" at bounding box center [267, 198] width 50 height 23
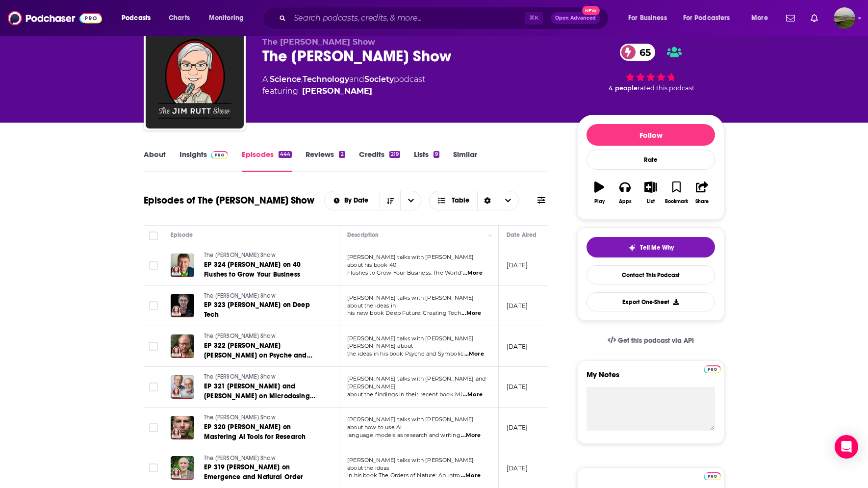
scroll to position [0, 1]
click at [420, 434] on td "Jim talks with David Shapiro about how to use AI language models as research an…" at bounding box center [418, 428] width 159 height 41
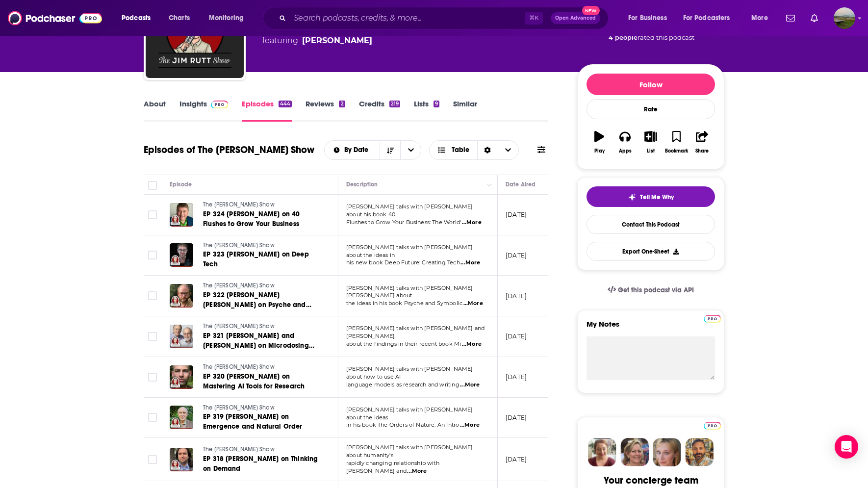
scroll to position [91, 0]
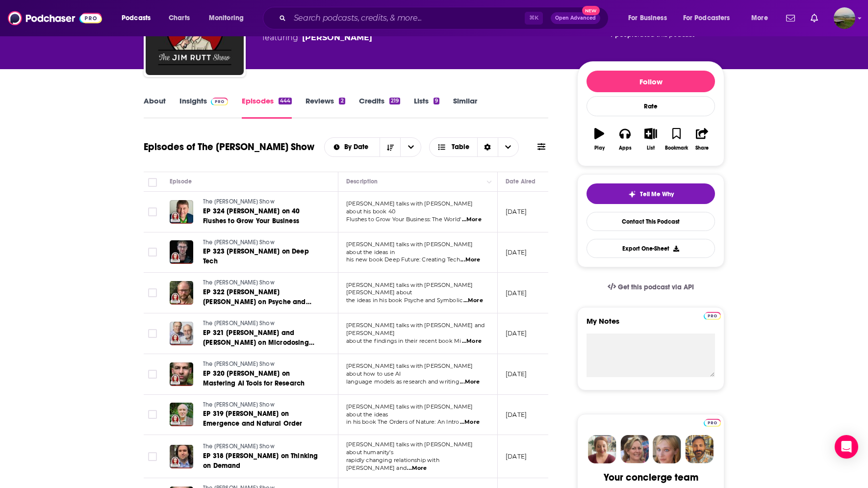
click at [427, 465] on span "...More" at bounding box center [417, 469] width 20 height 8
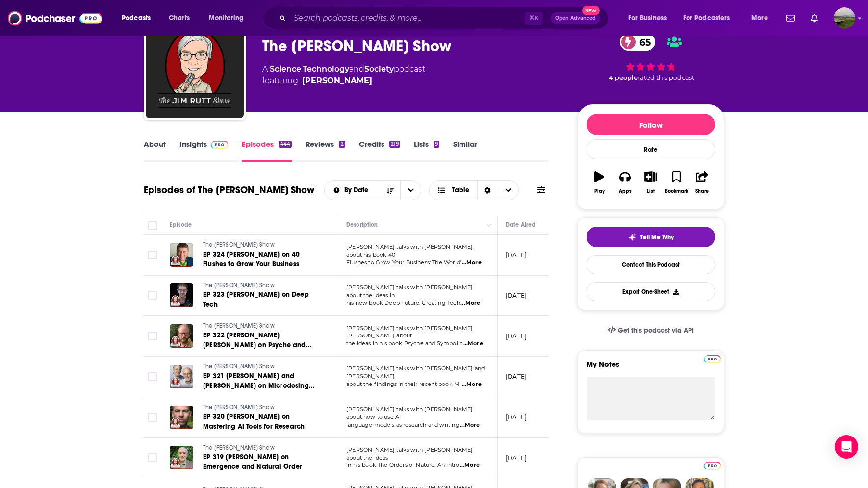
scroll to position [0, 0]
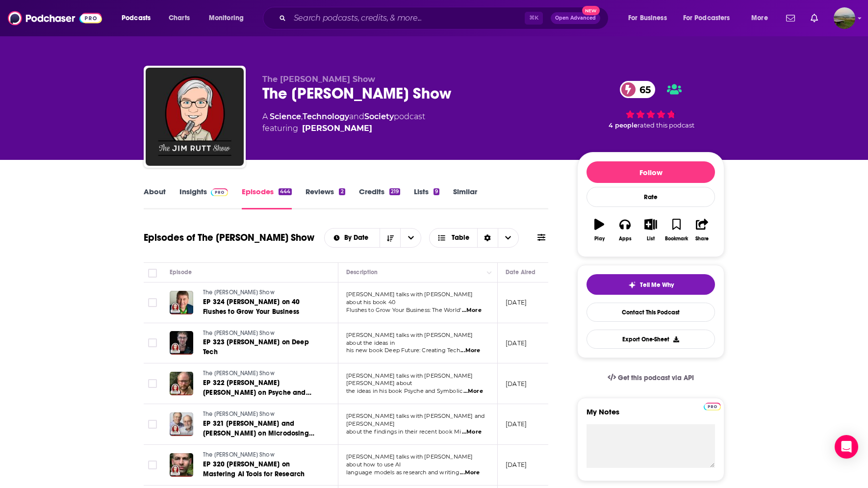
click at [189, 193] on link "Insights" at bounding box center [204, 198] width 49 height 23
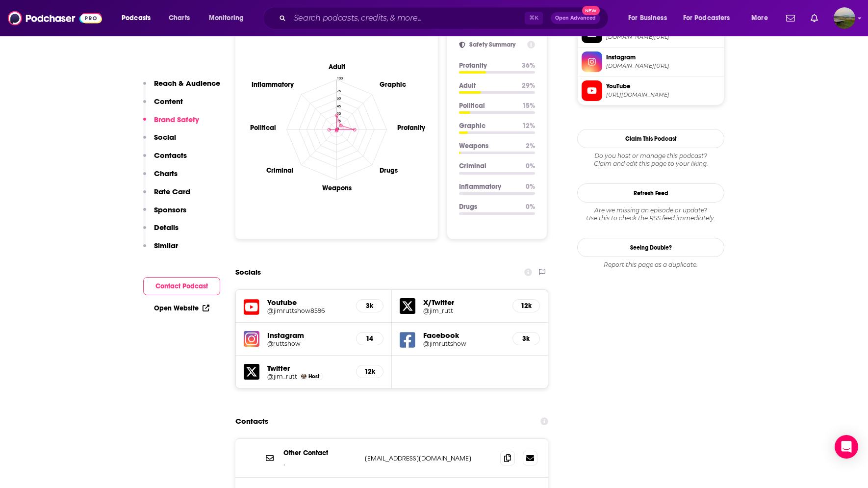
scroll to position [951, 0]
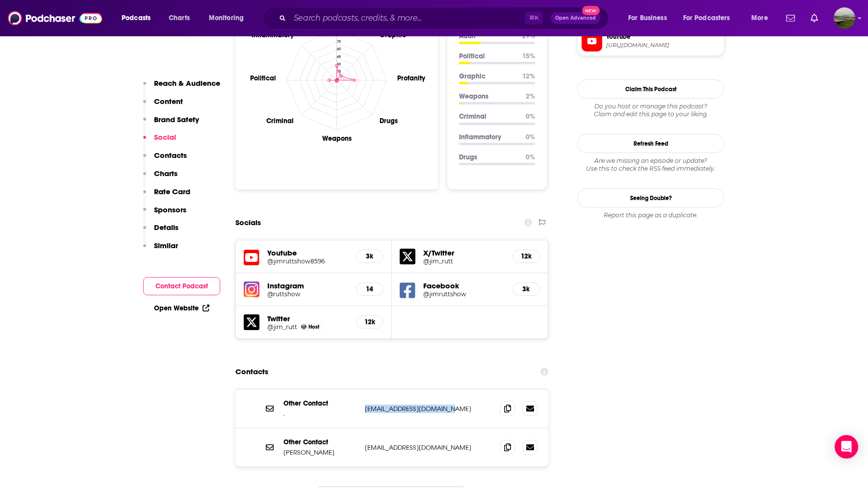
drag, startPoint x: 456, startPoint y: 360, endPoint x: 356, endPoint y: 368, distance: 100.4
click at [365, 405] on p "producer@jimruttshow.com" at bounding box center [429, 409] width 128 height 8
copy div "producer@jimruttshow.com"
click at [417, 390] on div "Other Contact . producer@jimruttshow.com producer@jimruttshow.com" at bounding box center [392, 409] width 313 height 39
drag, startPoint x: 448, startPoint y: 365, endPoint x: 366, endPoint y: 366, distance: 82.4
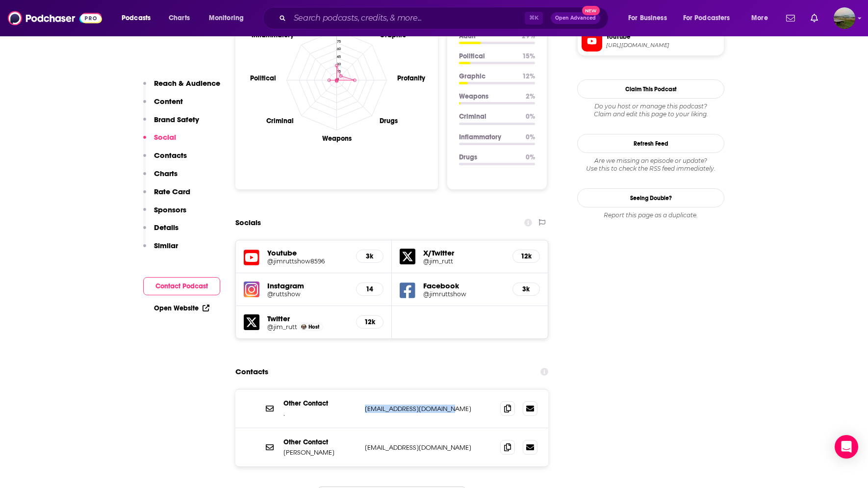
click at [366, 405] on p "producer@jimruttshow.com" at bounding box center [429, 409] width 128 height 8
copy p "producer@jimruttshow.com"
drag, startPoint x: 447, startPoint y: 409, endPoint x: 364, endPoint y: 404, distance: 84.0
click at [364, 428] on div "Other Contact Jim Rutt jimrutt@jimruttshow.com jimrutt@jimruttshow.com" at bounding box center [392, 447] width 313 height 38
copy p "jimrutt@jimruttshow.com"
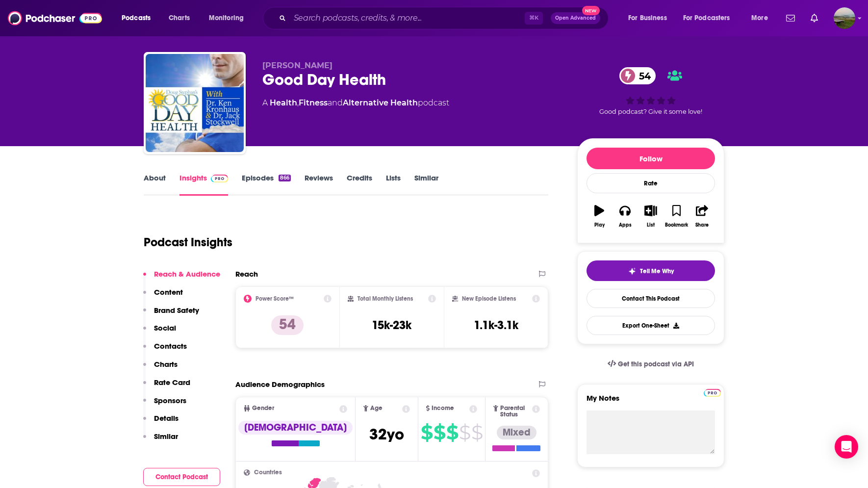
scroll to position [16, 0]
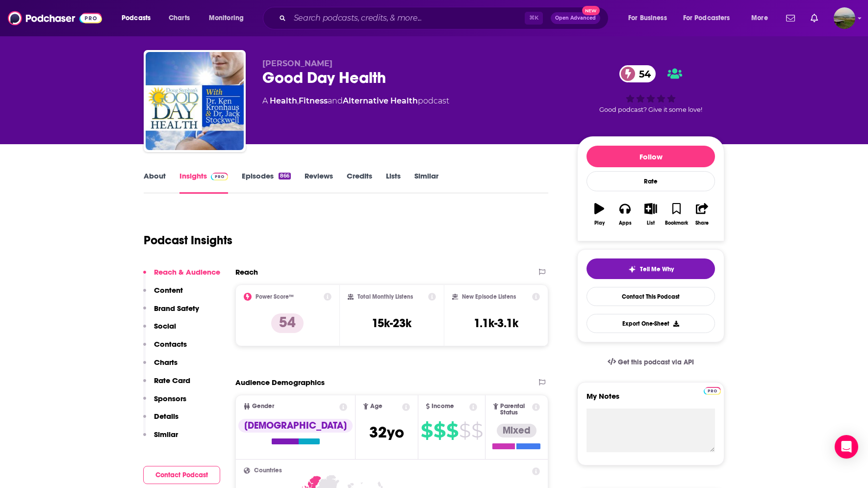
click at [265, 181] on link "Episodes 866" at bounding box center [266, 182] width 49 height 23
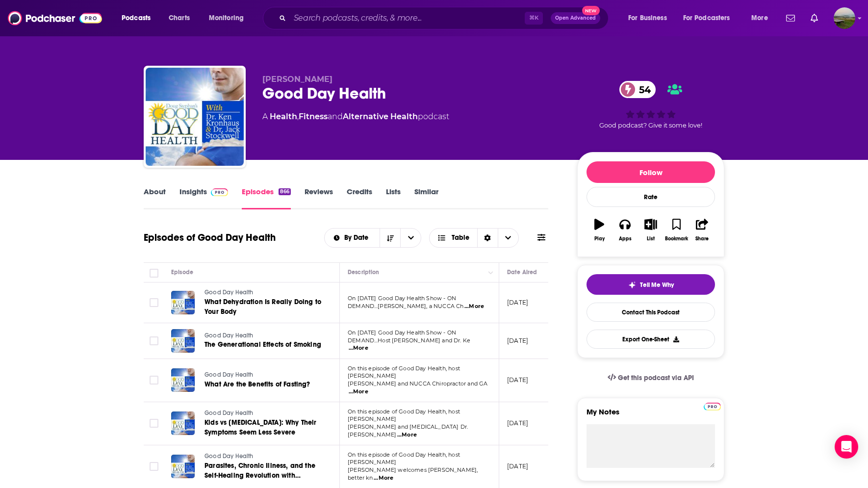
click at [368, 349] on span "...More" at bounding box center [359, 348] width 20 height 8
click at [315, 424] on link "Kids vs [MEDICAL_DATA]: Why Their Symptoms Seem Less Severe" at bounding box center [264, 428] width 118 height 20
click at [154, 204] on link "About" at bounding box center [155, 198] width 22 height 23
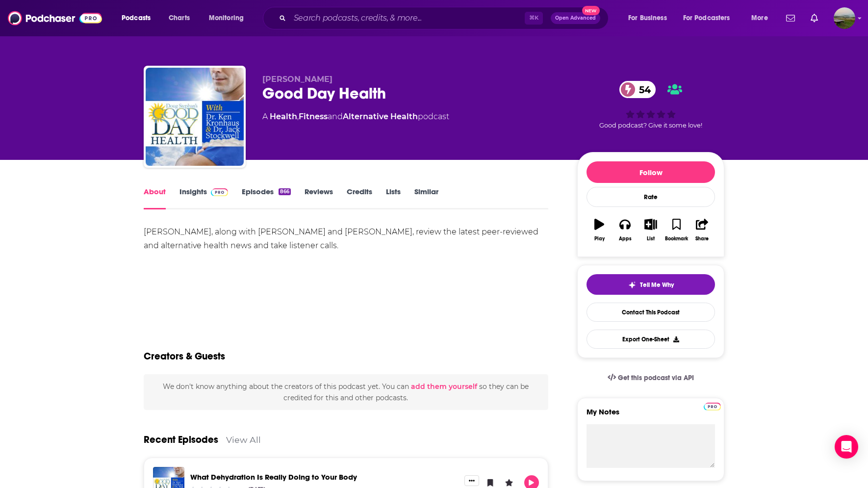
click at [365, 188] on link "Credits" at bounding box center [360, 198] width 26 height 23
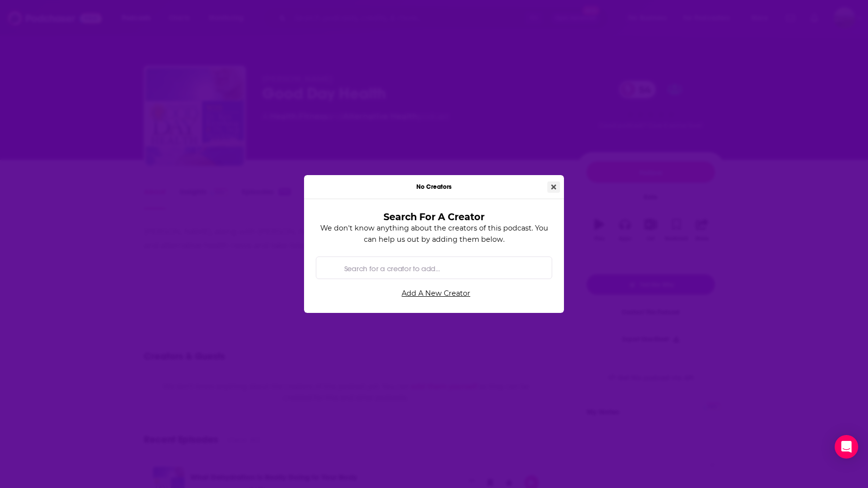
click at [553, 186] on icon "Close" at bounding box center [553, 186] width 5 height 5
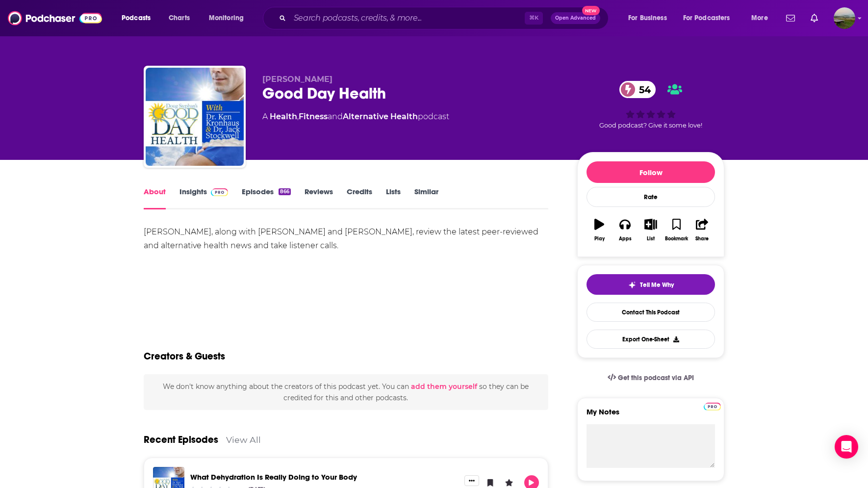
click at [196, 192] on link "Insights" at bounding box center [204, 198] width 49 height 23
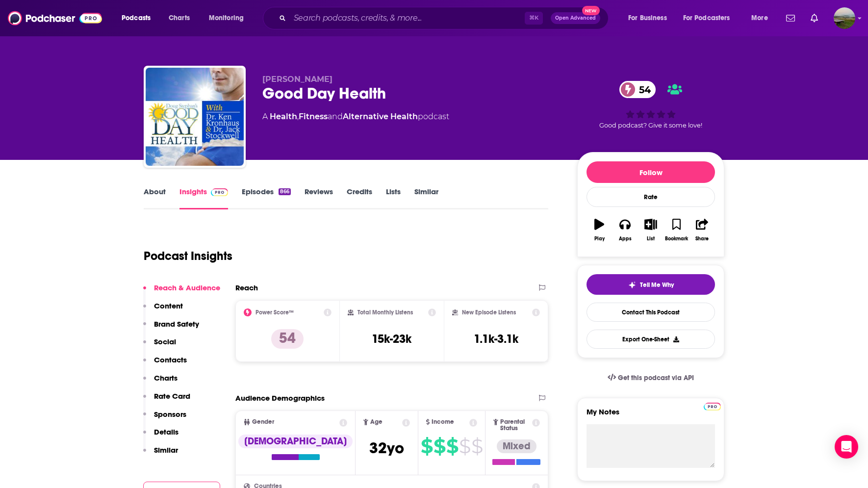
click at [170, 361] on p "Contacts" at bounding box center [170, 359] width 33 height 9
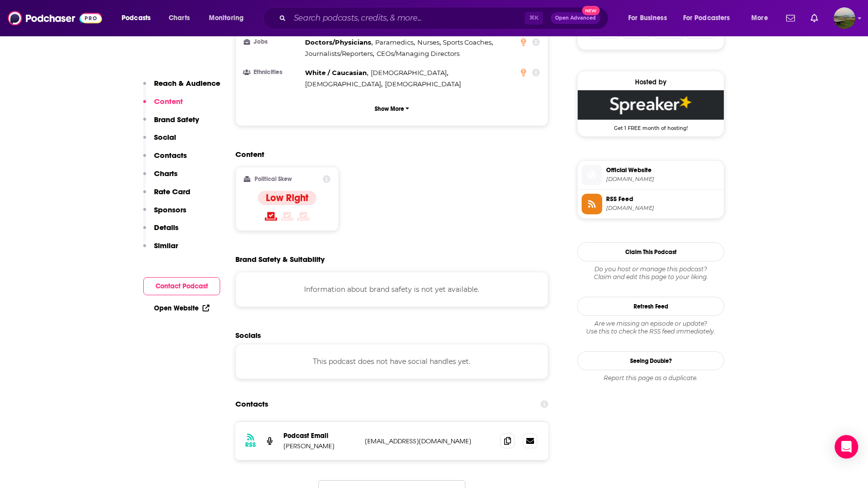
scroll to position [698, 0]
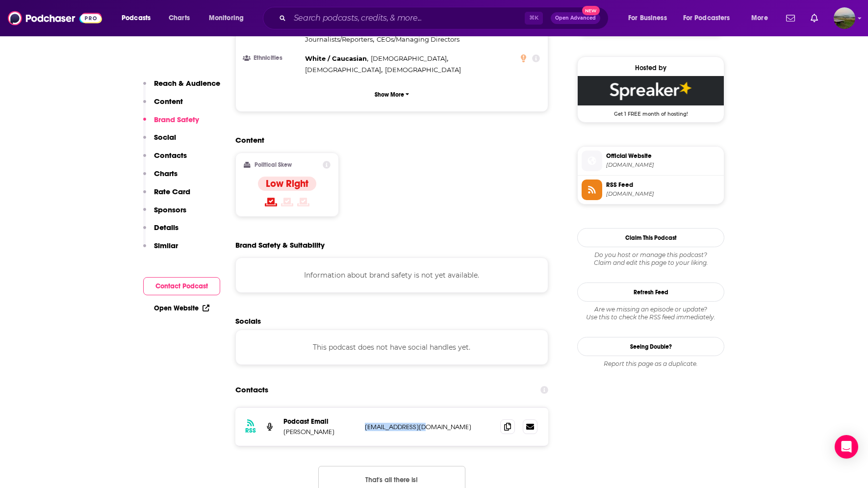
drag, startPoint x: 433, startPoint y: 375, endPoint x: 365, endPoint y: 373, distance: 67.7
click at [365, 423] on p "[EMAIL_ADDRESS][DOMAIN_NAME]" at bounding box center [429, 427] width 128 height 8
copy p "[EMAIL_ADDRESS][DOMAIN_NAME]"
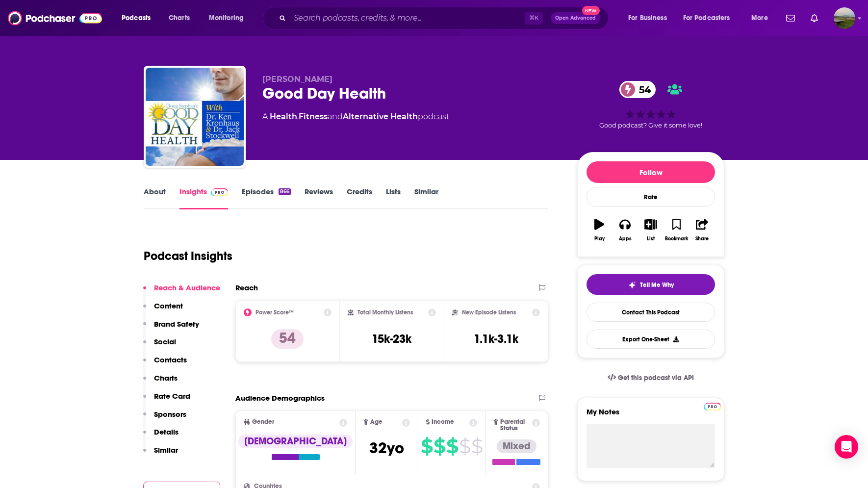
scroll to position [9, 0]
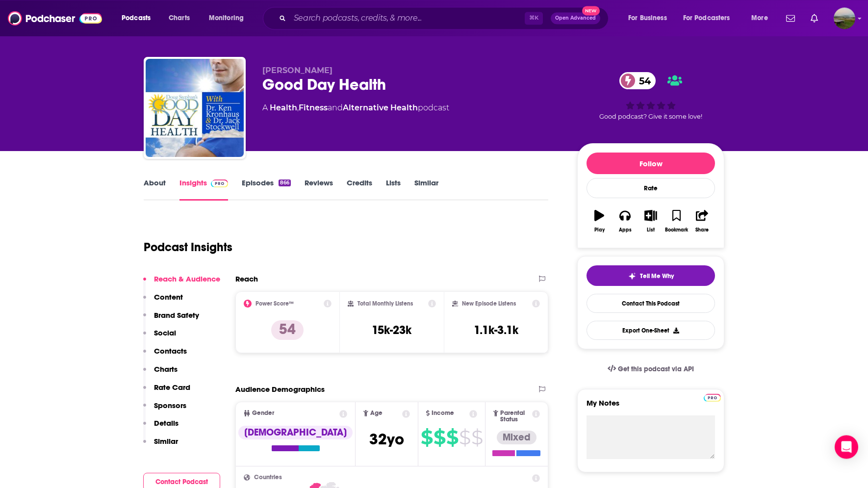
click at [154, 182] on link "About" at bounding box center [155, 189] width 22 height 23
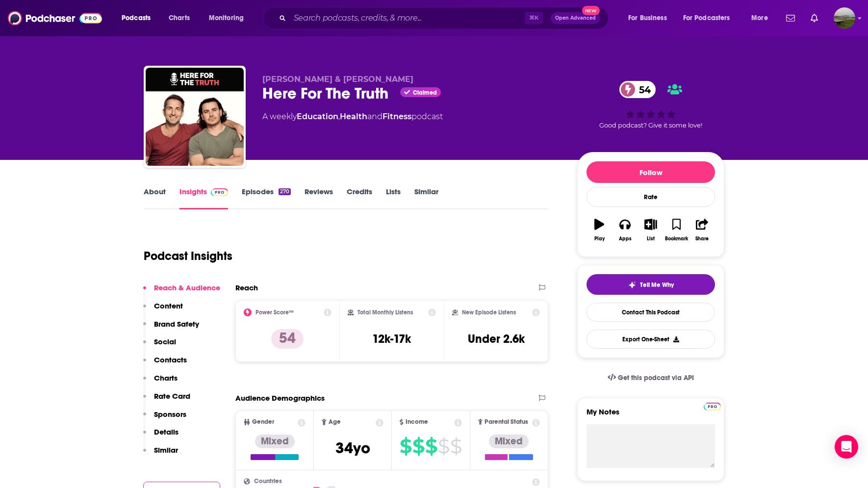
scroll to position [0, 0]
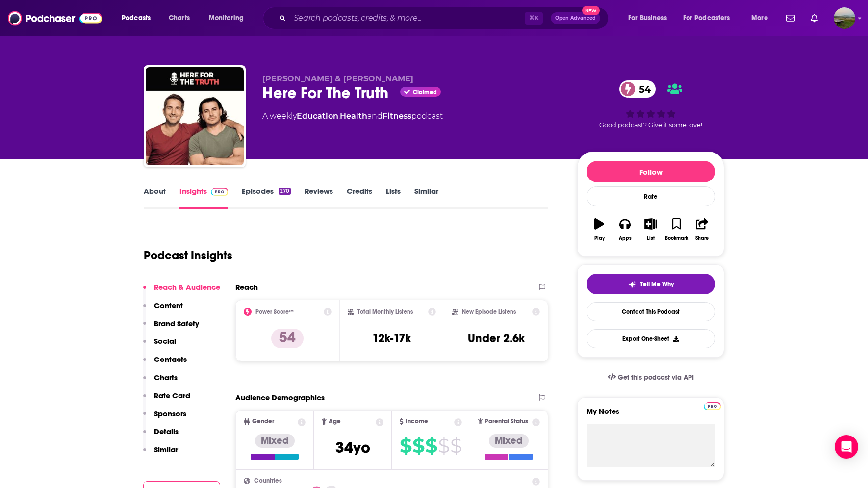
click at [260, 196] on link "Episodes 270" at bounding box center [266, 197] width 49 height 23
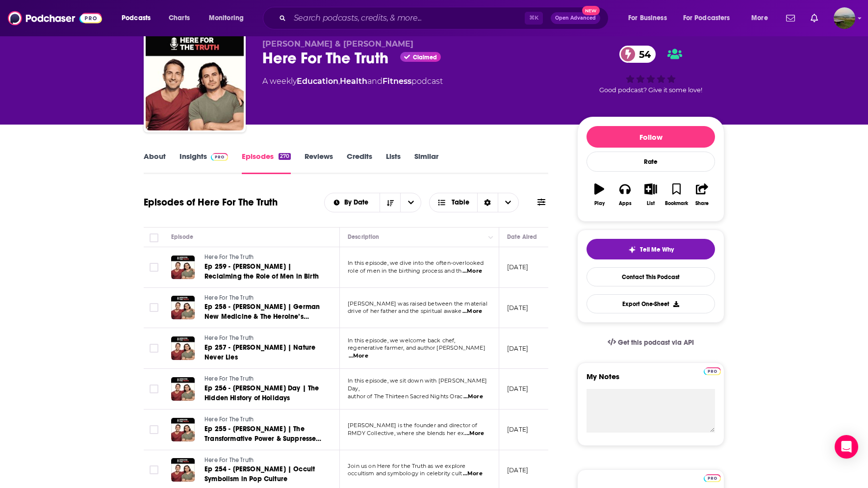
scroll to position [37, 0]
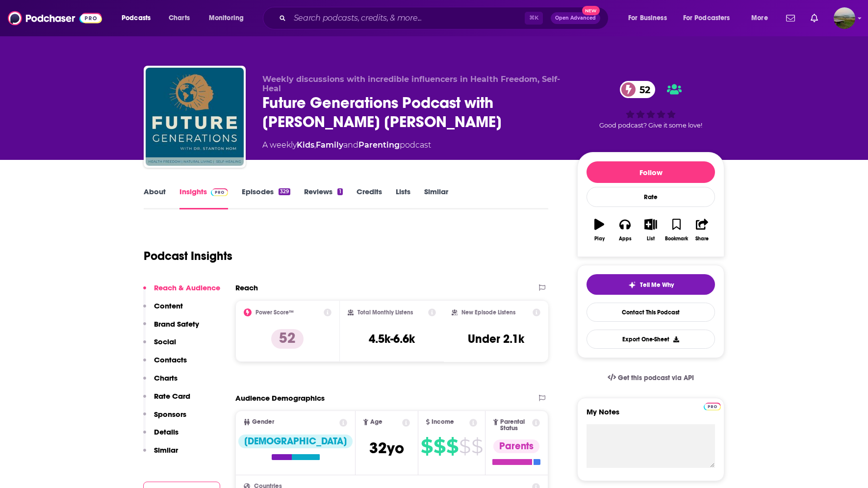
click at [258, 196] on link "Episodes 329" at bounding box center [266, 198] width 49 height 23
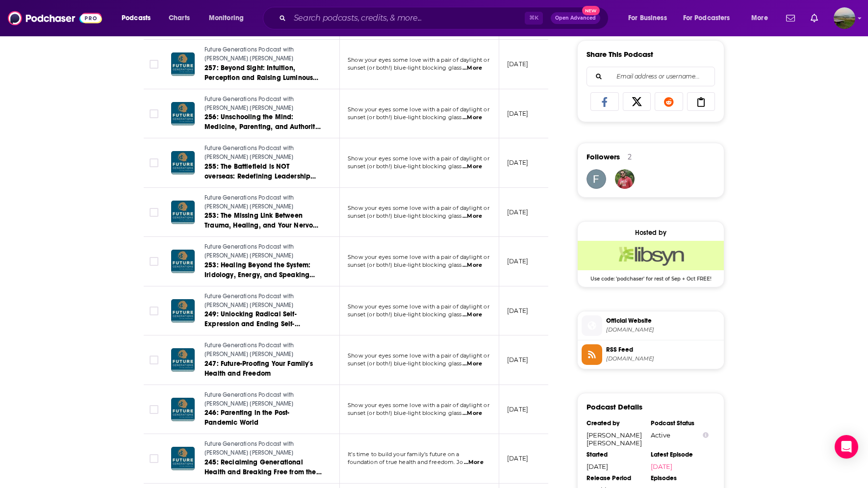
scroll to position [595, 0]
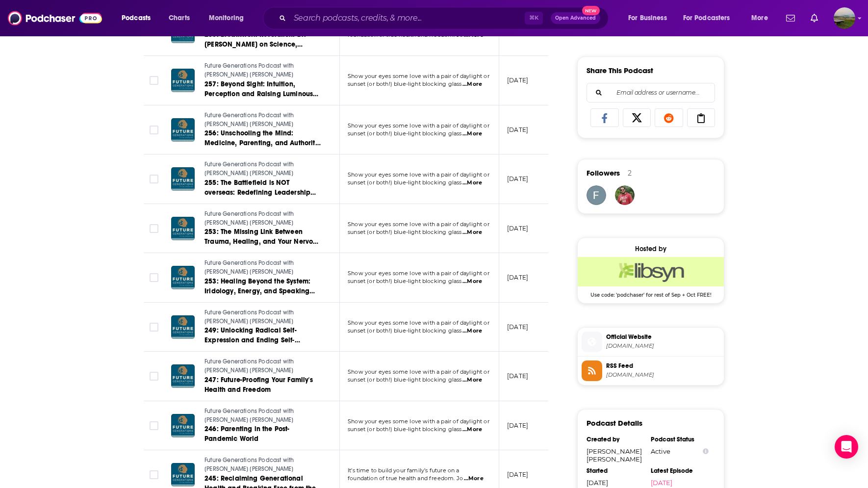
click at [477, 376] on span "...More" at bounding box center [473, 380] width 20 height 8
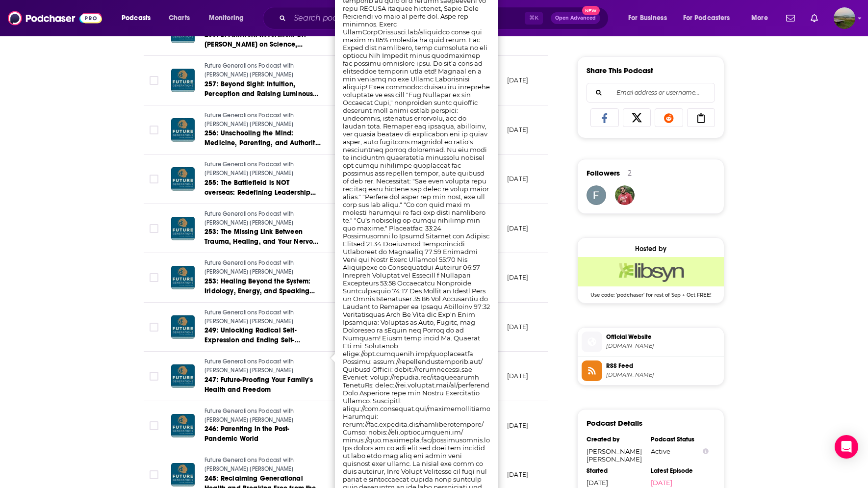
click at [556, 426] on div "About Insights Episodes 329 Reviews 1 Credits Lists Similar Episodes of Future …" at bounding box center [352, 291] width 449 height 1403
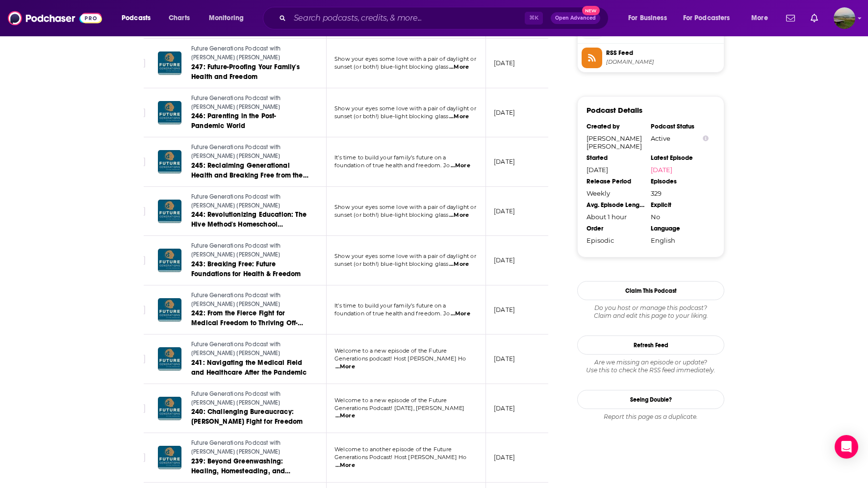
scroll to position [859, 0]
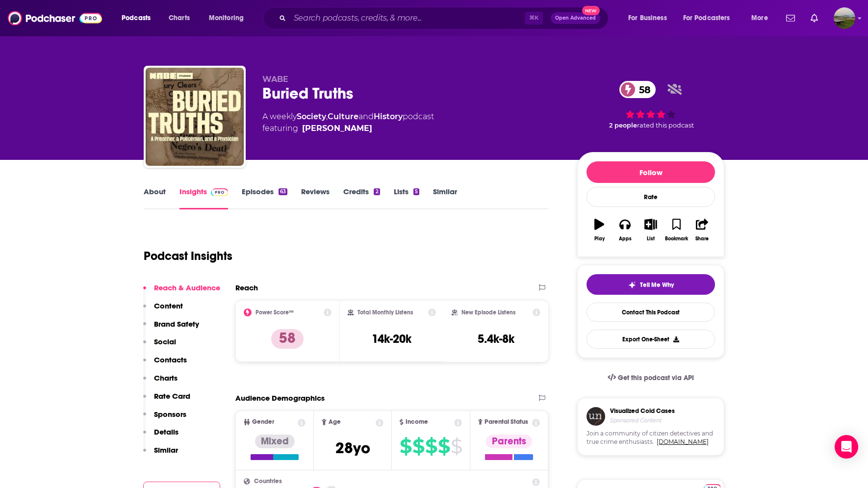
click at [159, 193] on link "About" at bounding box center [155, 198] width 22 height 23
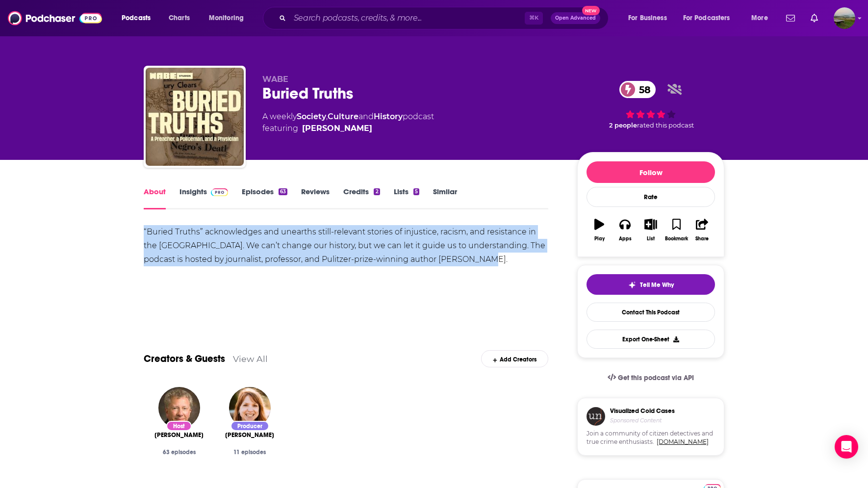
drag, startPoint x: 497, startPoint y: 256, endPoint x: 144, endPoint y: 235, distance: 353.4
click at [144, 235] on div "“Buried Truths” acknowledges and unearths still-relevant stories of injustice, …" at bounding box center [346, 245] width 405 height 41
copy div "“Buried Truths” acknowledges and unearths still-relevant stories of injustice, …"
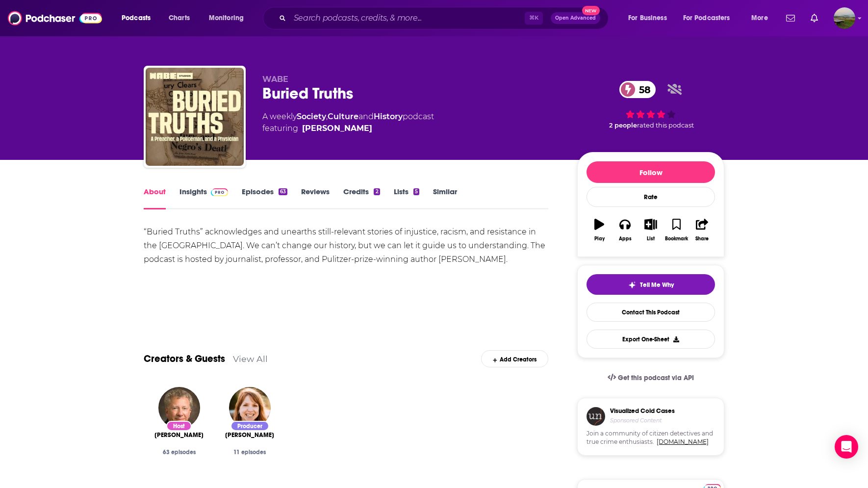
click at [310, 279] on div "“Buried Truths” acknowledges and unearths still-relevant stories of injustice, …" at bounding box center [346, 259] width 405 height 69
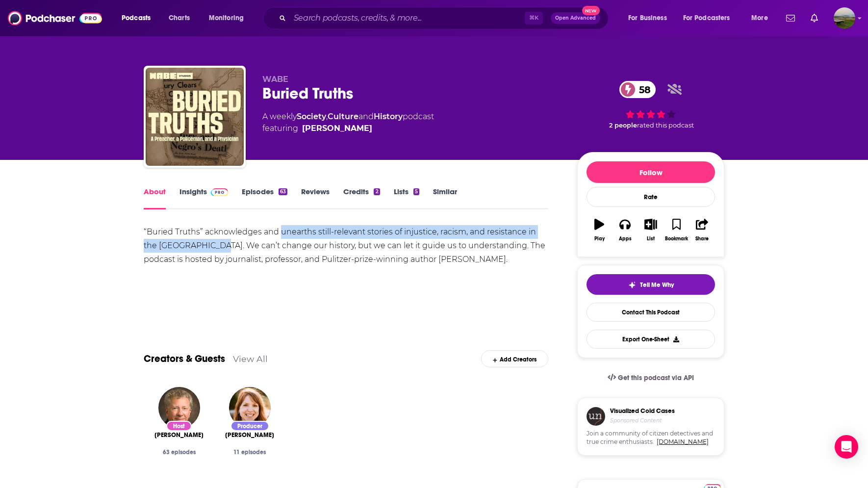
drag, startPoint x: 281, startPoint y: 234, endPoint x: 223, endPoint y: 248, distance: 59.6
click at [223, 248] on div "“Buried Truths” acknowledges and unearths still-relevant stories of injustice, …" at bounding box center [346, 245] width 405 height 41
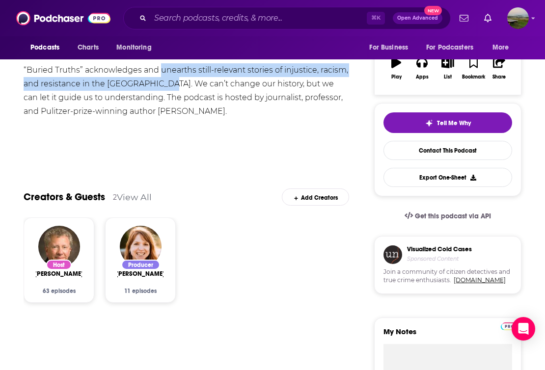
scroll to position [180, 0]
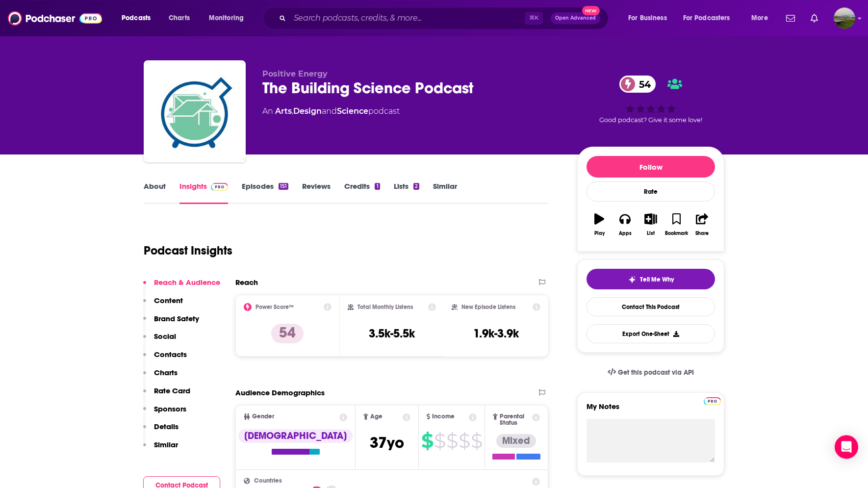
scroll to position [12, 0]
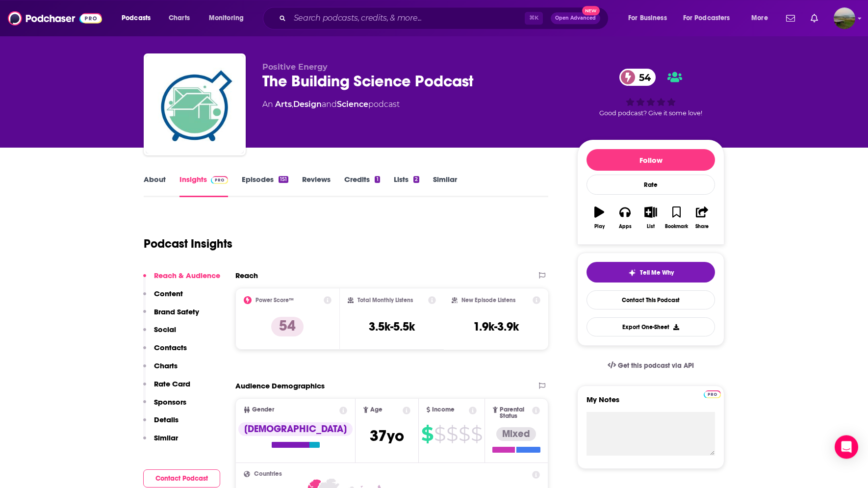
click at [254, 187] on link "Episodes 151" at bounding box center [265, 186] width 47 height 23
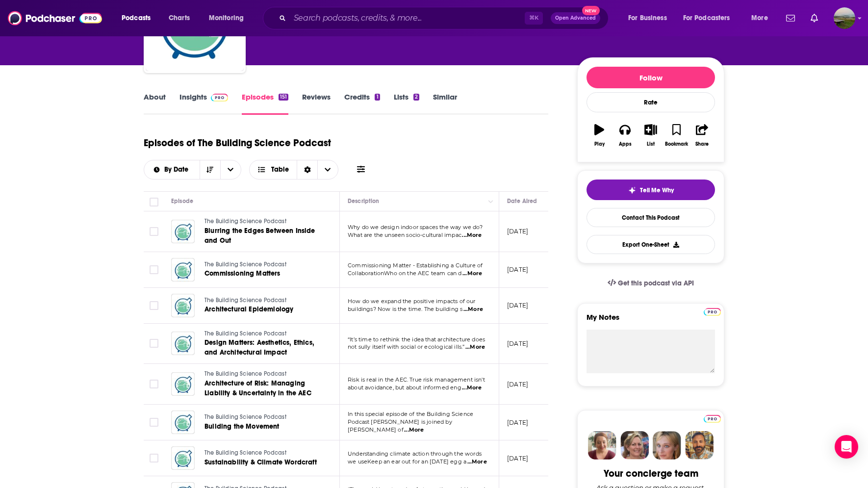
scroll to position [98, 0]
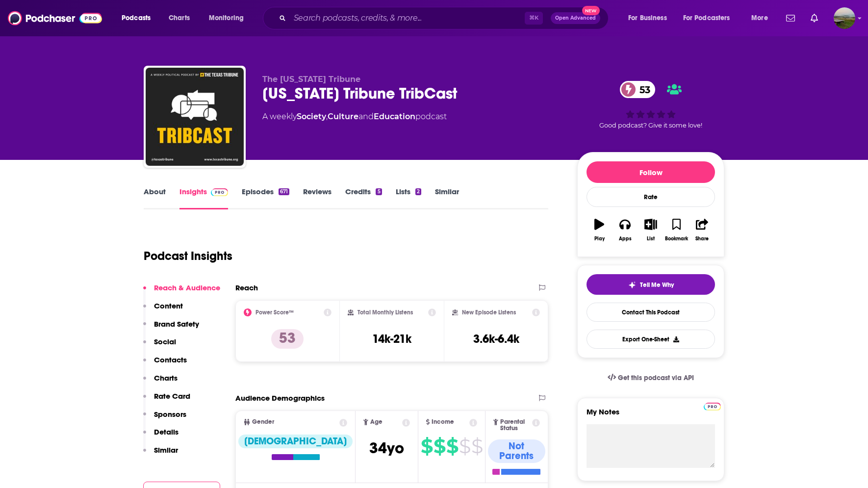
click at [157, 193] on link "About" at bounding box center [155, 198] width 22 height 23
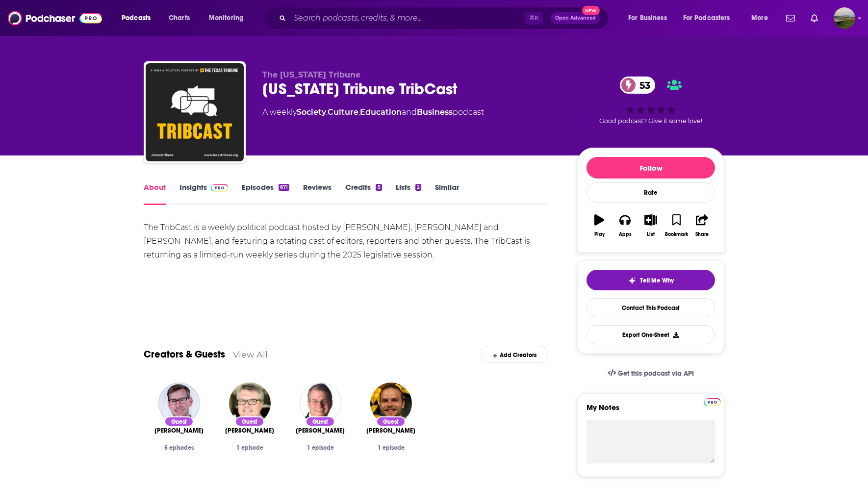
scroll to position [8, 0]
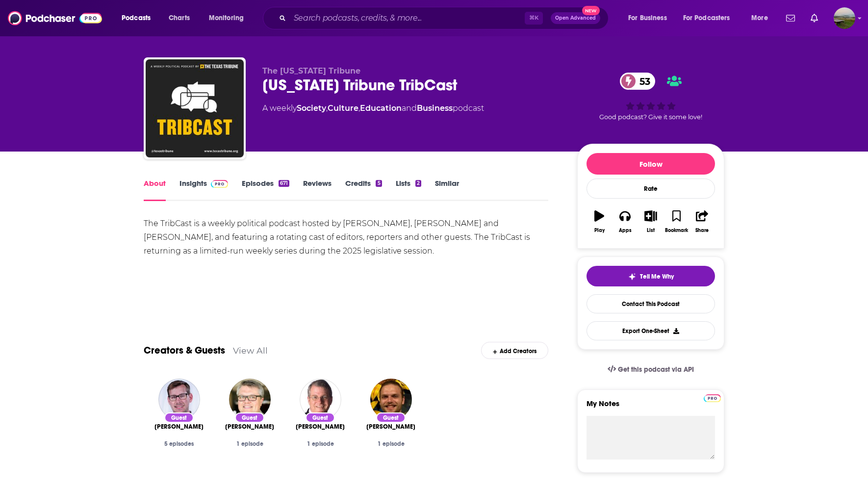
click at [327, 186] on link "Reviews" at bounding box center [317, 190] width 28 height 23
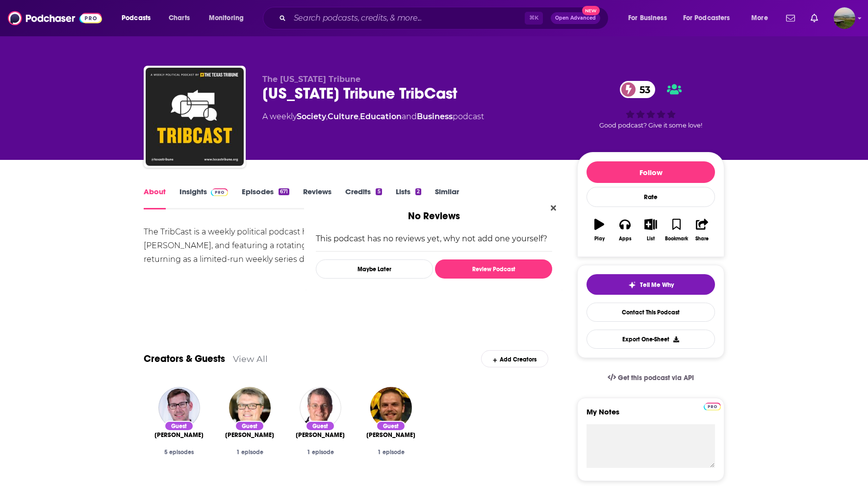
scroll to position [0, 0]
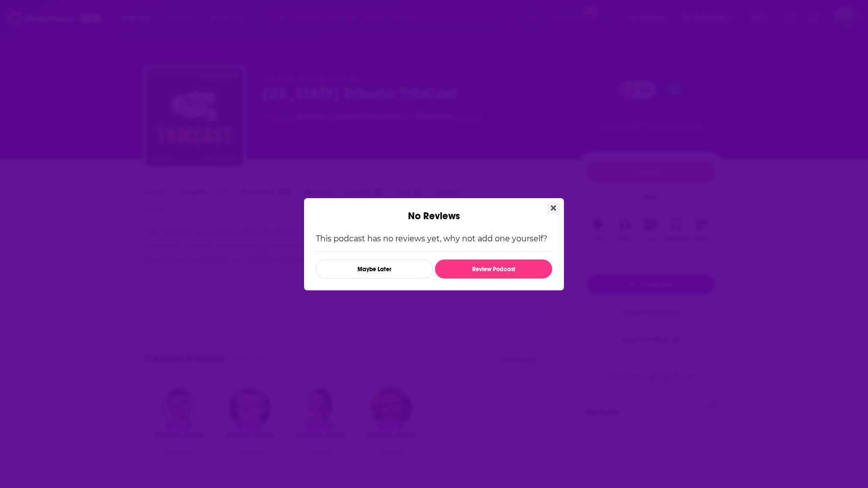
click at [553, 209] on icon "Close" at bounding box center [553, 208] width 5 height 8
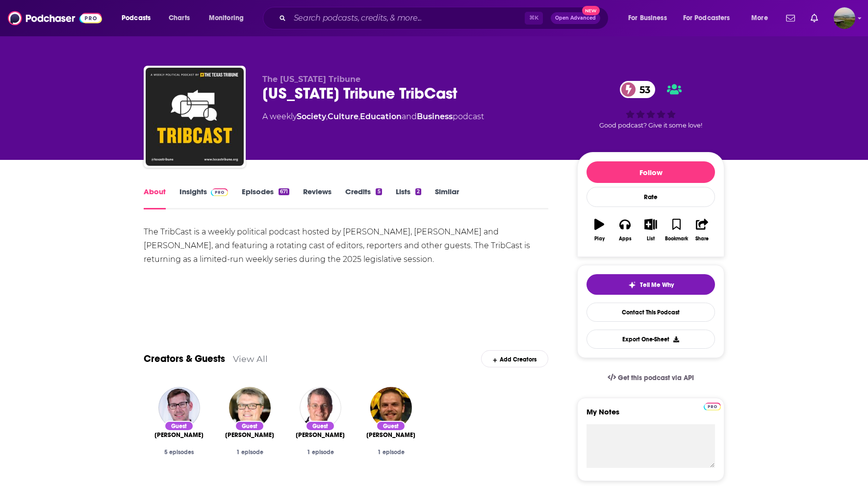
click at [369, 197] on link "Credits 5" at bounding box center [363, 198] width 36 height 23
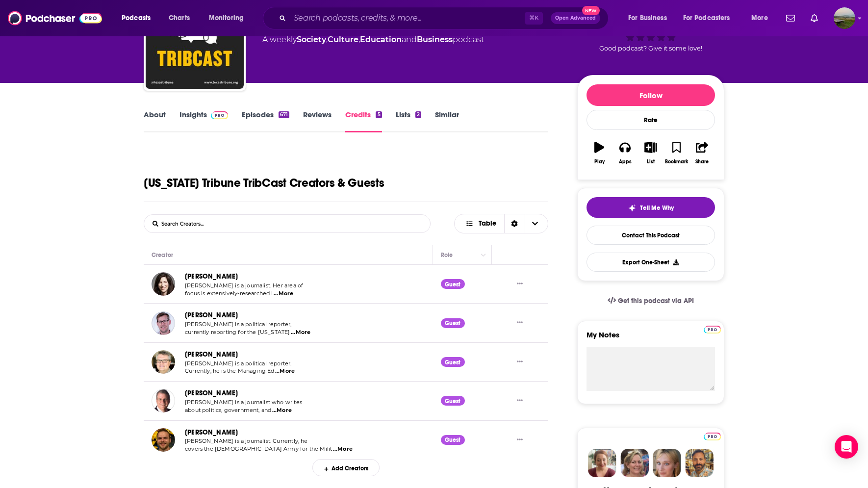
scroll to position [105, 0]
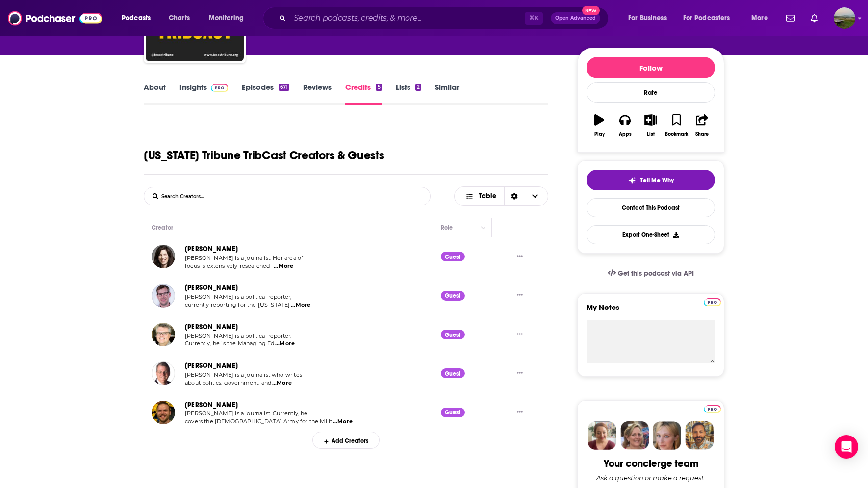
click at [157, 84] on link "About" at bounding box center [155, 93] width 22 height 23
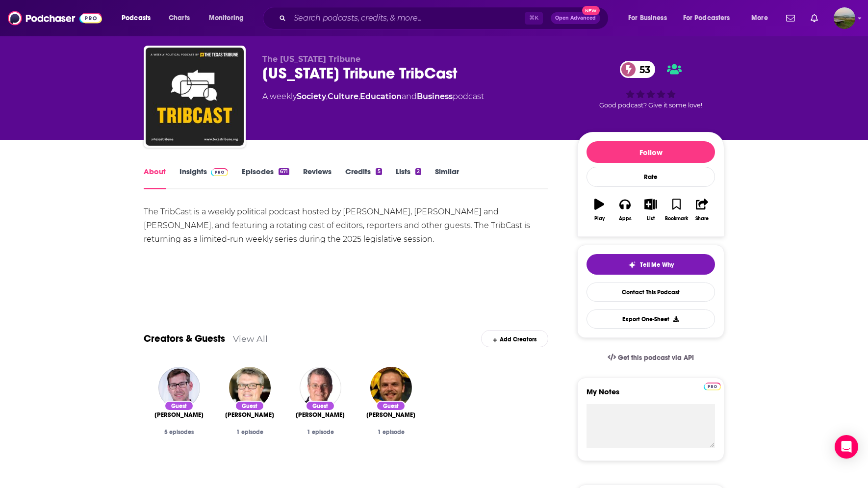
scroll to position [21, 0]
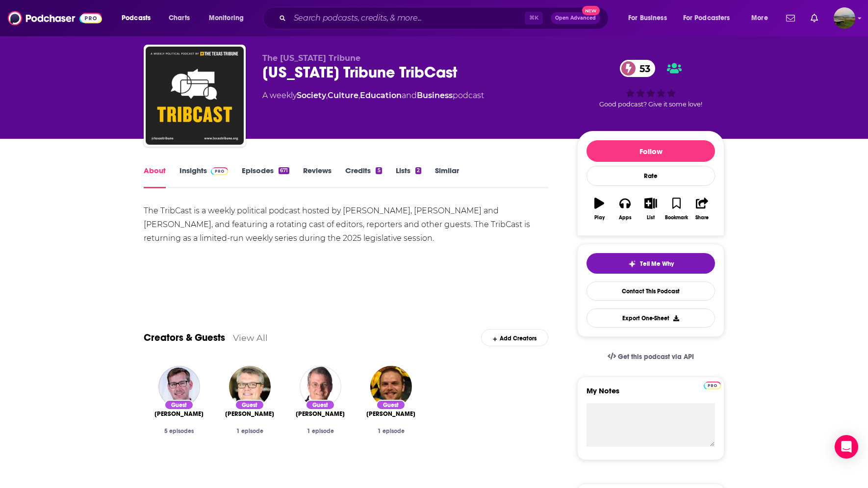
click at [263, 174] on link "Episodes 671" at bounding box center [266, 177] width 48 height 23
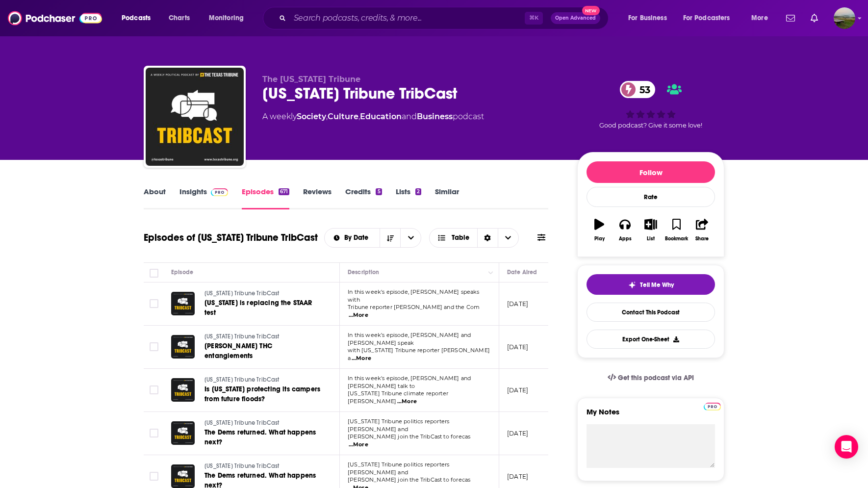
click at [202, 195] on link "Insights" at bounding box center [204, 198] width 49 height 23
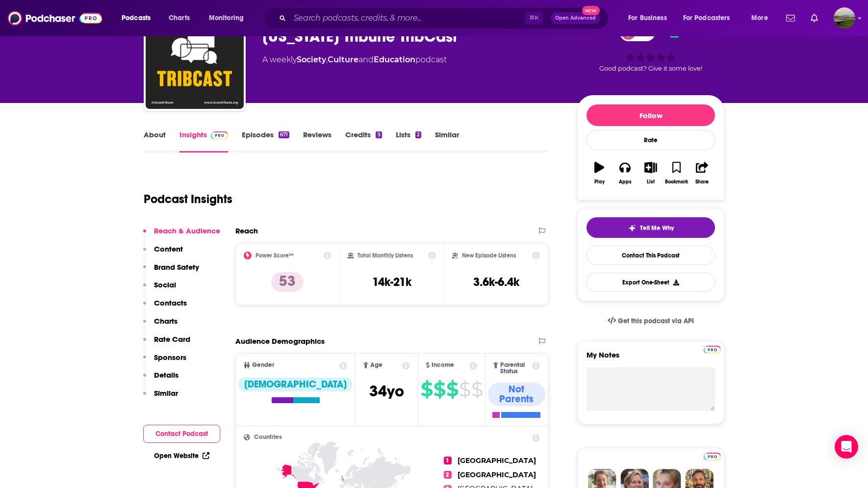
scroll to position [101, 0]
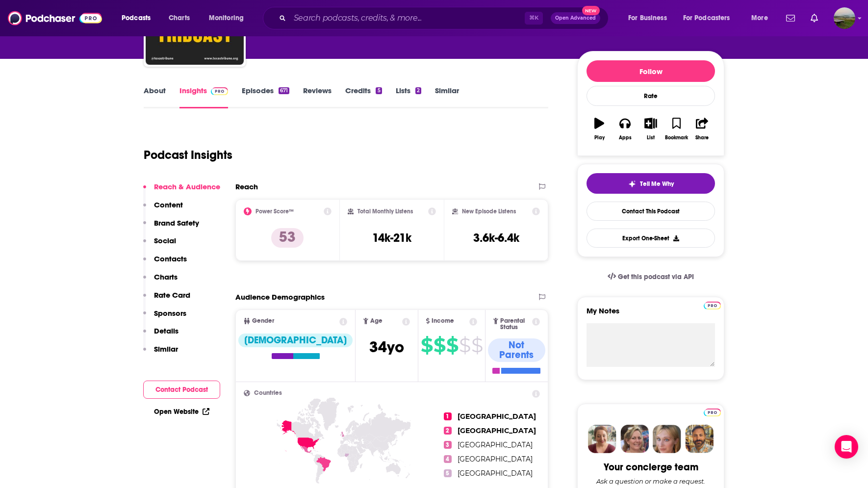
click at [170, 261] on p "Contacts" at bounding box center [170, 258] width 33 height 9
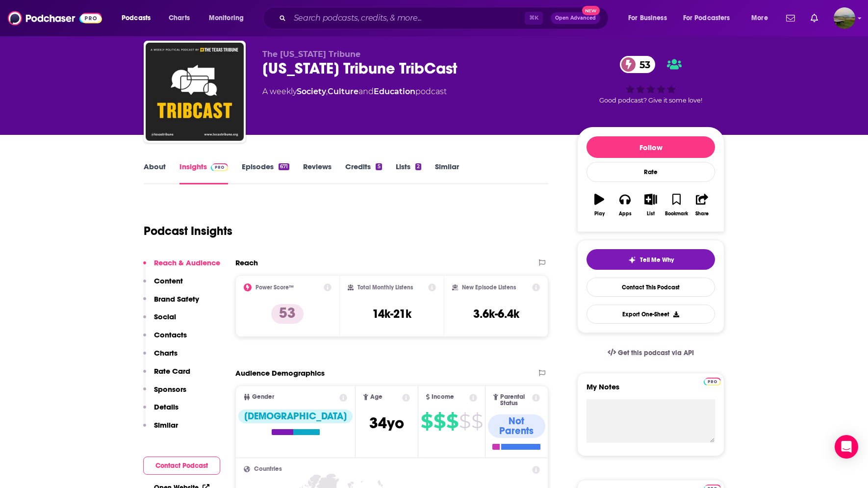
scroll to position [0, 0]
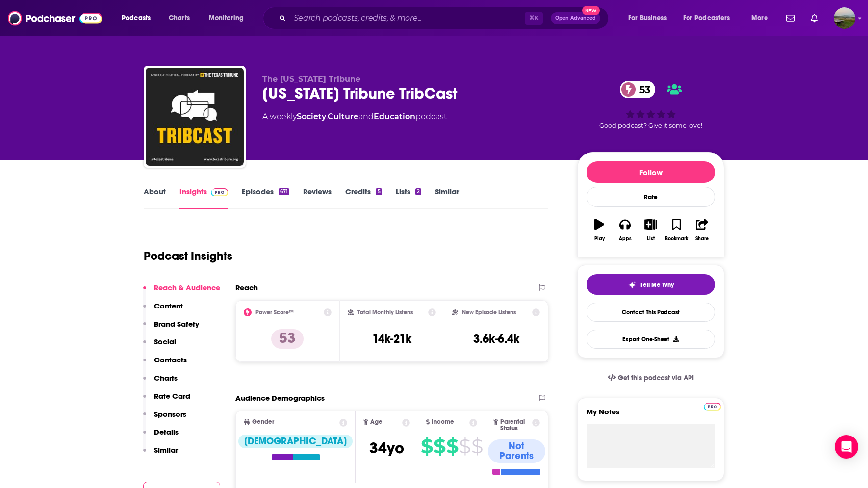
click at [176, 361] on p "Contacts" at bounding box center [170, 359] width 33 height 9
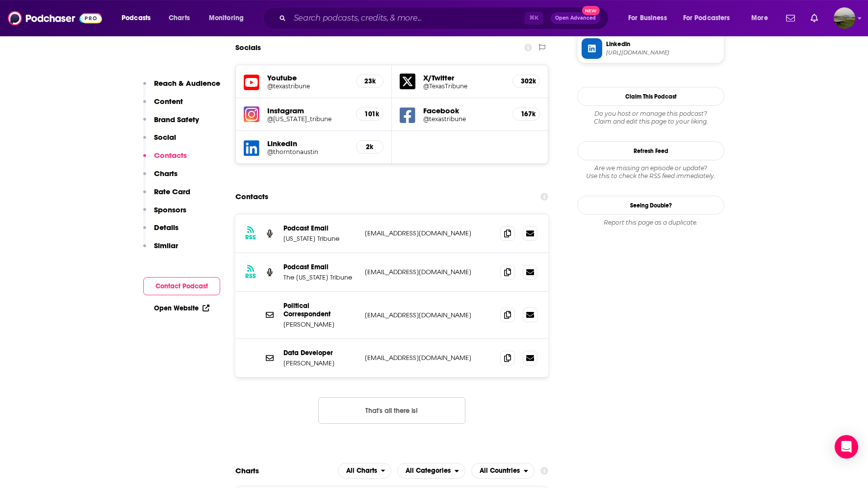
scroll to position [977, 0]
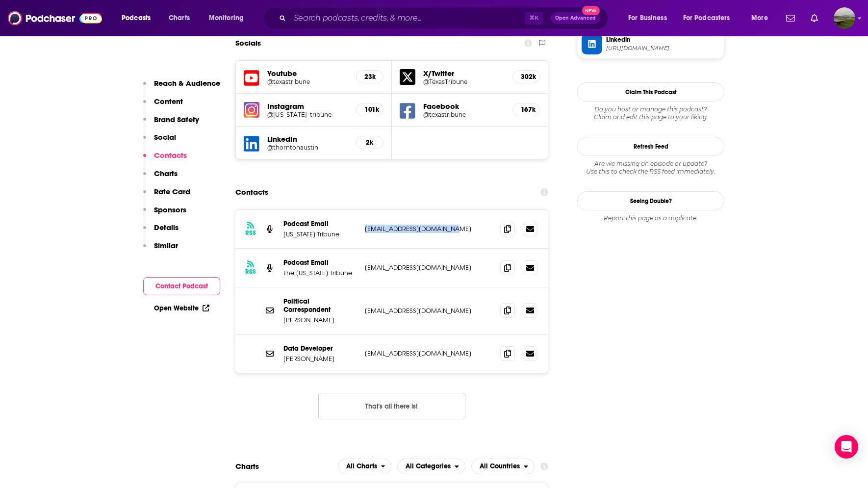
drag, startPoint x: 447, startPoint y: 185, endPoint x: 367, endPoint y: 184, distance: 80.5
click at [367, 225] on p "podcasts@texastribune.org" at bounding box center [429, 229] width 128 height 8
copy p "podcasts@texastribune.org"
drag, startPoint x: 441, startPoint y: 219, endPoint x: 363, endPoint y: 222, distance: 77.6
click at [365, 263] on p "tribcast@texastribune.org" at bounding box center [429, 267] width 128 height 8
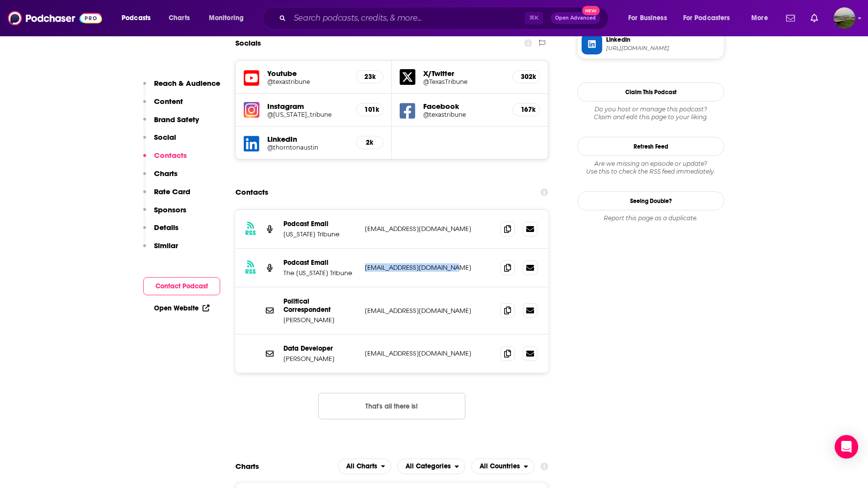
copy p "tribcast@texastribune.org"
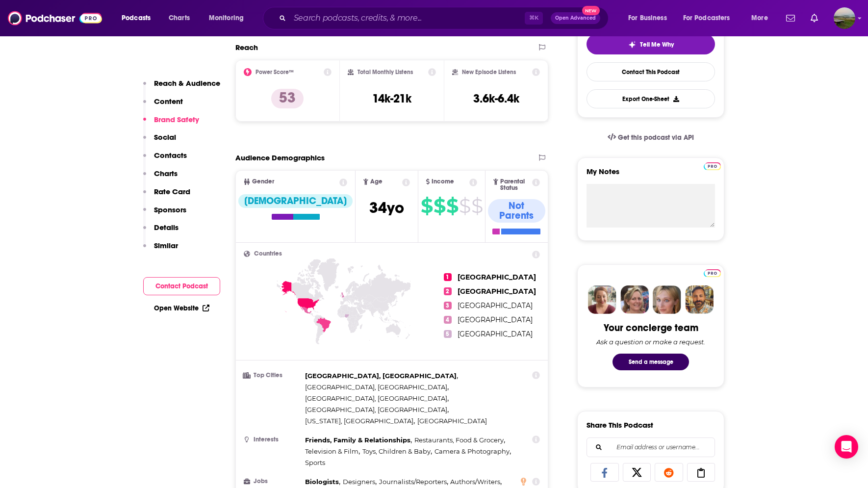
scroll to position [0, 0]
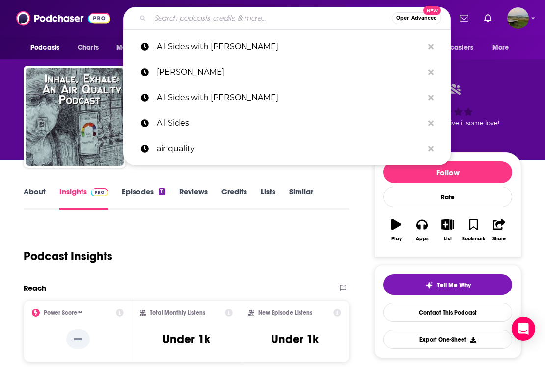
click at [174, 13] on input "Search podcasts, credits, & more..." at bounding box center [270, 18] width 241 height 16
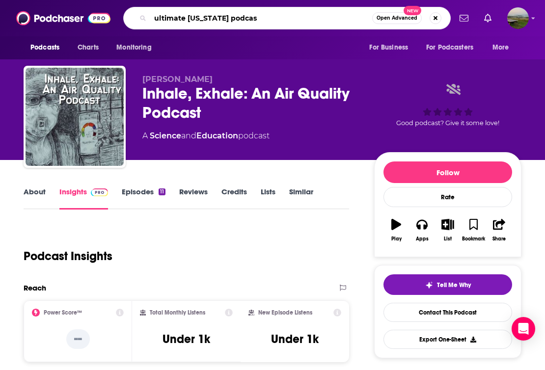
type input "ultimate [US_STATE] podcast"
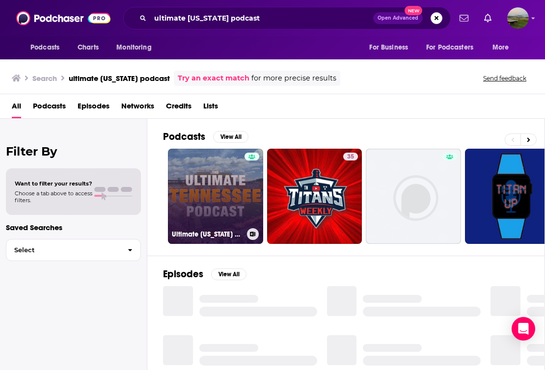
click at [219, 167] on link "Ultimate [US_STATE] Podcast" at bounding box center [215, 196] width 95 height 95
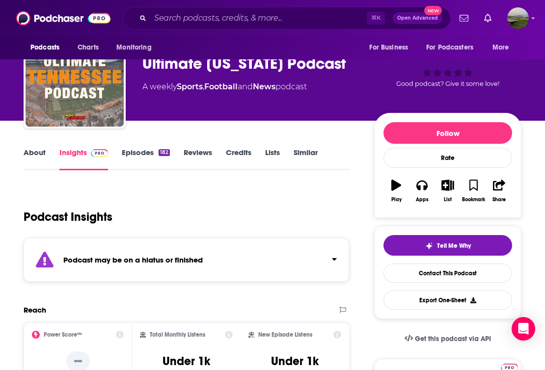
scroll to position [52, 0]
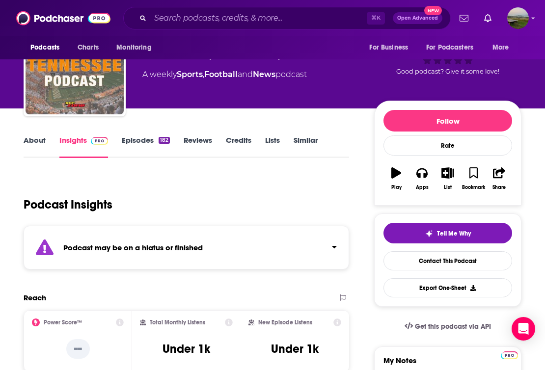
click at [144, 140] on link "Episodes 182" at bounding box center [146, 146] width 48 height 23
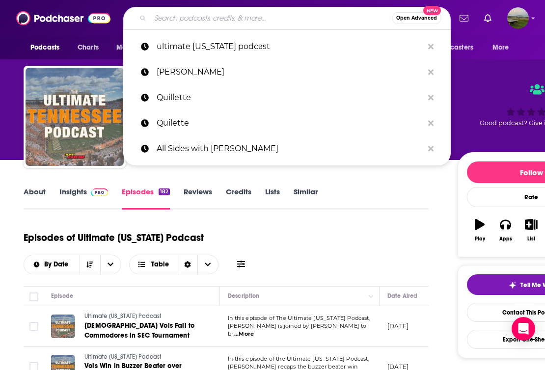
click at [167, 22] on input "Search podcasts, credits, & more..." at bounding box center [270, 18] width 241 height 16
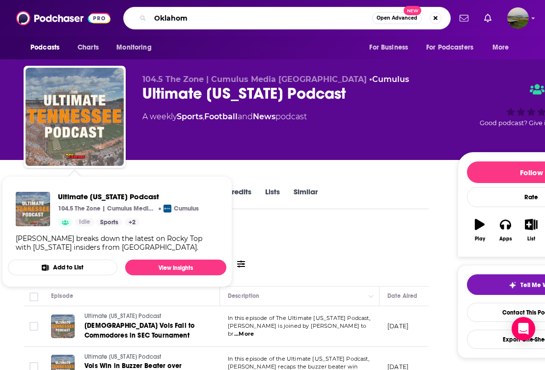
type input "[US_STATE]"
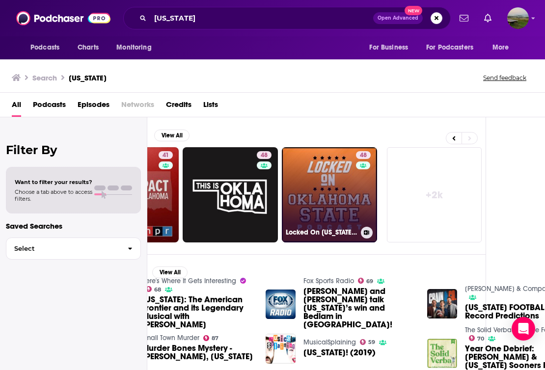
scroll to position [0, 91]
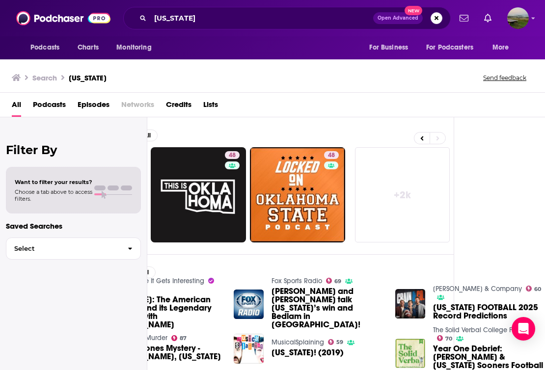
click at [399, 192] on link "+ 2k" at bounding box center [402, 194] width 95 height 95
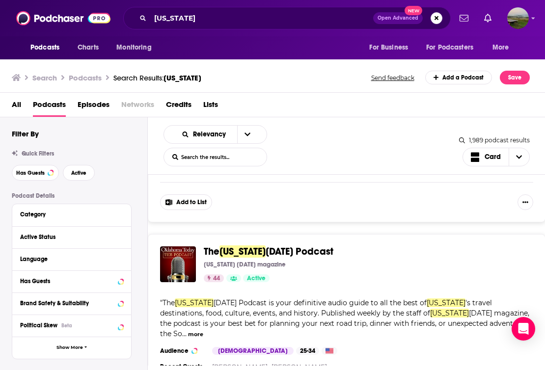
scroll to position [3121, 0]
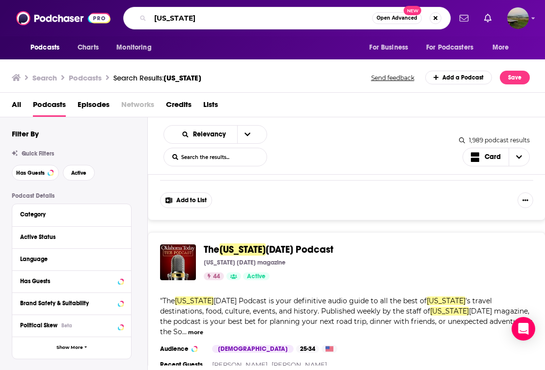
click at [207, 20] on input "[US_STATE]" at bounding box center [261, 18] width 222 height 16
drag, startPoint x: 207, startPoint y: 20, endPoint x: 145, endPoint y: 20, distance: 61.8
click at [150, 20] on input "[US_STATE]" at bounding box center [261, 18] width 222 height 16
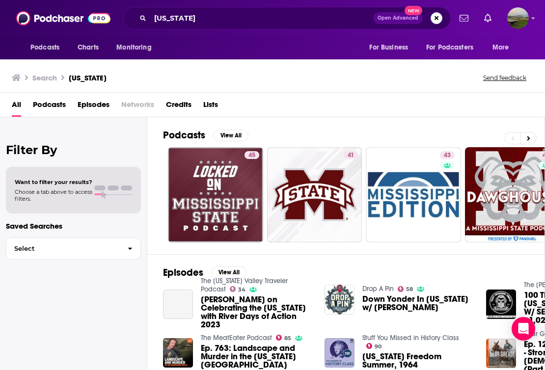
click at [61, 100] on span "Podcasts" at bounding box center [49, 107] width 33 height 20
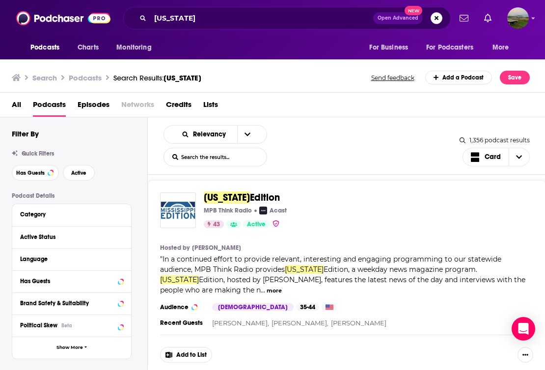
scroll to position [366, 0]
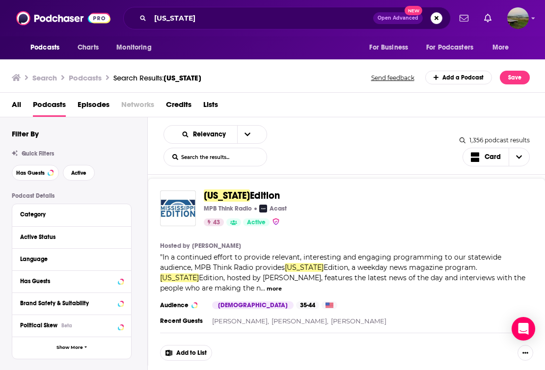
click at [266, 290] on button "more" at bounding box center [273, 289] width 15 height 8
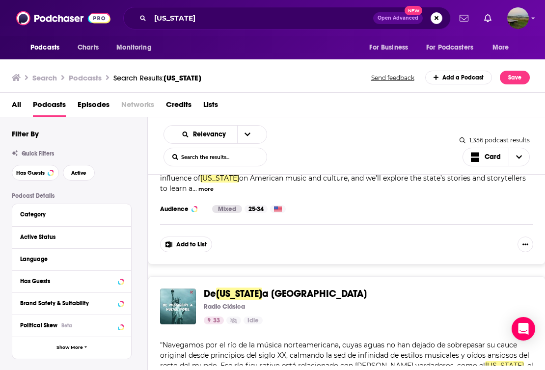
scroll to position [2937, 0]
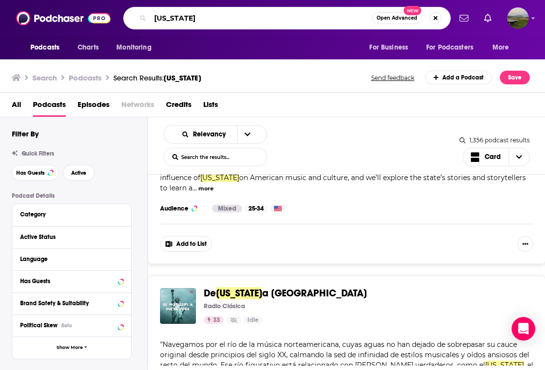
drag, startPoint x: 201, startPoint y: 19, endPoint x: 149, endPoint y: 17, distance: 52.0
click at [150, 16] on input "[US_STATE]" at bounding box center [261, 18] width 222 height 16
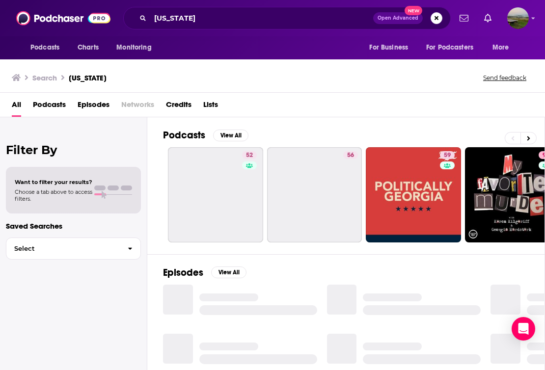
click at [50, 103] on span "Podcasts" at bounding box center [49, 107] width 33 height 20
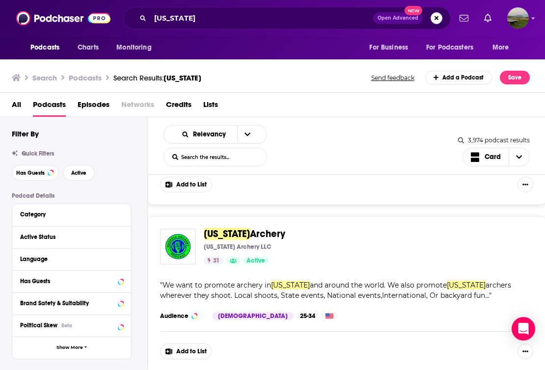
scroll to position [4243, 0]
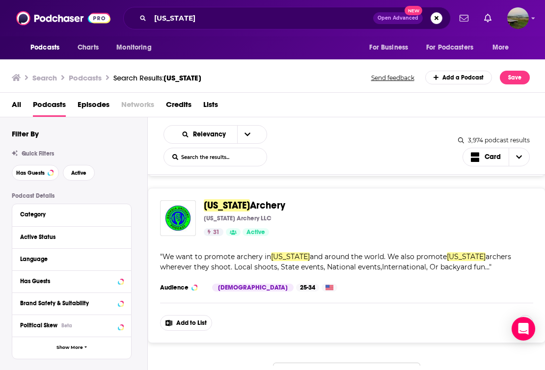
click at [293, 363] on button "Load More..." at bounding box center [346, 376] width 147 height 26
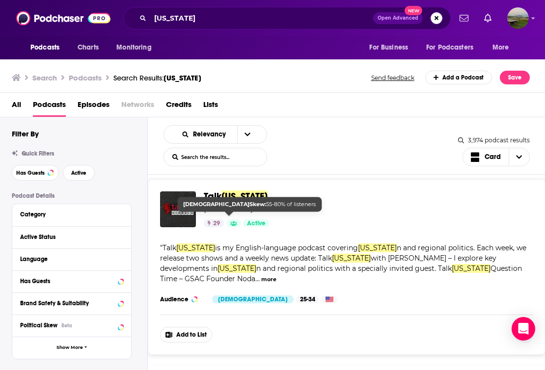
scroll to position [5315, 0]
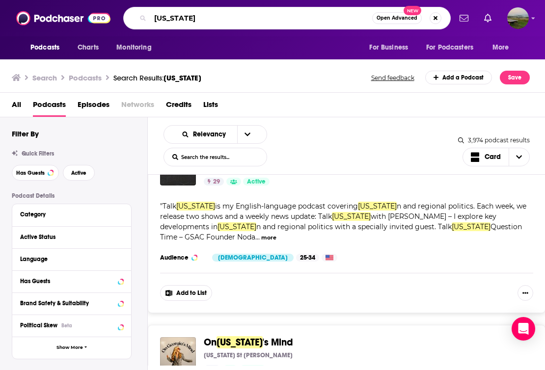
click at [162, 22] on input "[US_STATE]" at bounding box center [261, 18] width 222 height 16
drag, startPoint x: 192, startPoint y: 19, endPoint x: 129, endPoint y: 18, distance: 63.3
click at [150, 18] on input "[US_STATE]" at bounding box center [261, 18] width 222 height 16
type input "[US_STATE]"
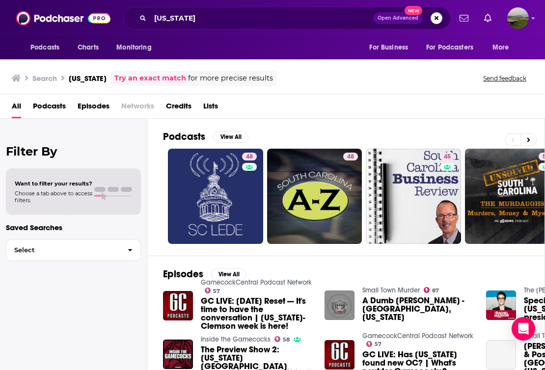
click at [45, 108] on span "Podcasts" at bounding box center [49, 108] width 33 height 20
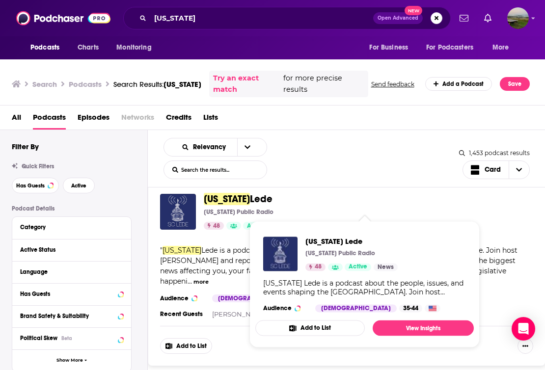
scroll to position [8, 0]
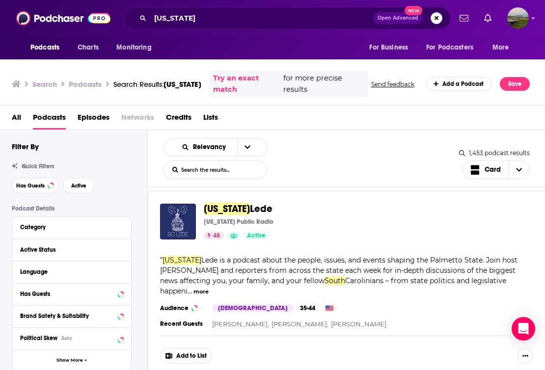
click at [222, 205] on span "[US_STATE]" at bounding box center [227, 209] width 46 height 12
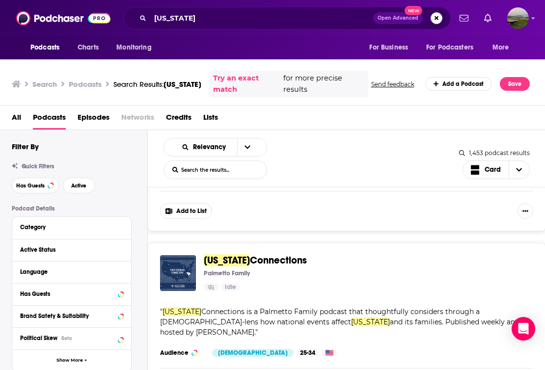
scroll to position [2800, 0]
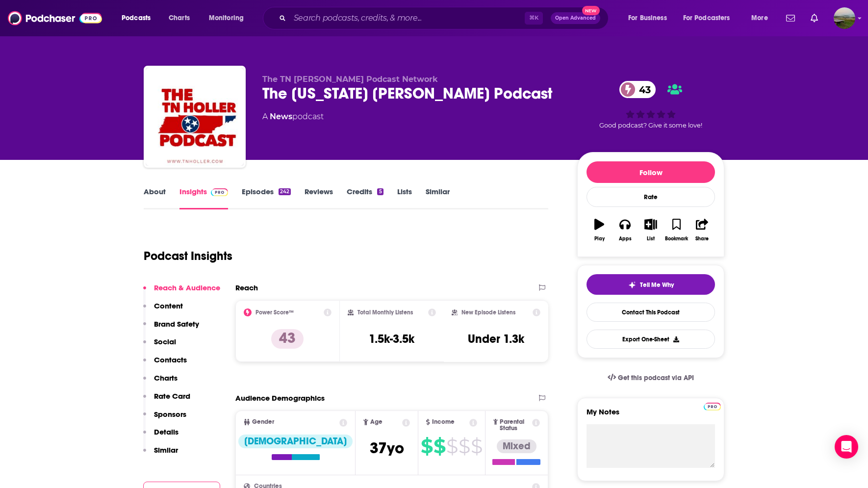
click at [158, 194] on link "About" at bounding box center [155, 198] width 22 height 23
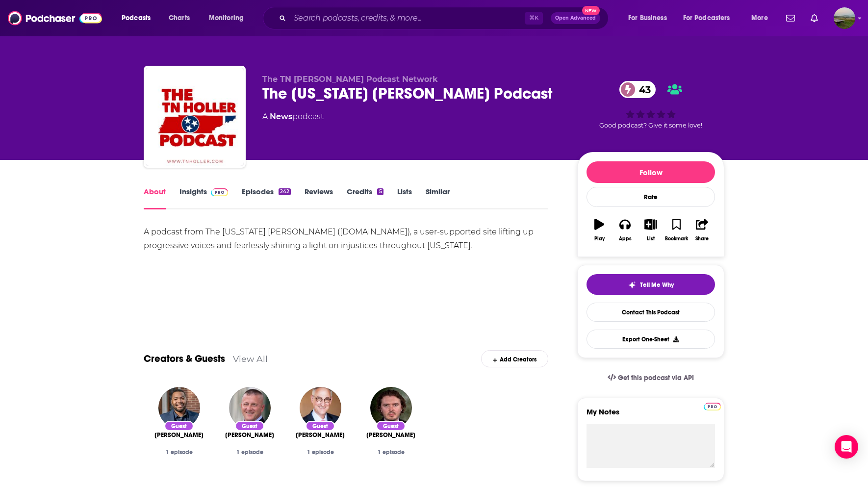
click at [357, 194] on link "Credits 5" at bounding box center [365, 198] width 36 height 23
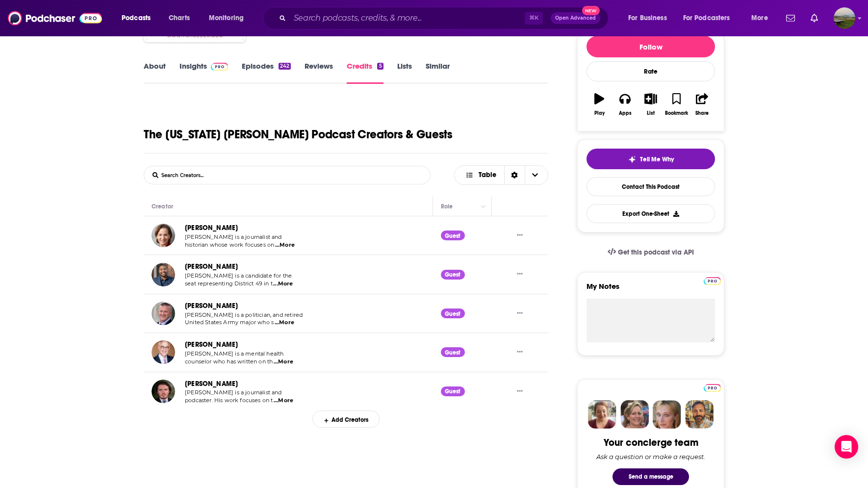
scroll to position [146, 0]
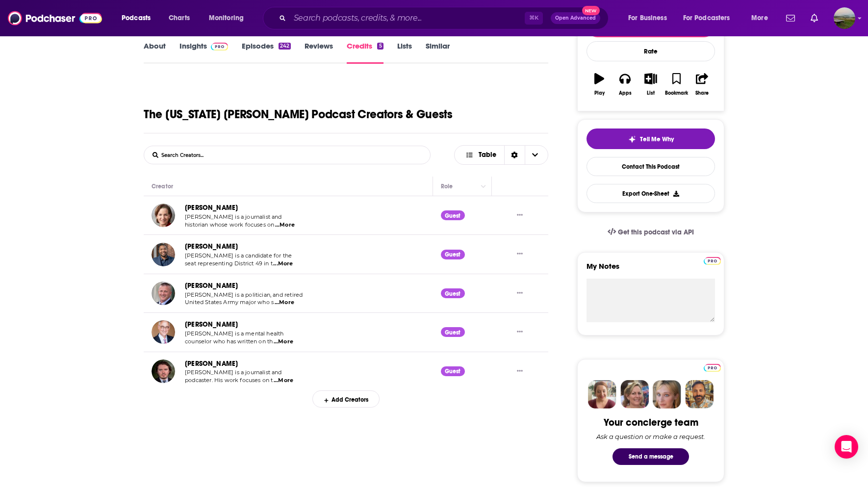
click at [346, 400] on div "Add Creators" at bounding box center [346, 399] width 67 height 17
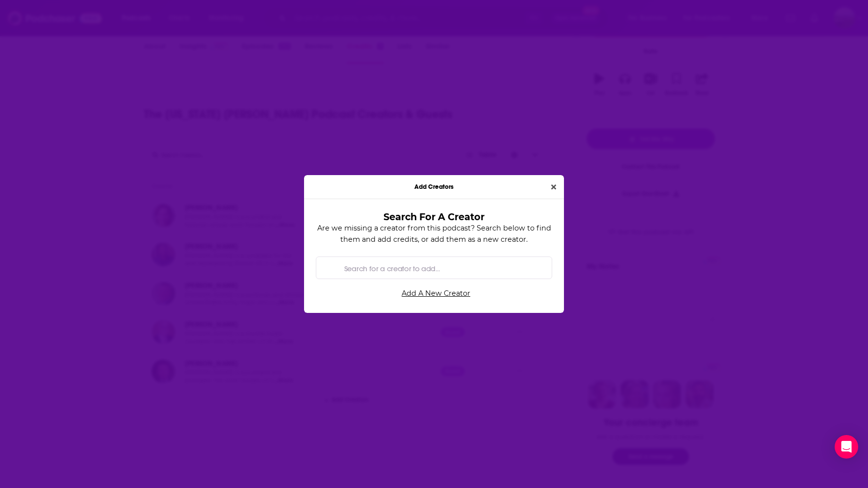
scroll to position [0, 0]
click at [556, 188] on button "Close" at bounding box center [554, 187] width 13 height 11
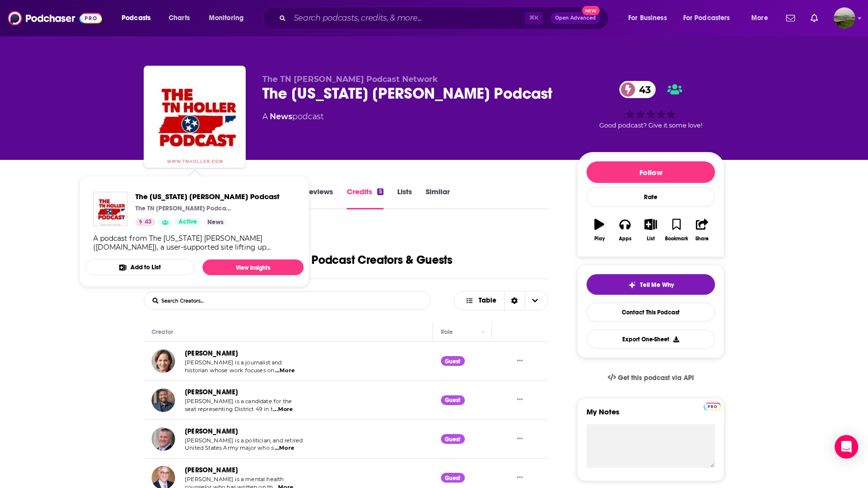
click at [421, 248] on div "The Tennessee Holler Podcast Creators & Guests" at bounding box center [346, 252] width 405 height 54
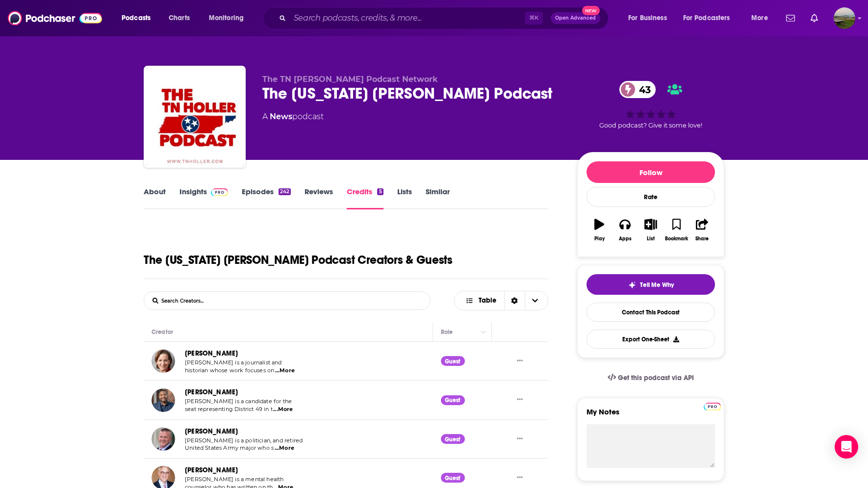
click at [188, 188] on link "Insights" at bounding box center [204, 198] width 49 height 23
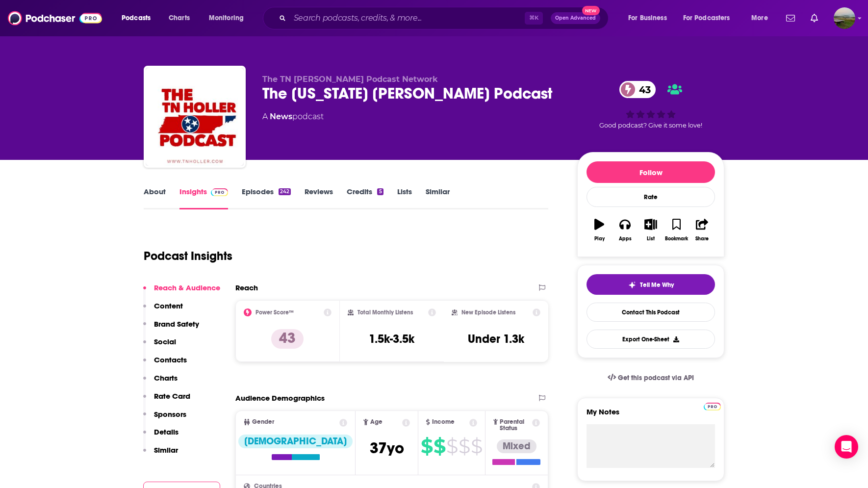
click at [174, 360] on p "Contacts" at bounding box center [170, 359] width 33 height 9
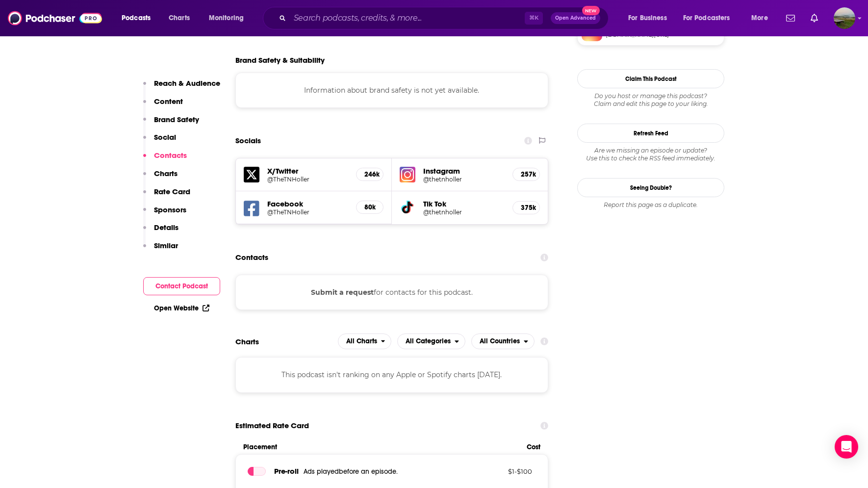
scroll to position [865, 0]
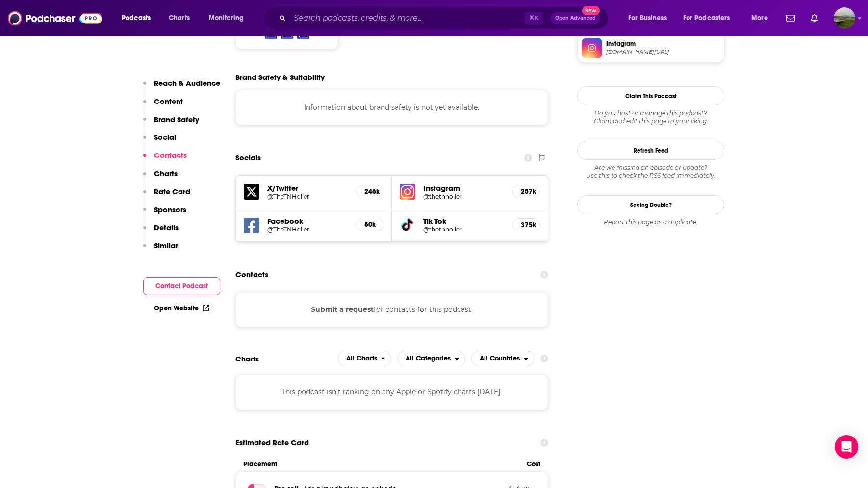
click at [364, 304] on button "Submit a request" at bounding box center [342, 309] width 63 height 11
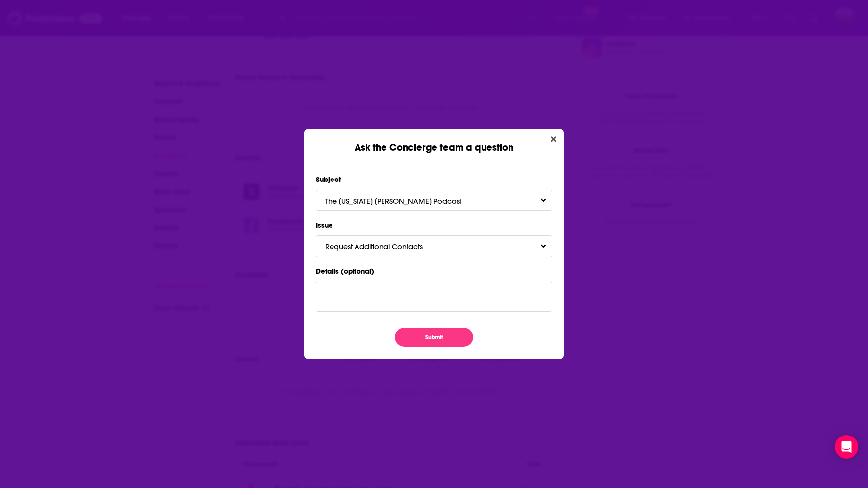
scroll to position [0, 0]
click at [431, 343] on button "Submit" at bounding box center [434, 337] width 79 height 19
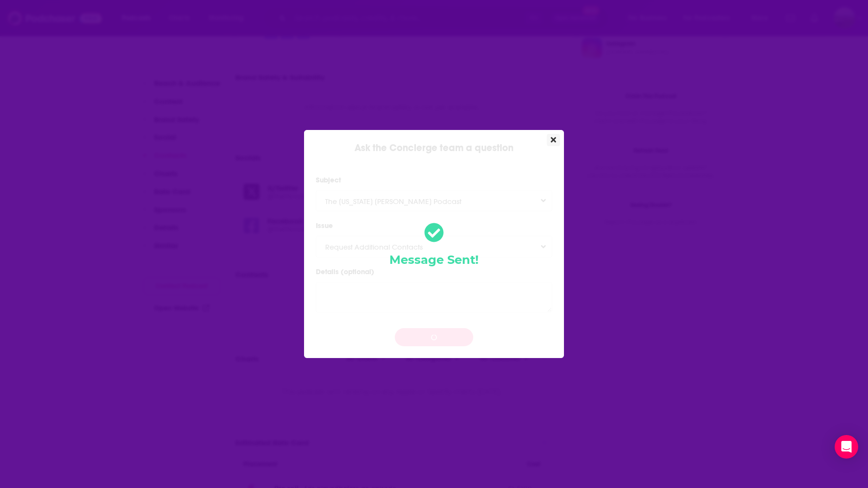
click at [557, 141] on button "Close" at bounding box center [553, 140] width 13 height 12
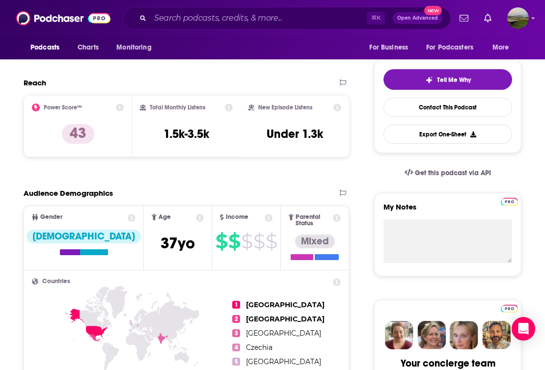
scroll to position [201, 0]
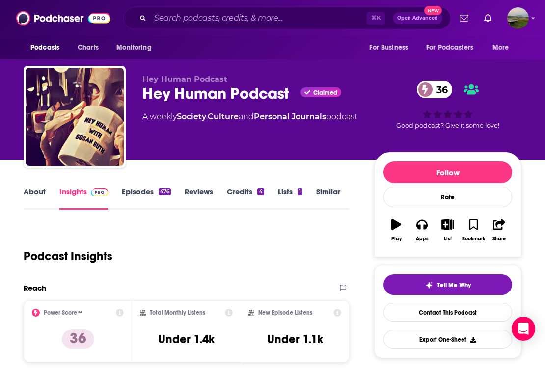
click at [28, 191] on link "About" at bounding box center [35, 198] width 22 height 23
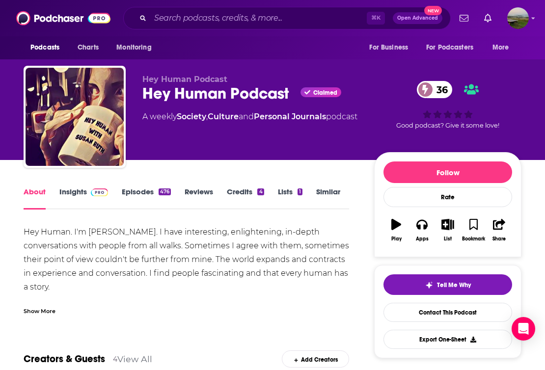
click at [144, 190] on link "Episodes 476" at bounding box center [146, 198] width 49 height 23
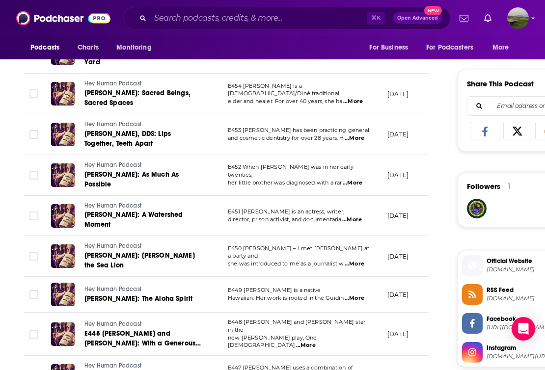
scroll to position [583, 0]
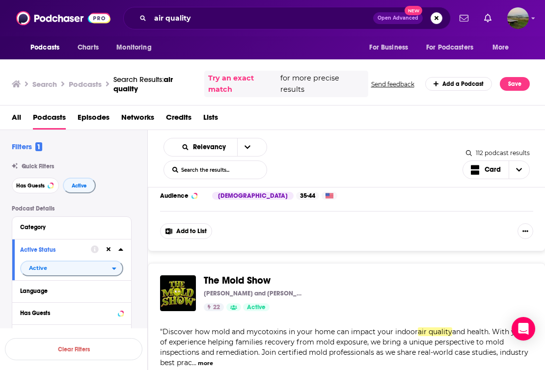
scroll to position [4483, 0]
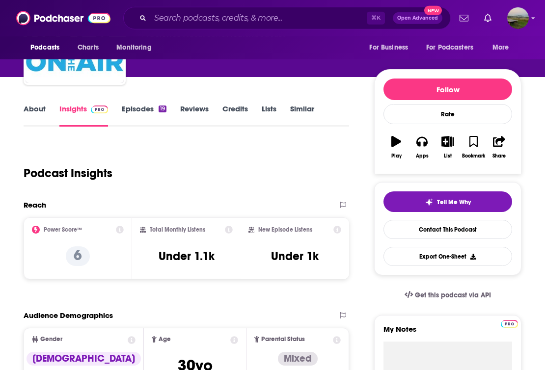
scroll to position [85, 0]
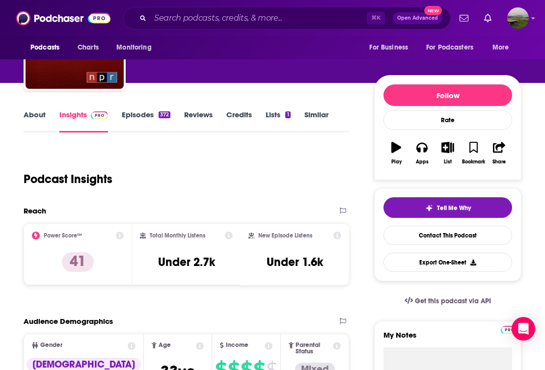
scroll to position [77, 0]
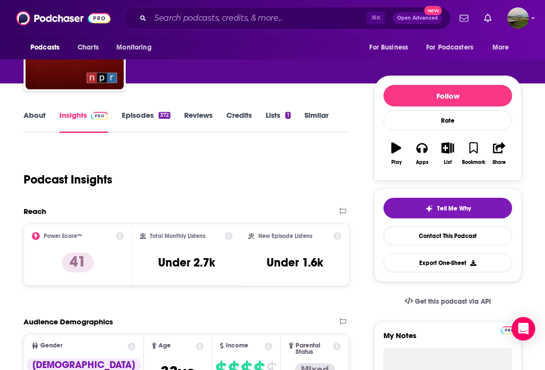
click at [39, 123] on link "About" at bounding box center [35, 121] width 22 height 23
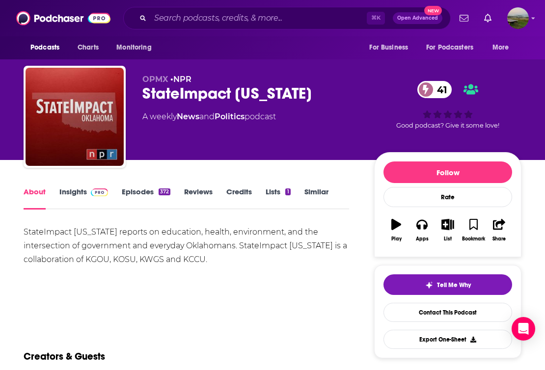
click at [69, 190] on link "Insights" at bounding box center [83, 198] width 49 height 23
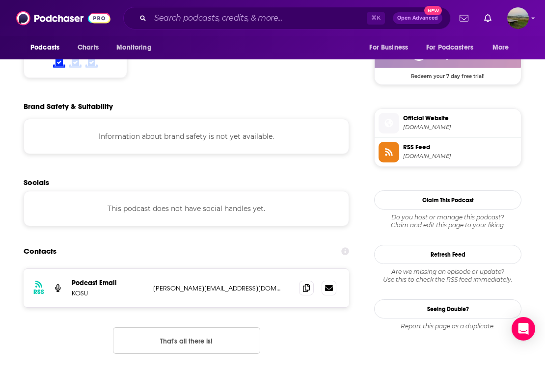
scroll to position [811, 0]
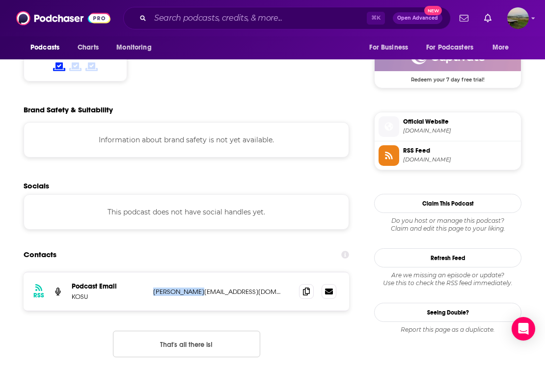
drag, startPoint x: 201, startPoint y: 247, endPoint x: 154, endPoint y: 245, distance: 47.1
click at [154, 288] on p "[PERSON_NAME][EMAIL_ADDRESS][DOMAIN_NAME]" at bounding box center [218, 292] width 130 height 8
copy p "[PERSON_NAME][EMAIL_ADDRESS][DOMAIN_NAME]"
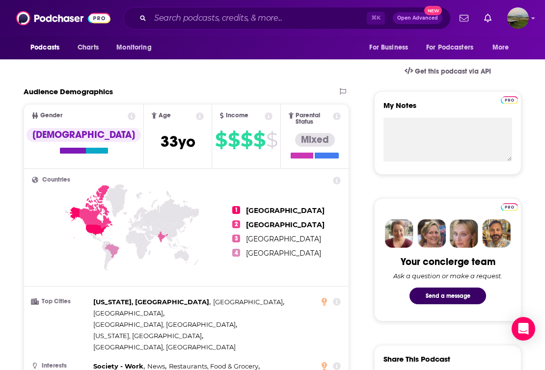
scroll to position [0, 0]
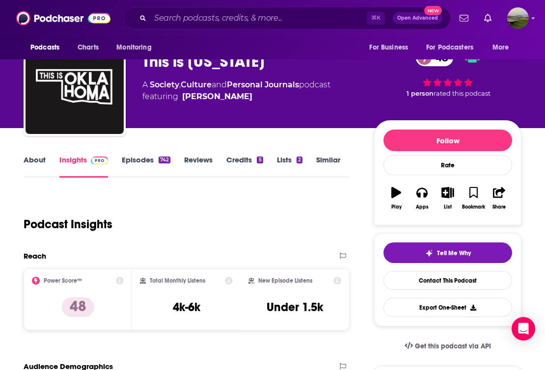
scroll to position [41, 0]
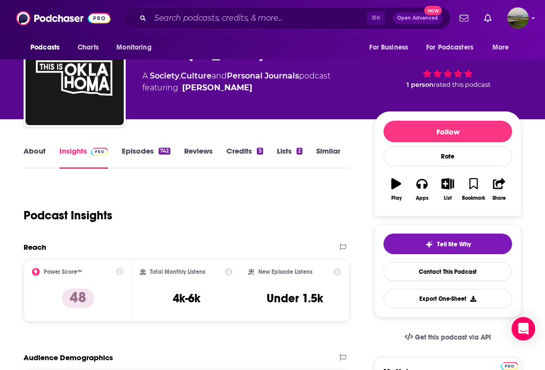
click at [148, 150] on link "Episodes 742" at bounding box center [146, 157] width 49 height 23
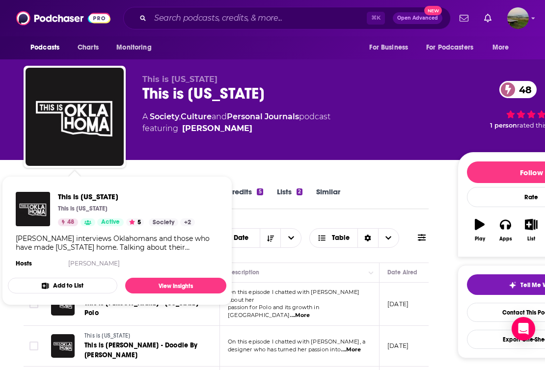
click at [31, 188] on div "This is [US_STATE] This is [US_STATE] 48 Active 5 Categories Society Culture Pe…" at bounding box center [117, 231] width 218 height 94
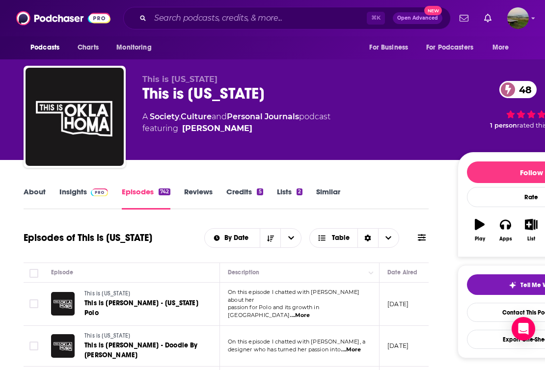
click at [35, 192] on link "About" at bounding box center [35, 198] width 22 height 23
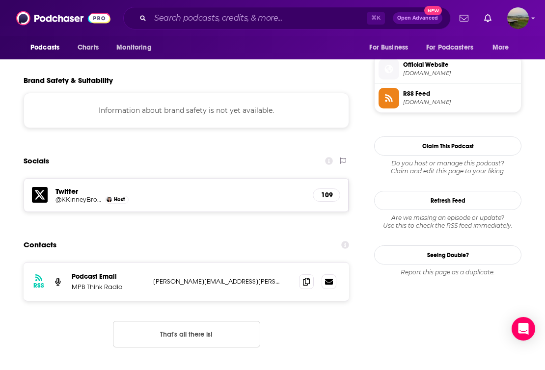
scroll to position [902, 0]
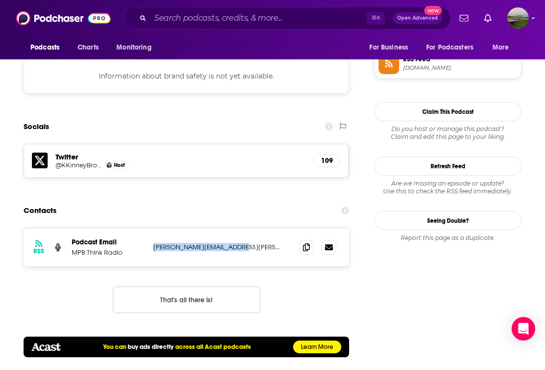
drag, startPoint x: 240, startPoint y: 220, endPoint x: 153, endPoint y: 217, distance: 87.9
click at [153, 243] on p "jason.klein@mpbonline.org" at bounding box center [218, 247] width 130 height 8
copy p "jason.klein@mpbonline.org"
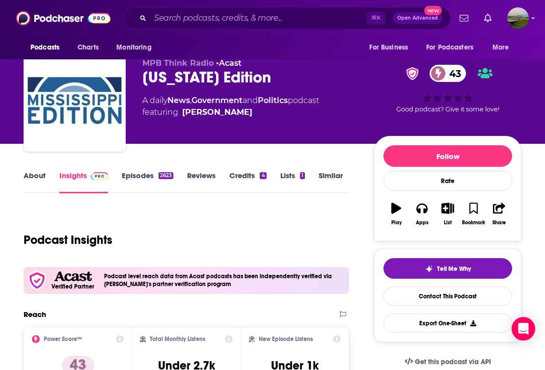
scroll to position [0, 0]
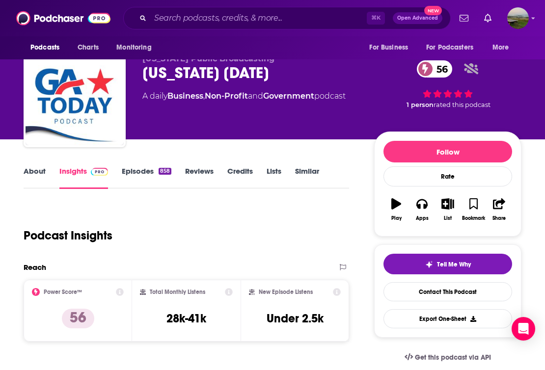
scroll to position [16, 0]
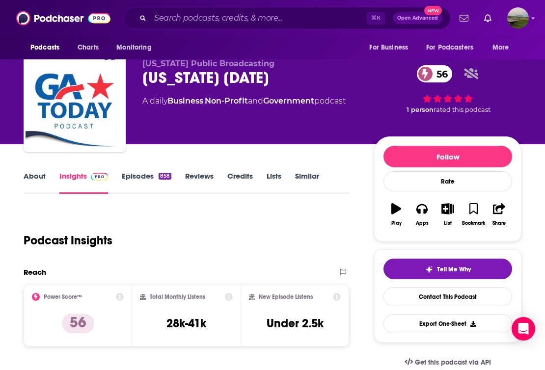
click at [73, 172] on link "Insights" at bounding box center [83, 182] width 49 height 23
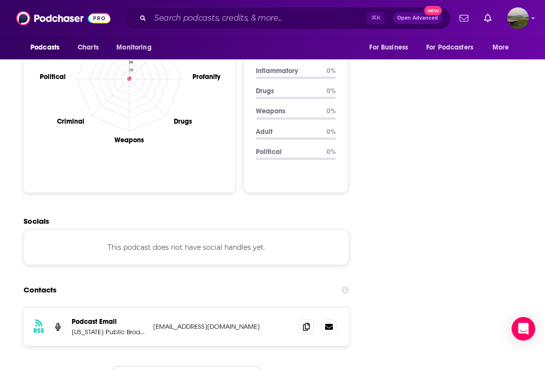
scroll to position [1031, 0]
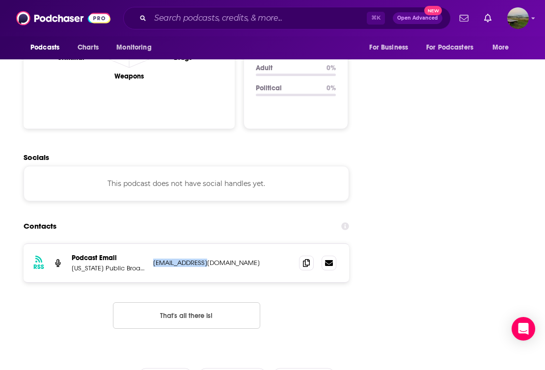
drag, startPoint x: 208, startPoint y: 198, endPoint x: 154, endPoint y: 197, distance: 54.0
click at [154, 259] on p "[EMAIL_ADDRESS][DOMAIN_NAME]" at bounding box center [218, 263] width 130 height 8
copy p "[EMAIL_ADDRESS][DOMAIN_NAME]"
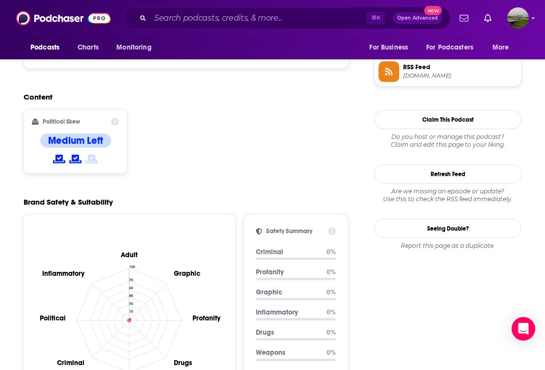
scroll to position [520, 0]
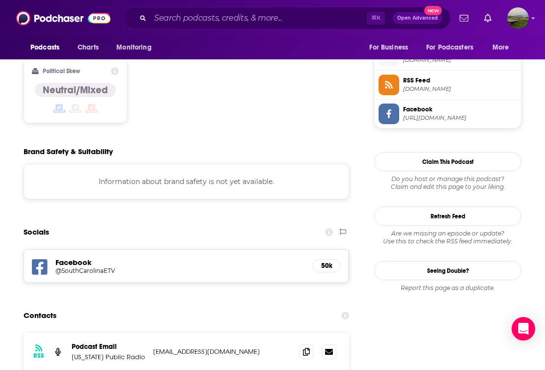
scroll to position [798, 0]
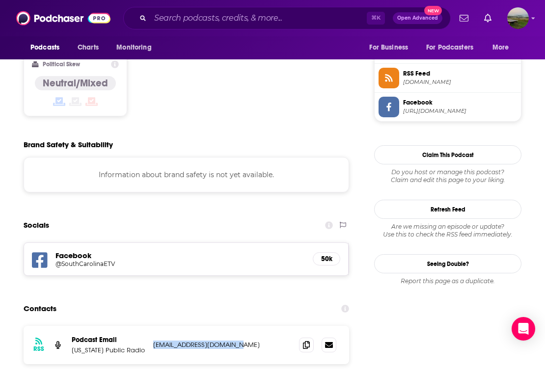
drag, startPoint x: 229, startPoint y: 288, endPoint x: 154, endPoint y: 291, distance: 75.6
click at [154, 340] on p "[EMAIL_ADDRESS][DOMAIN_NAME]" at bounding box center [218, 344] width 130 height 8
copy p "[EMAIL_ADDRESS][DOMAIN_NAME]"
